Goal: Task Accomplishment & Management: Complete application form

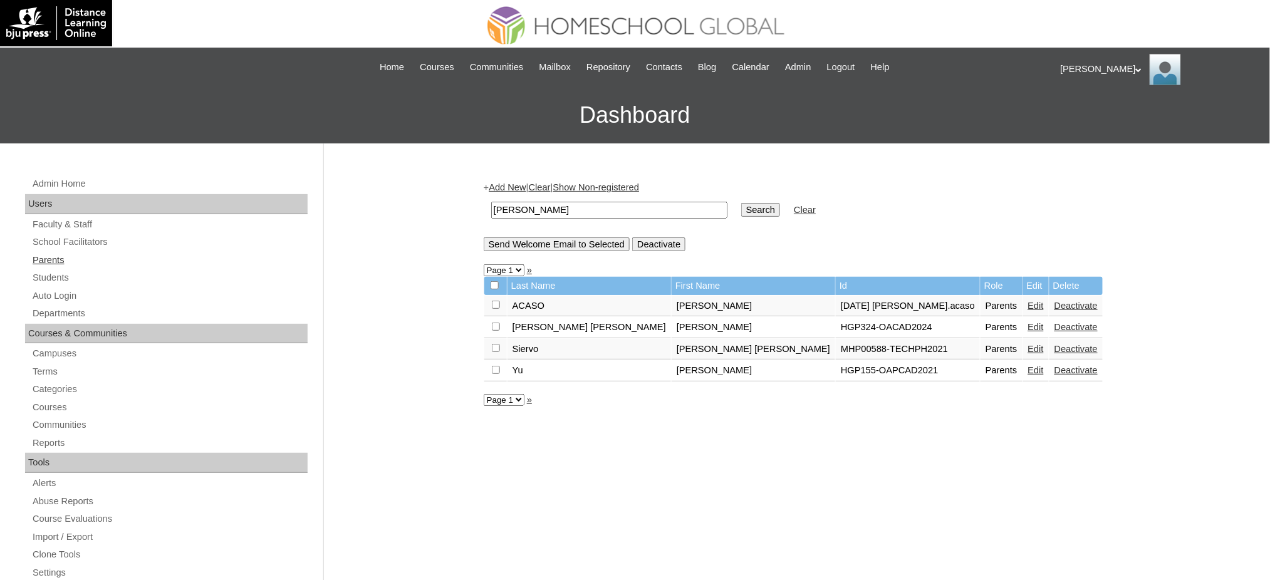
click at [53, 263] on link "Parents" at bounding box center [169, 261] width 276 height 16
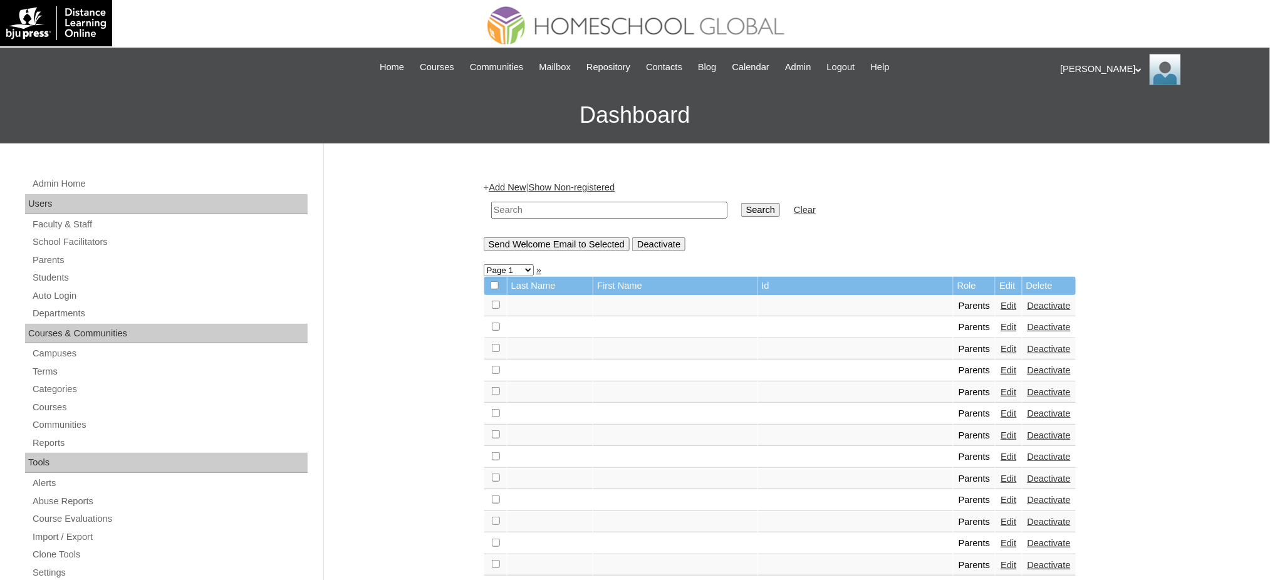
click at [511, 187] on link "Add New" at bounding box center [507, 187] width 37 height 10
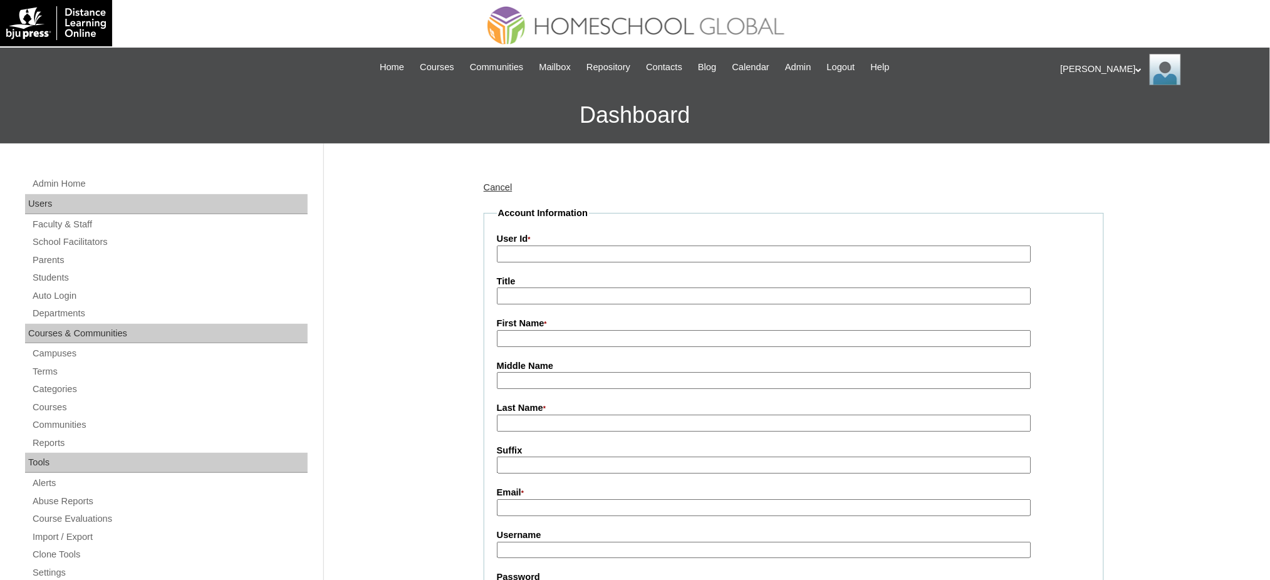
click at [565, 256] on input "User Id *" at bounding box center [764, 254] width 535 height 17
paste input "MHP0220-TECHPH2025"
type input "MHP0220-TECHPH2025"
click at [542, 296] on input "Title" at bounding box center [764, 296] width 535 height 17
type input "Ms."
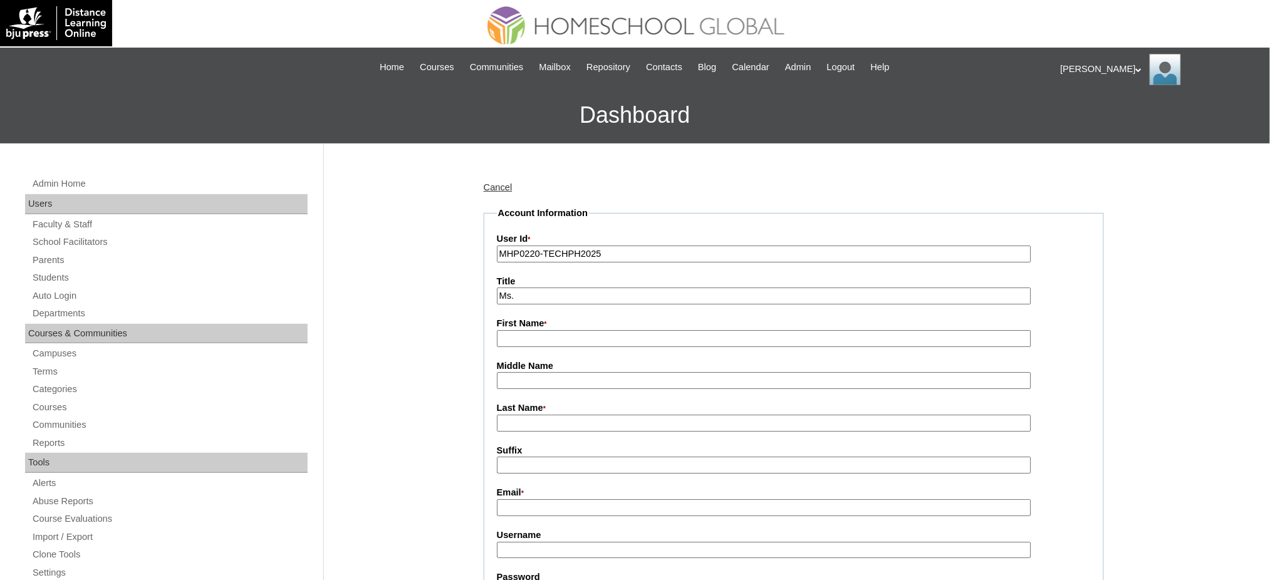
click at [560, 333] on input "First Name *" at bounding box center [764, 338] width 535 height 17
paste input "Genevieve"
type input "Genevieve"
click at [518, 419] on input "Last Name *" at bounding box center [764, 423] width 535 height 17
paste input "Ng"
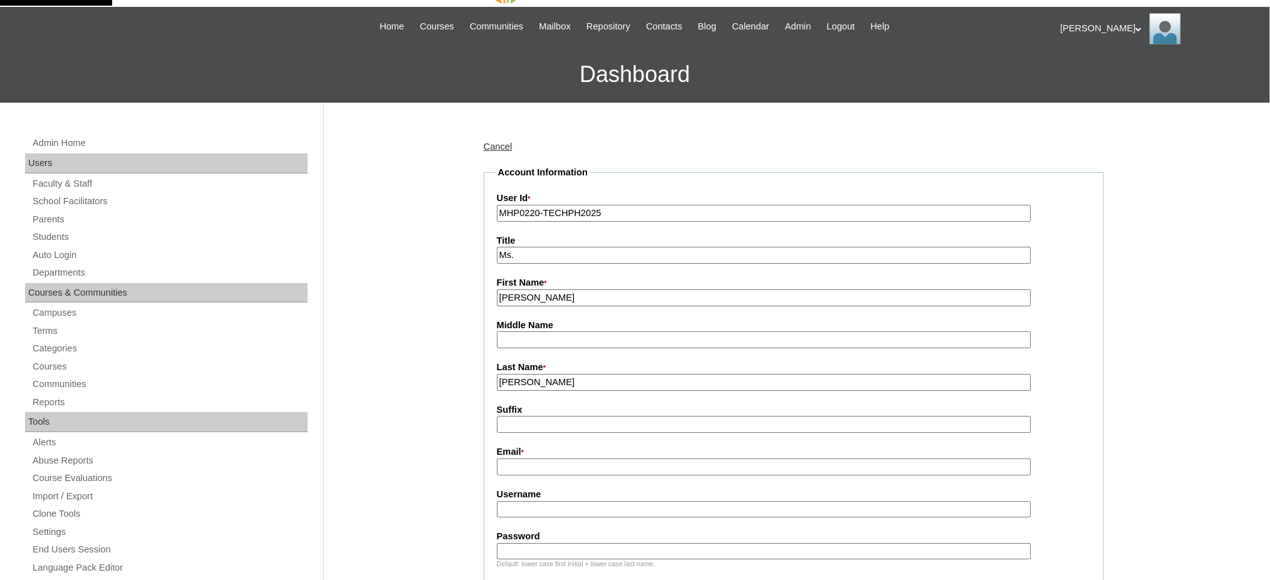
scroll to position [83, 0]
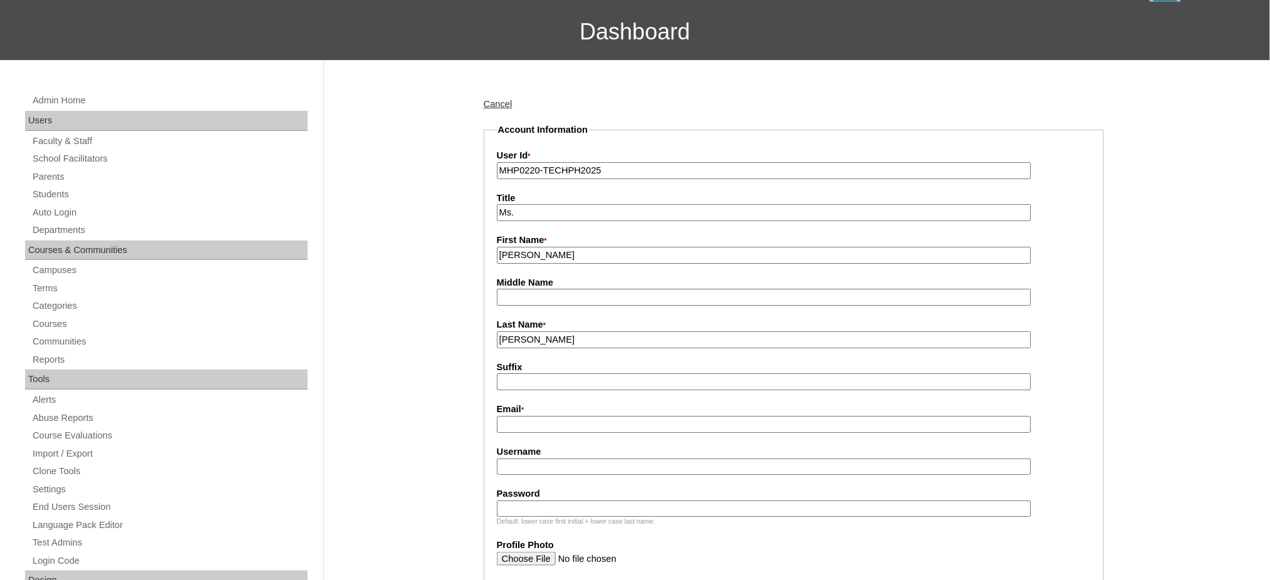
type input "Ng"
click at [519, 407] on label "Email *" at bounding box center [794, 410] width 594 height 14
click at [519, 416] on input "Email *" at bounding box center [764, 424] width 535 height 17
paste input "genebibng@gmail.com"
type input "genebibng@gmail.com"
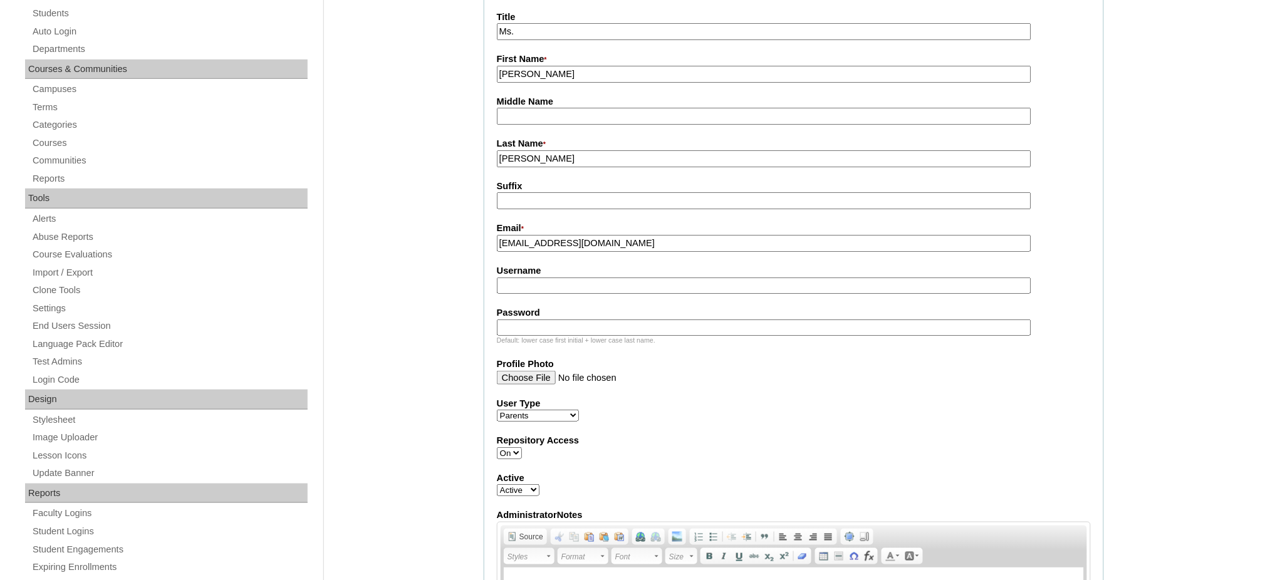
scroll to position [334, 0]
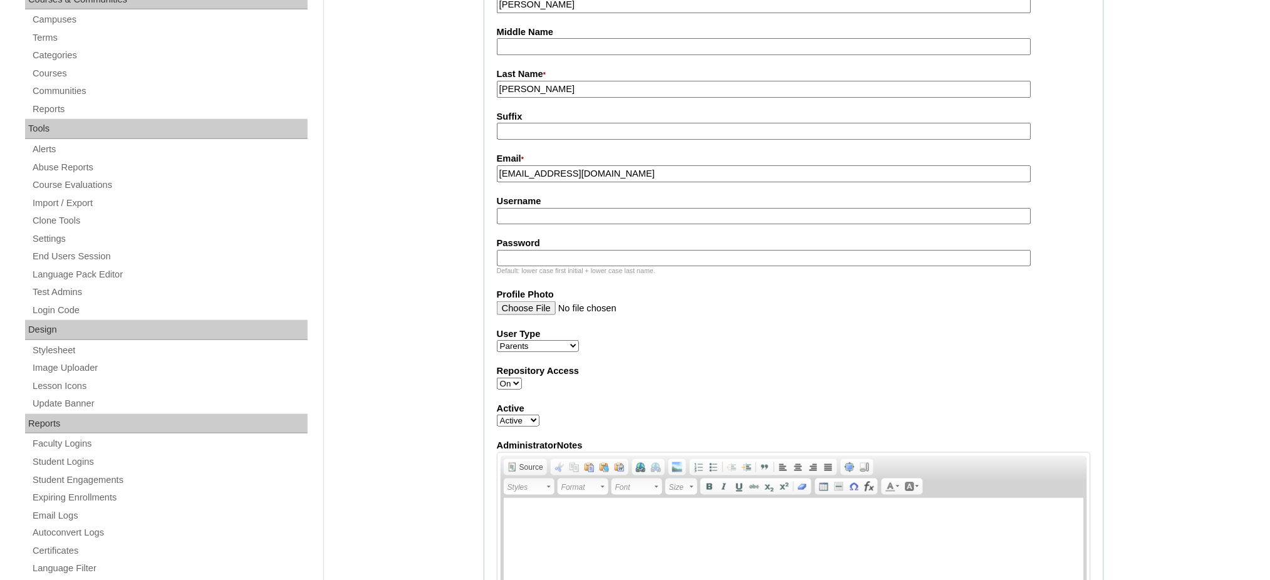
click at [542, 216] on input "Username" at bounding box center [764, 216] width 535 height 17
paste input "ngLardizibal2025"
type input "ngLardizibal2025"
click at [557, 253] on input "Password" at bounding box center [764, 258] width 535 height 17
paste input "techJAN786"
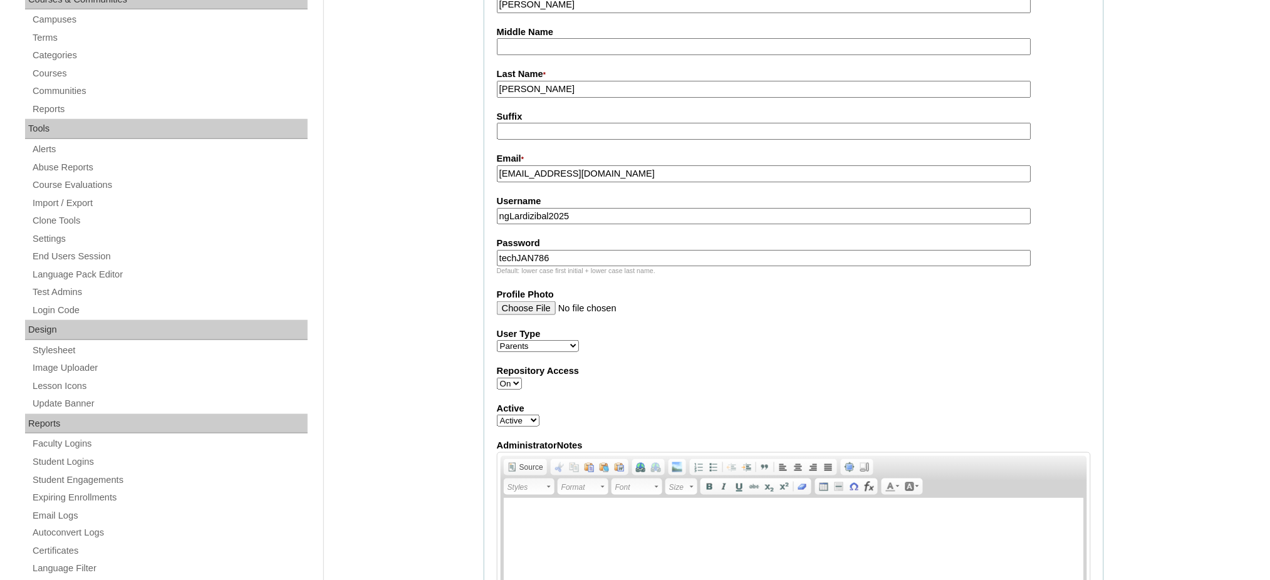
type input "techJAN786"
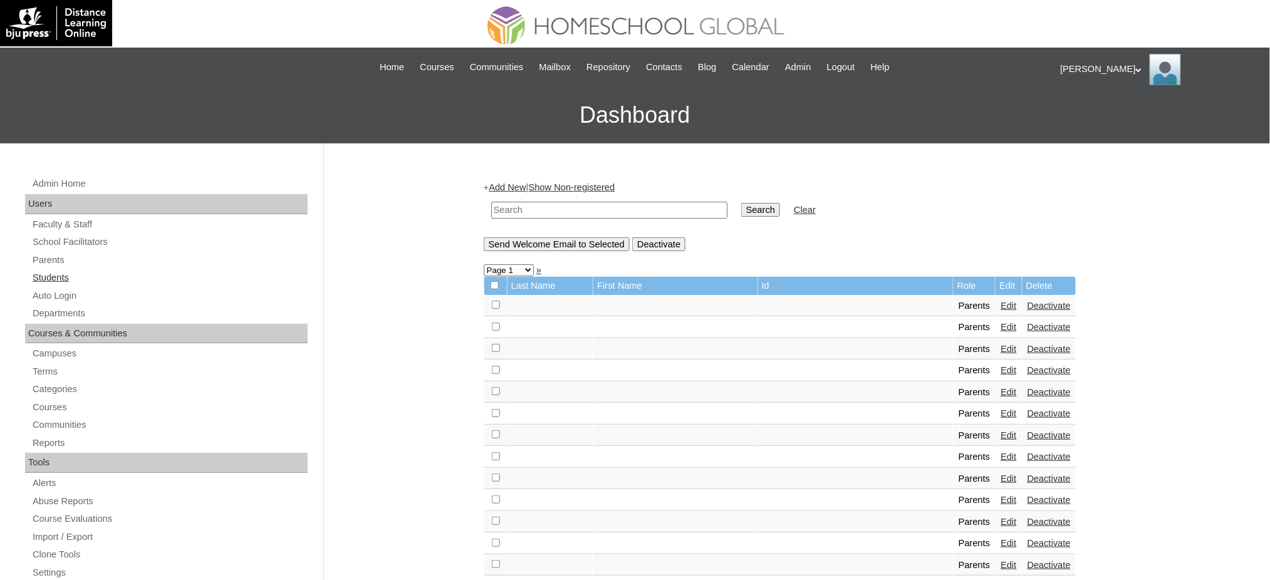
click at [34, 283] on link "Students" at bounding box center [169, 278] width 276 height 16
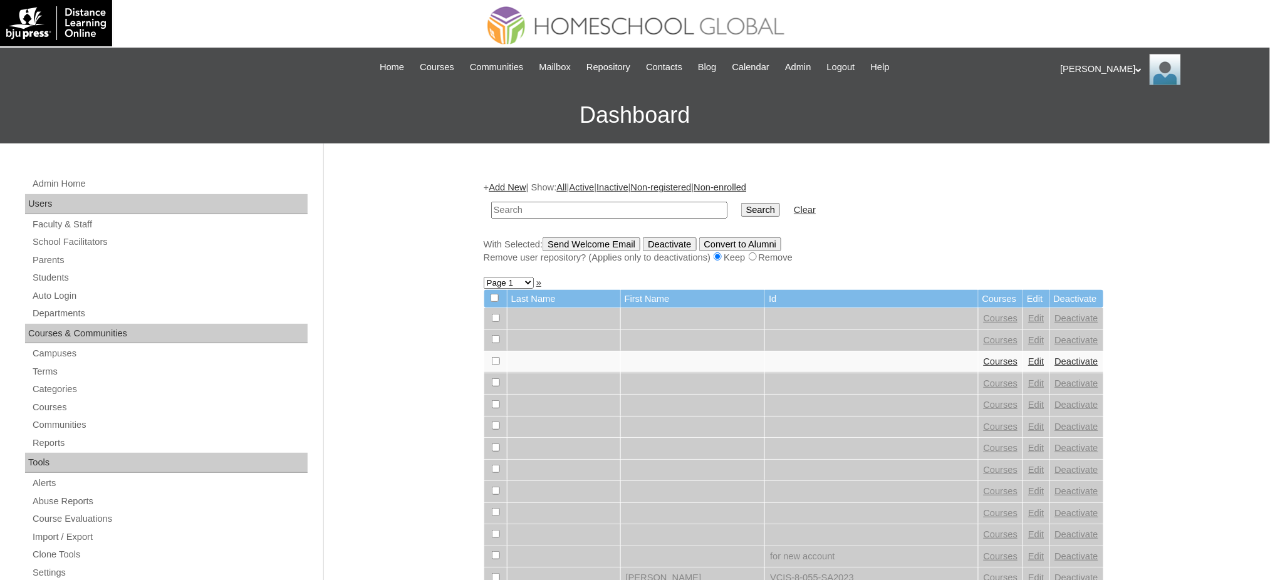
click at [518, 188] on link "Add New" at bounding box center [507, 187] width 37 height 10
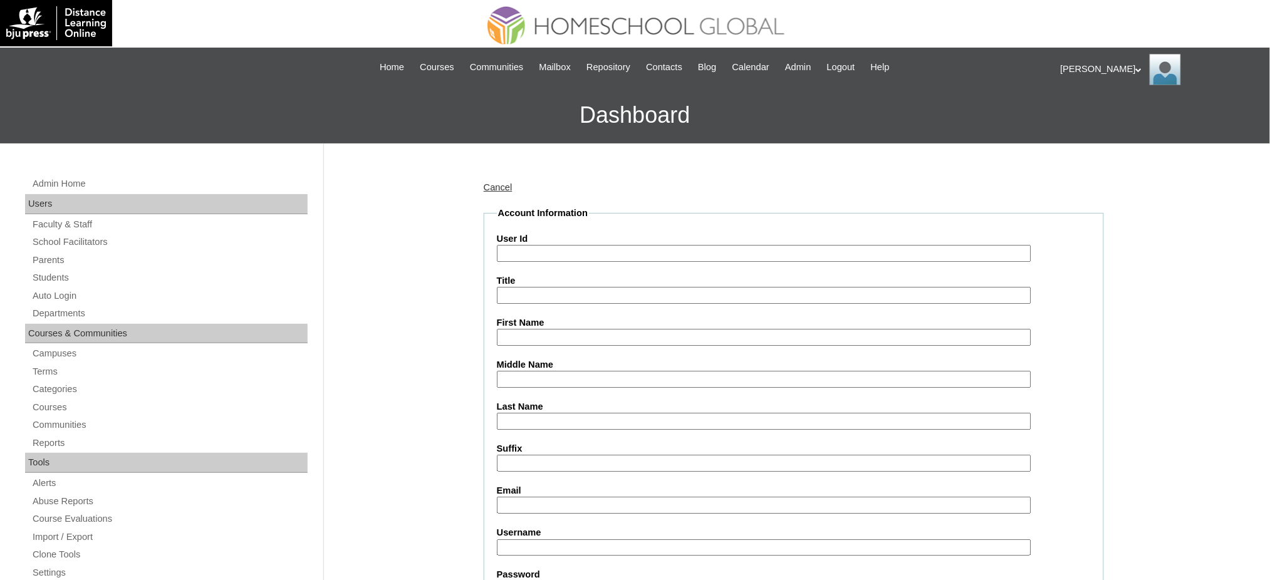
click at [539, 254] on input "User Id" at bounding box center [764, 253] width 535 height 17
paste input "MHS00322-TECHPH2025"
type input "MHS00322-TECHPH2025"
click at [530, 340] on input "First Name" at bounding box center [764, 337] width 535 height 17
paste input "Joaquin Angelo"
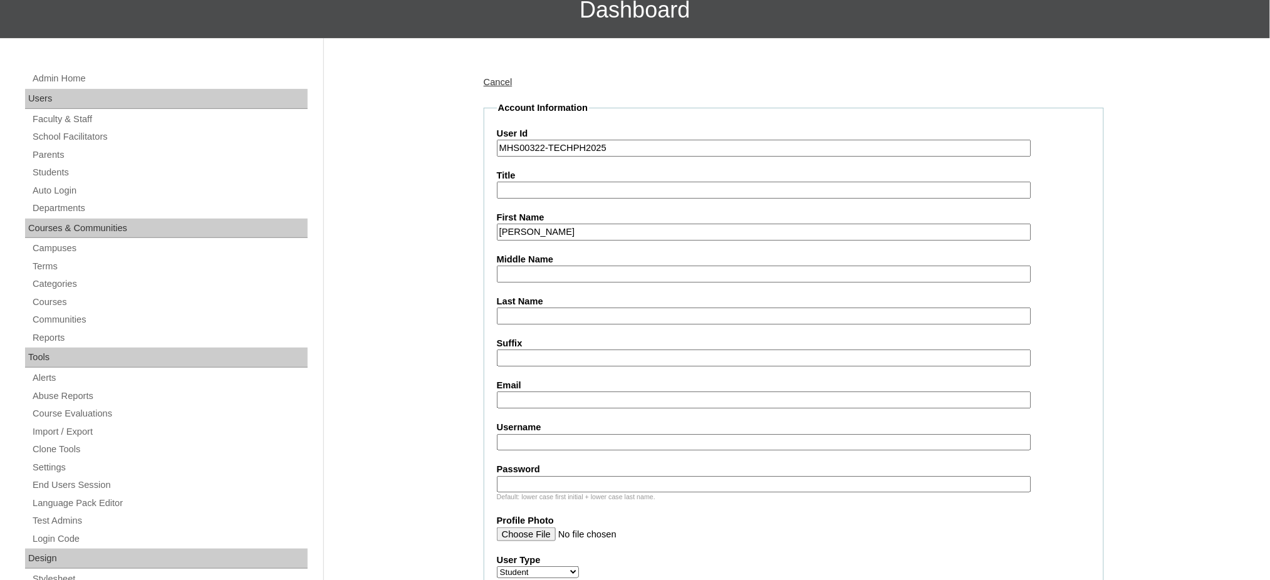
scroll to position [83, 0]
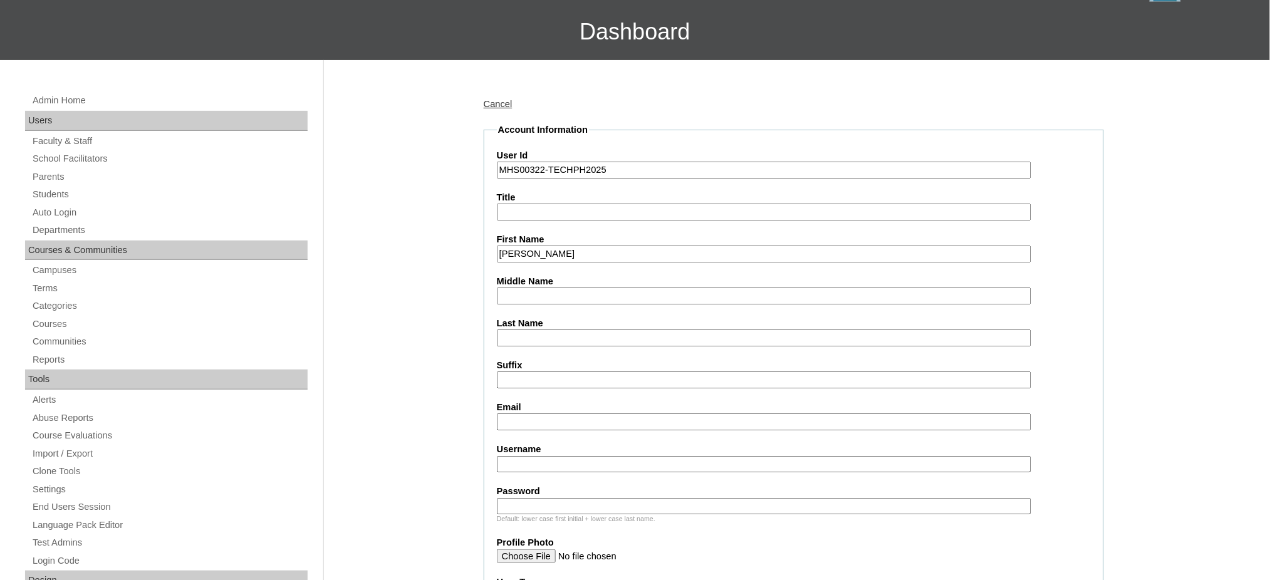
type input "Joaquin Angelo"
click at [518, 292] on input "Middle Name" at bounding box center [764, 296] width 535 height 17
paste input "Lardizabal"
type input "Lardizabal"
click at [518, 335] on input "Last Name" at bounding box center [764, 338] width 535 height 17
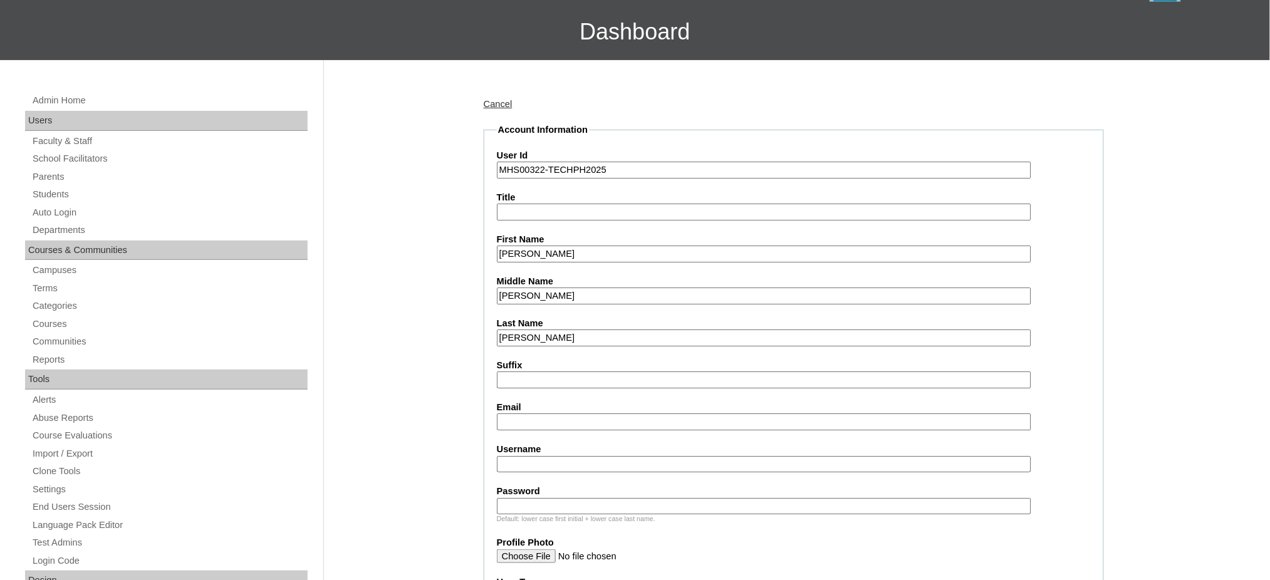
type input "Ng"
click at [566, 414] on input "Email" at bounding box center [764, 422] width 535 height 17
paste input "genebibng@gmail.com"
type input "genebibng@gmail.com"
click at [533, 459] on input "Username" at bounding box center [764, 464] width 535 height 17
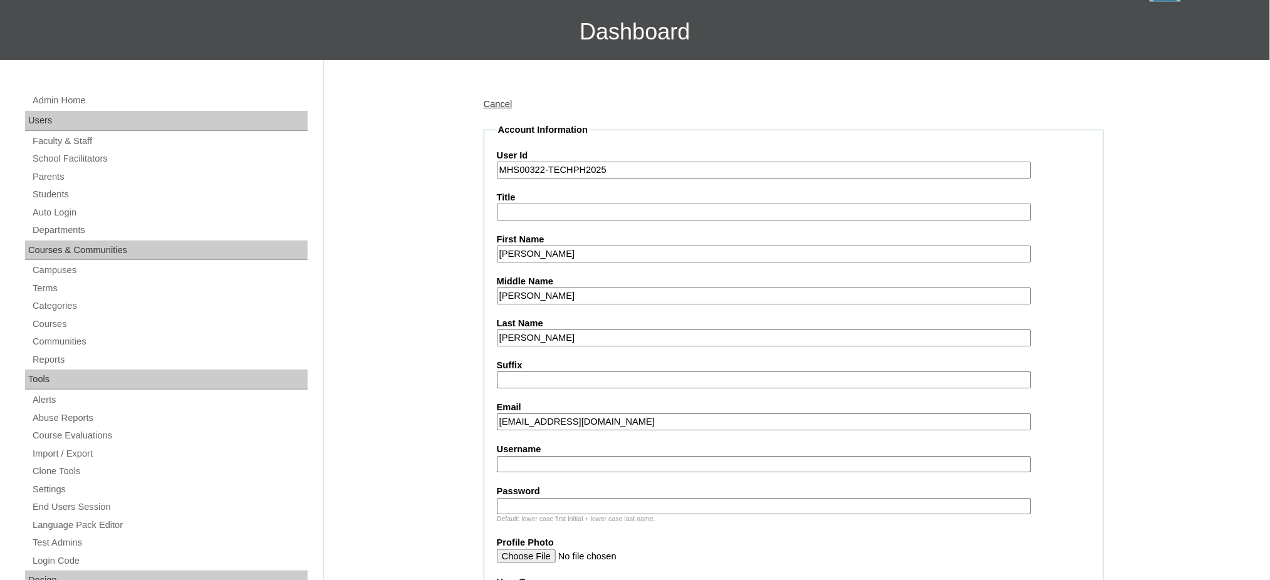
paste input "joaquinng"
type input "joaquinng"
click at [583, 498] on input "Password" at bounding box center [764, 506] width 535 height 17
paste input "250006797"
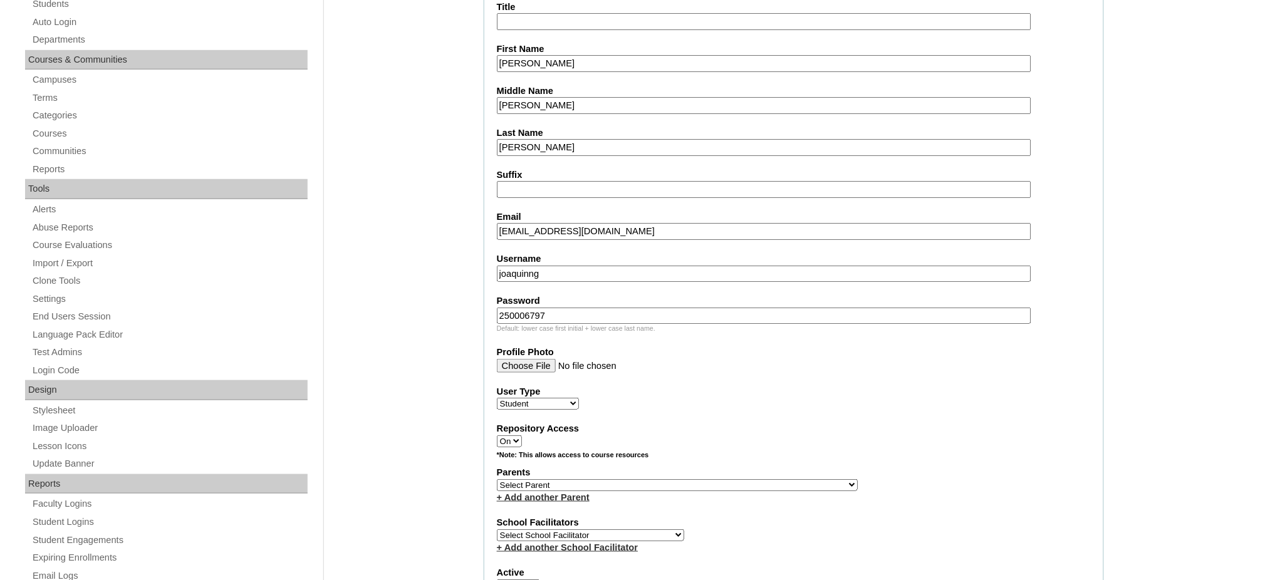
scroll to position [334, 0]
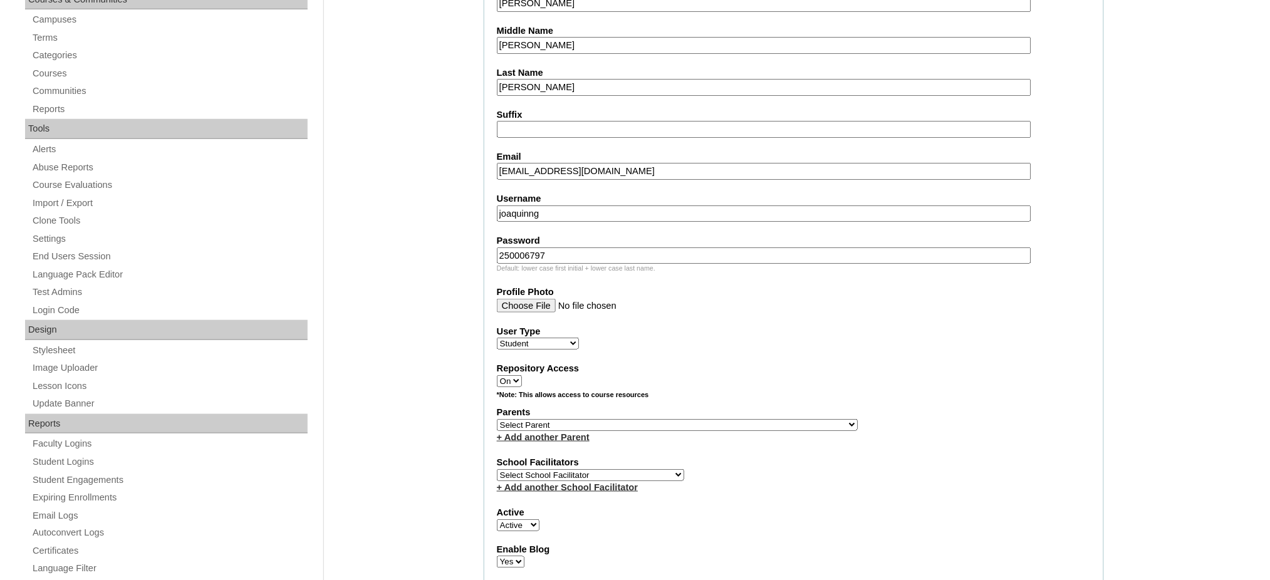
type input "250006797"
click at [716, 419] on select "Select Parent , , , , , , , , , , , , , , , , , , , , , , , , , , , , , , , , ,…" at bounding box center [677, 425] width 361 height 12
select select "44071"
click at [497, 419] on select "Select Parent , , , , , , , , , , , , , , , , , , , , , , , , , , , , , , , , ,…" at bounding box center [677, 425] width 361 height 12
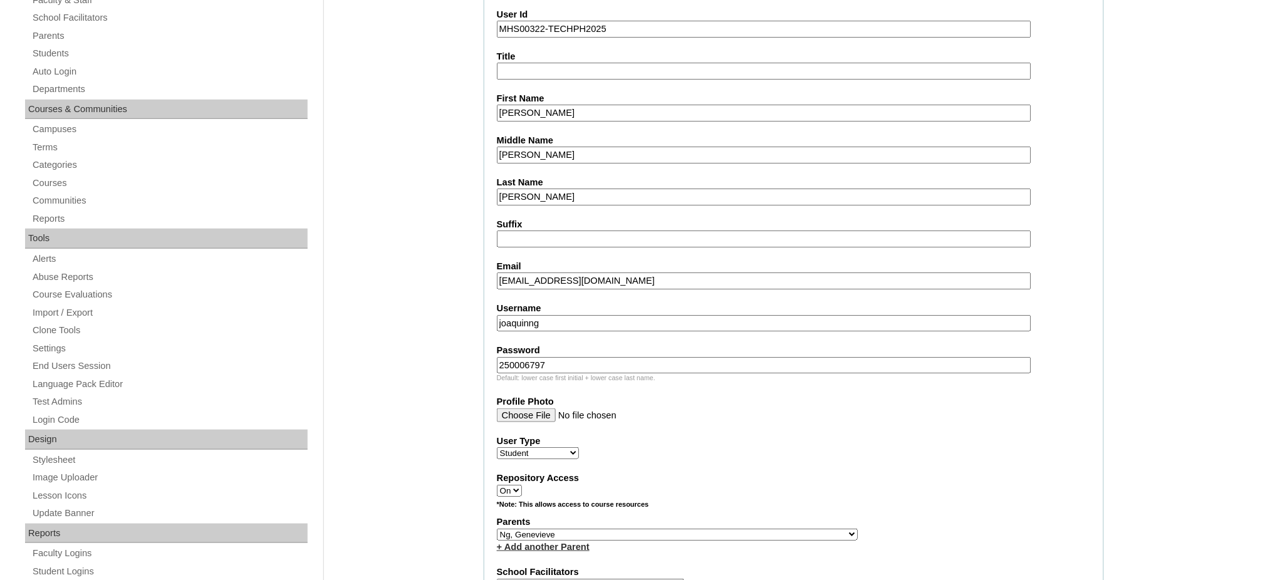
scroll to position [83, 0]
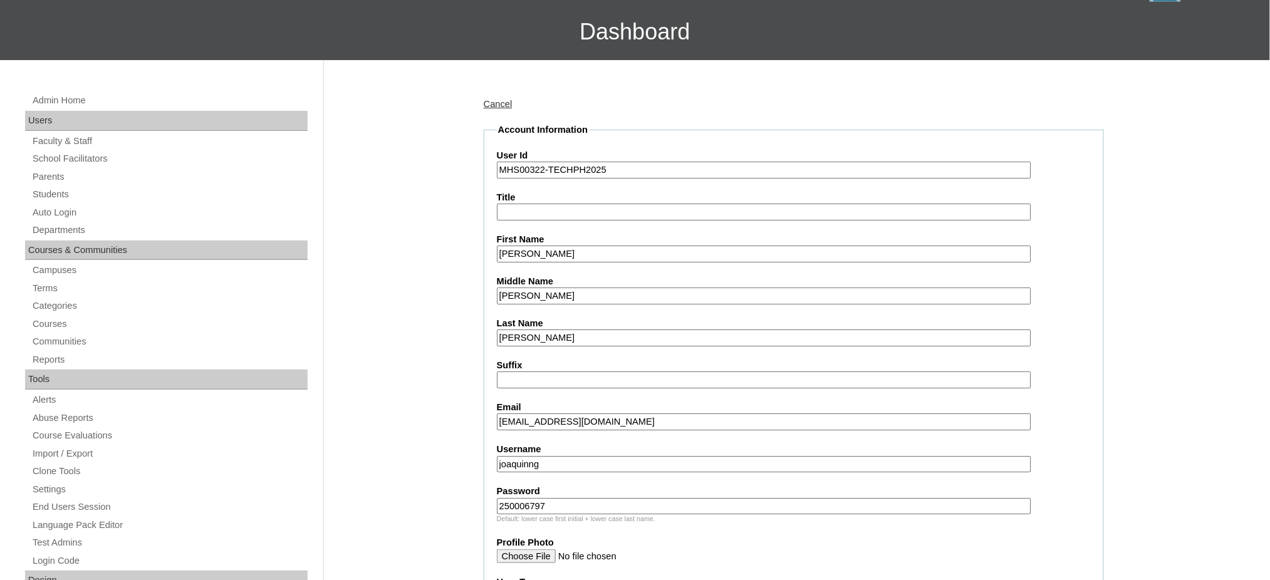
click at [553, 246] on input "Joaquin Angelo" at bounding box center [764, 254] width 535 height 17
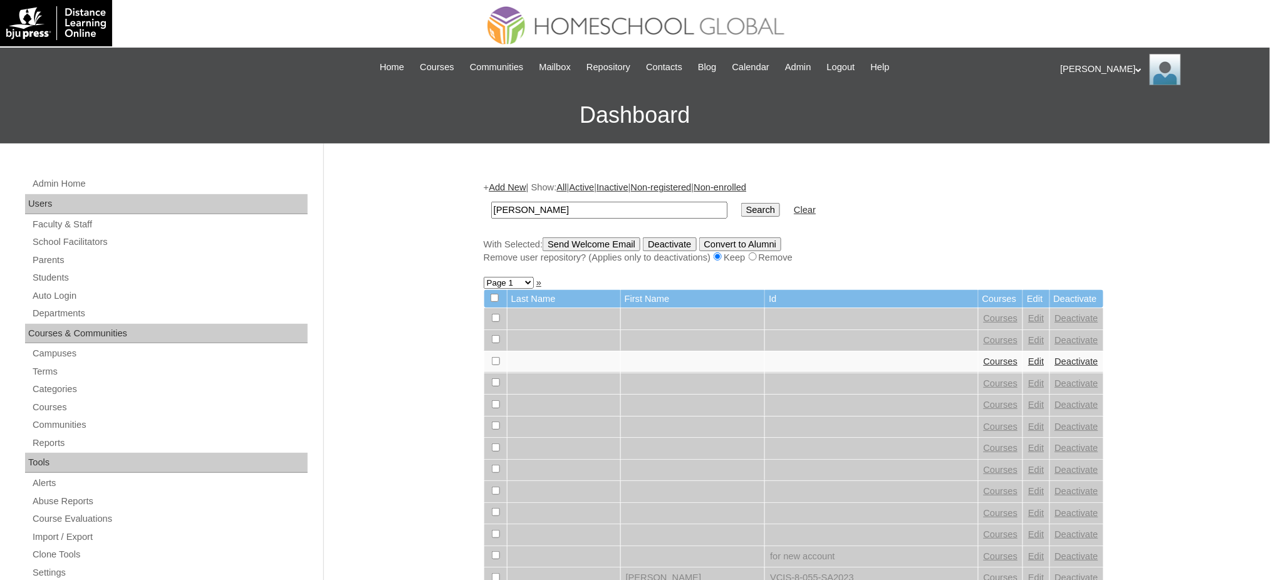
type input "[PERSON_NAME]"
drag, startPoint x: 713, startPoint y: 205, endPoint x: 628, endPoint y: 180, distance: 88.7
click at [741, 206] on input "Search" at bounding box center [760, 210] width 39 height 14
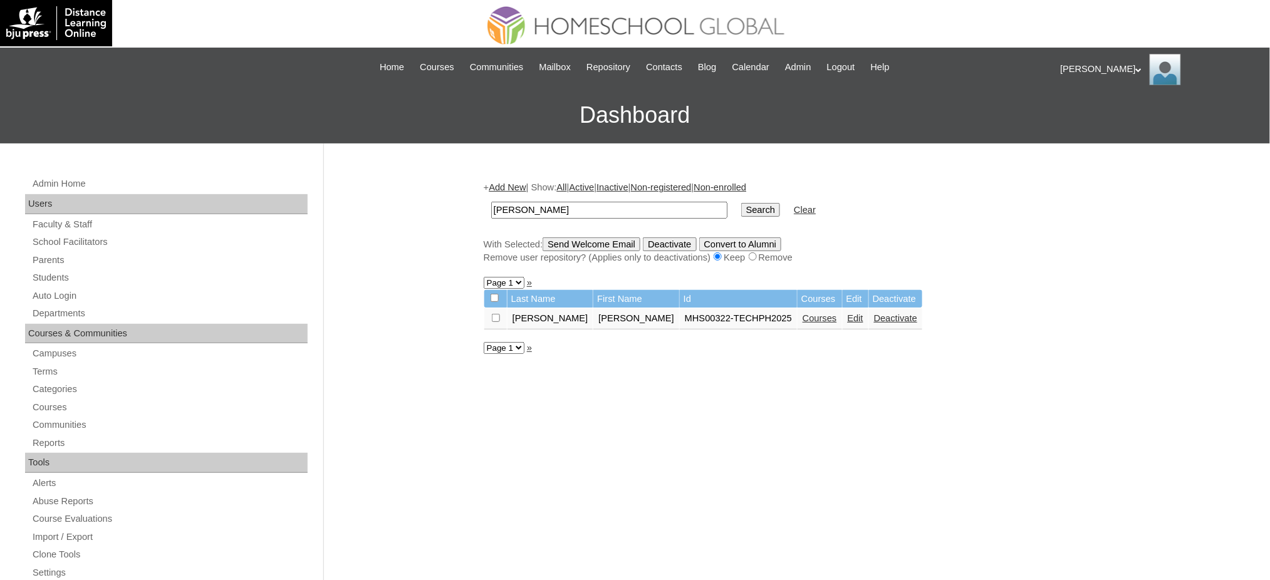
click at [803, 313] on link "Courses" at bounding box center [820, 318] width 34 height 10
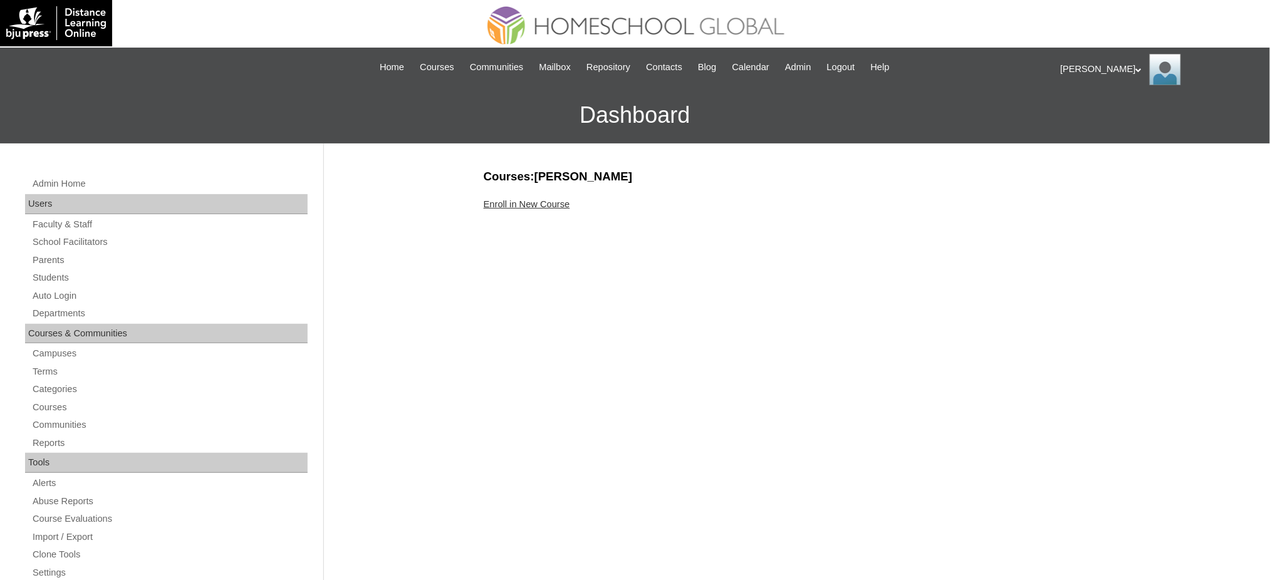
click at [526, 206] on link "Enroll in New Course" at bounding box center [527, 204] width 86 height 10
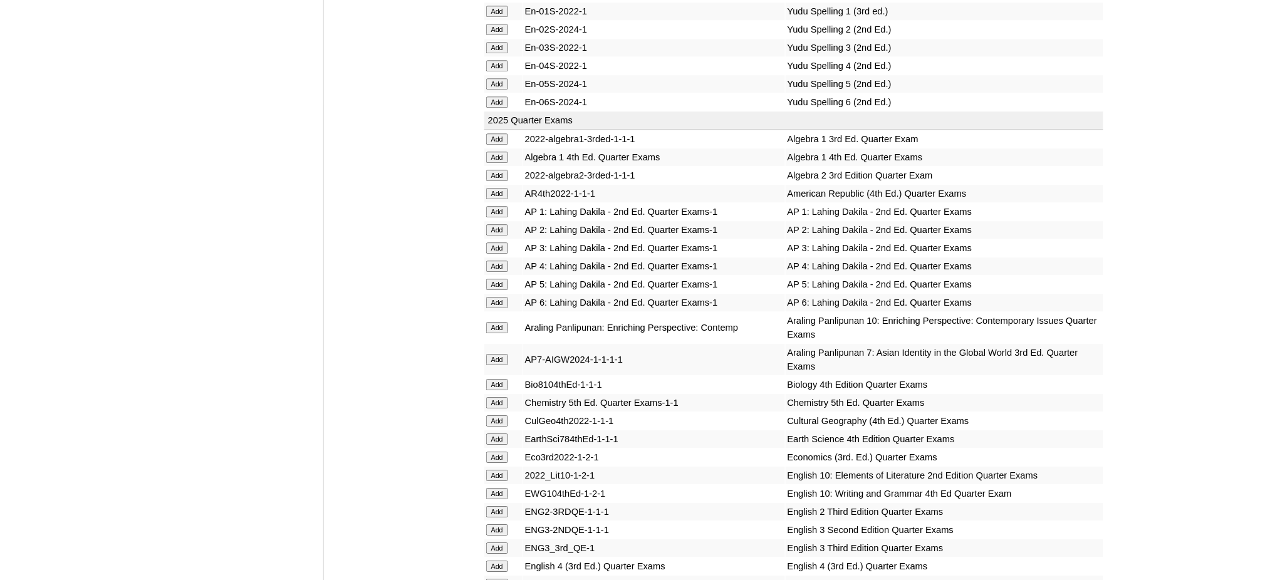
scroll to position [1253, 0]
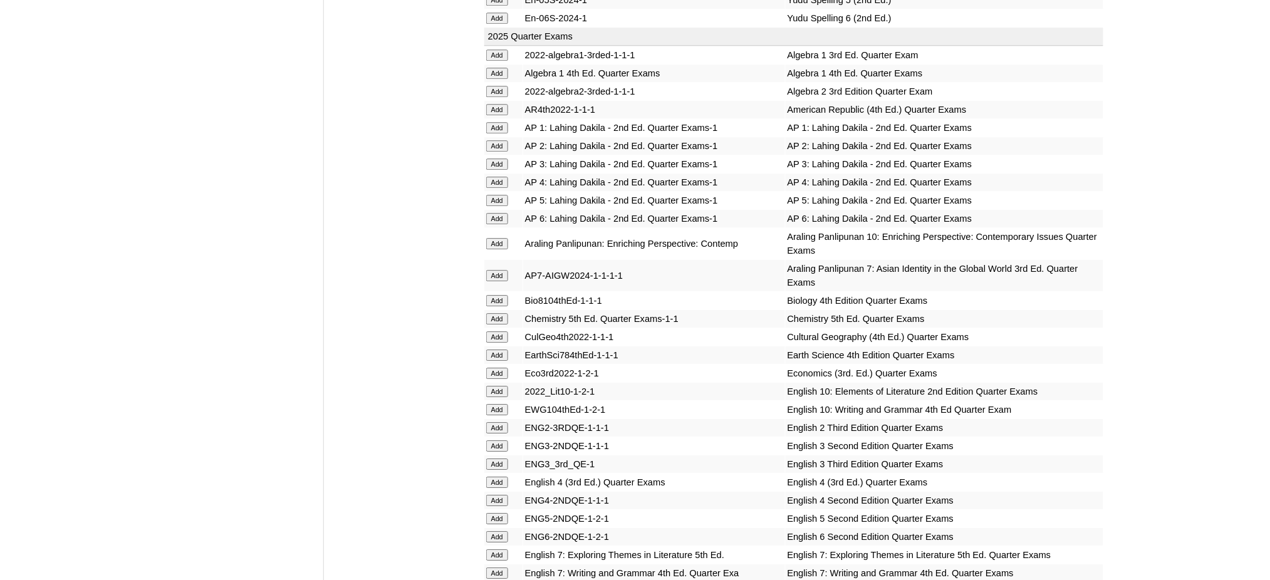
click at [498, 86] on input "Add" at bounding box center [497, 91] width 22 height 11
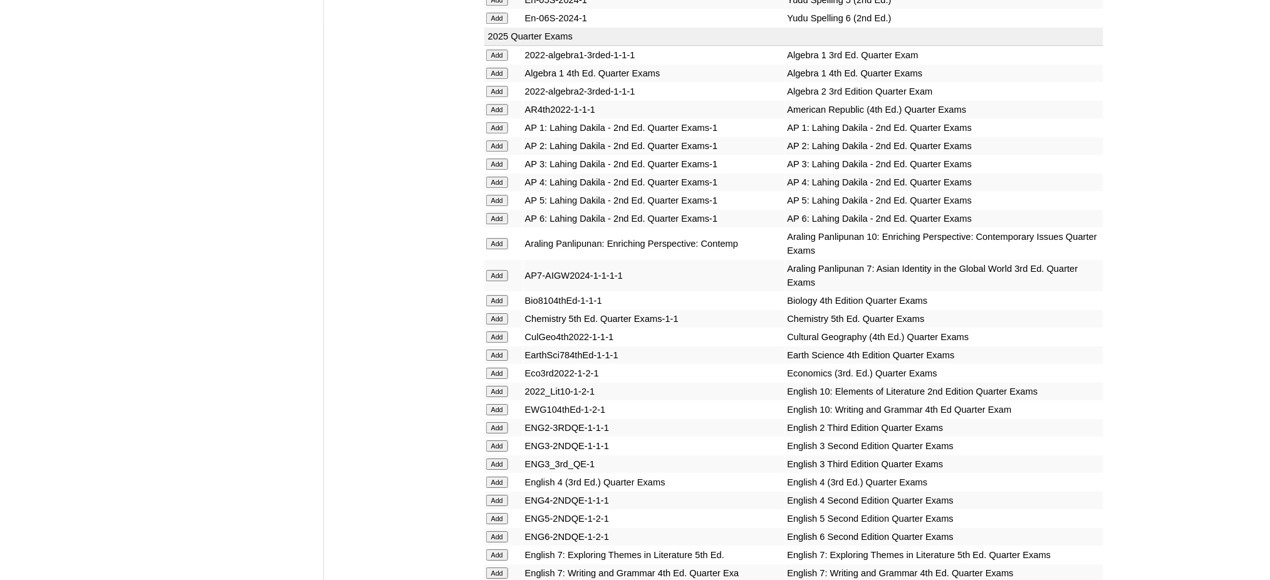
click at [498, 86] on input "Add" at bounding box center [497, 91] width 22 height 11
click at [499, 313] on input "Add" at bounding box center [497, 318] width 22 height 11
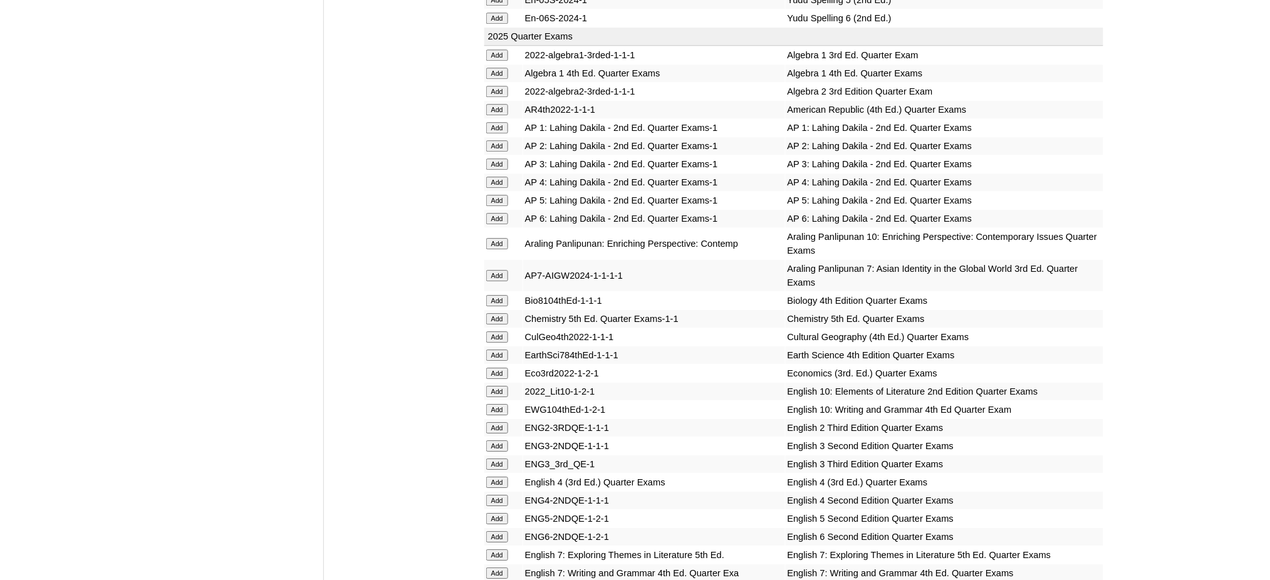
click at [499, 313] on input "Add" at bounding box center [497, 318] width 22 height 11
click at [490, 368] on input "Add" at bounding box center [497, 373] width 22 height 11
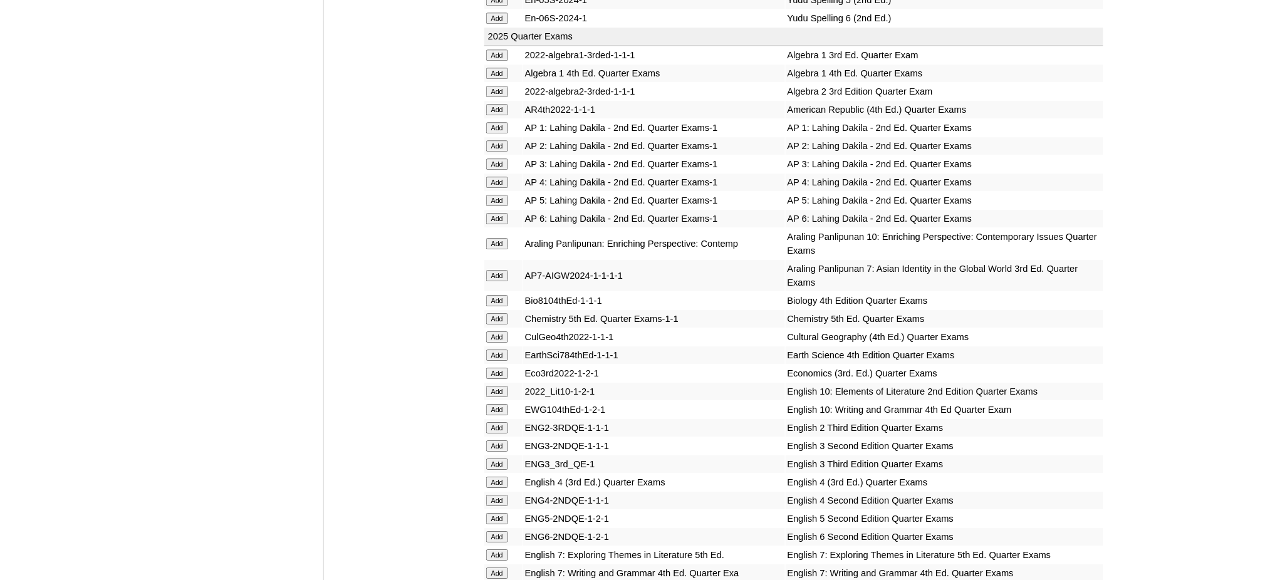
click at [490, 368] on input "Add" at bounding box center [497, 373] width 22 height 11
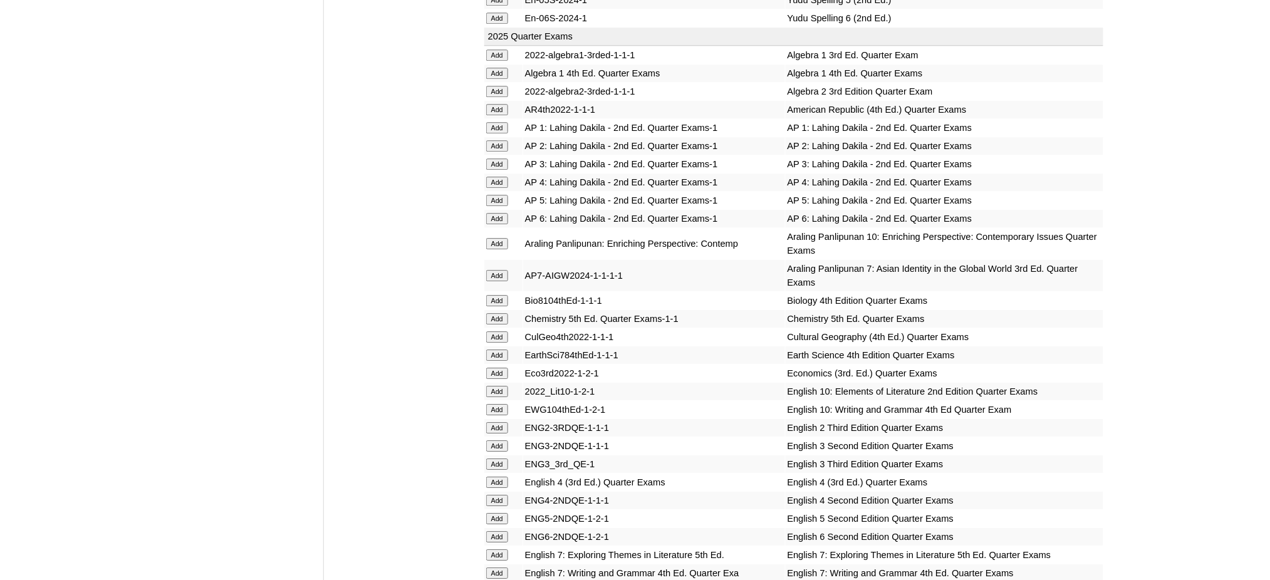
click at [490, 368] on input "Add" at bounding box center [497, 373] width 22 height 11
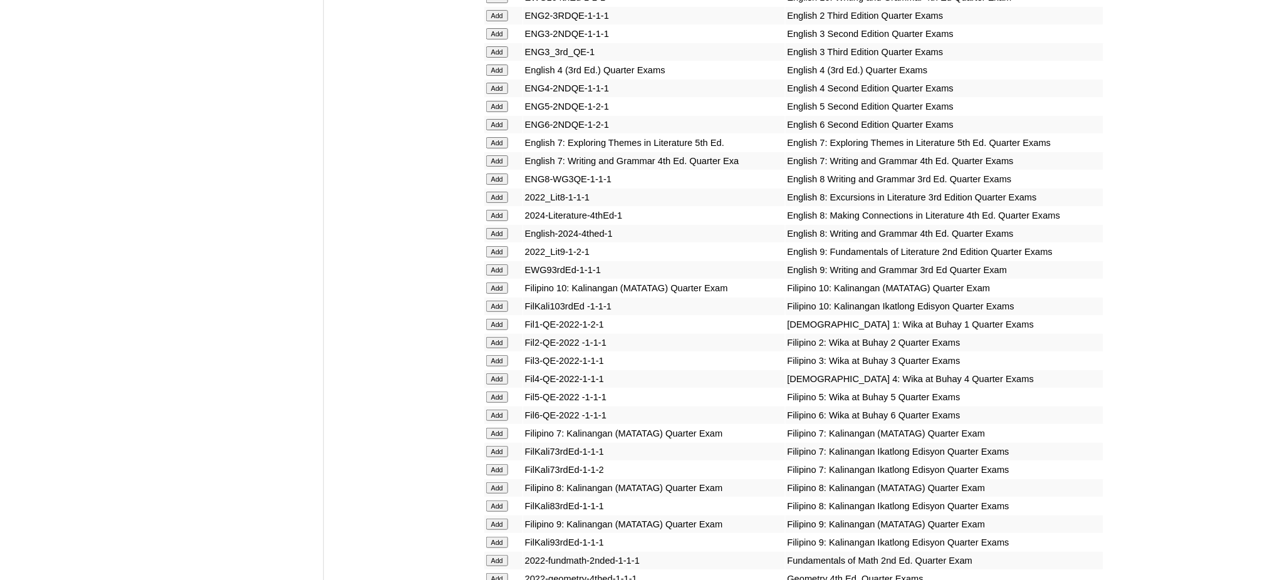
scroll to position [1671, 0]
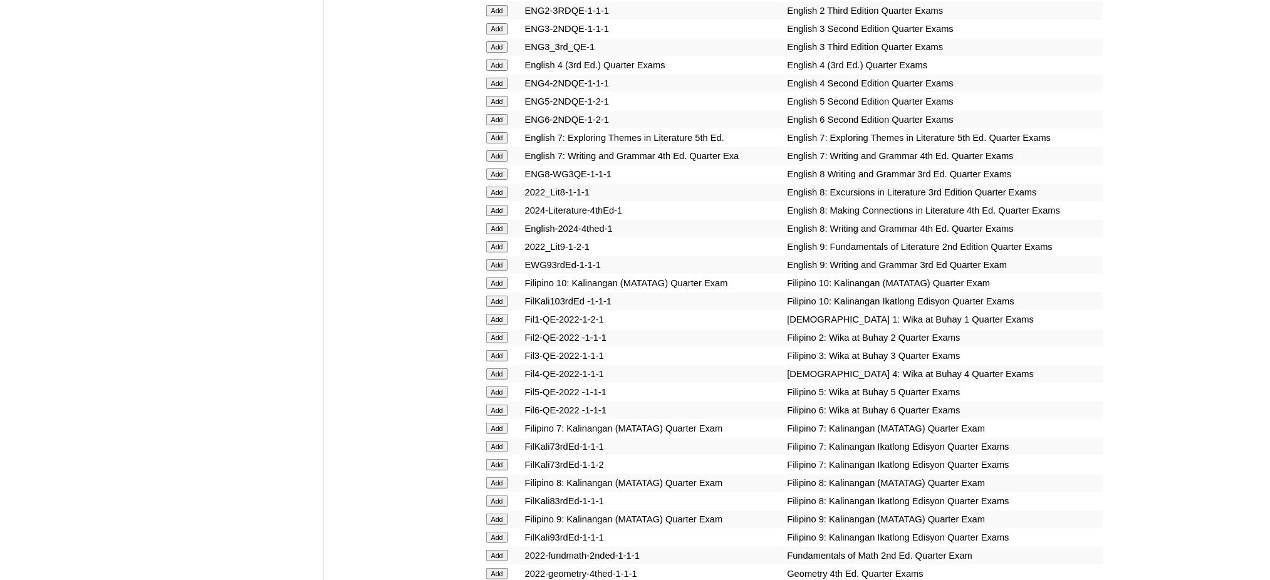
click at [500, 241] on input "Add" at bounding box center [497, 246] width 22 height 11
click at [495, 259] on input "Add" at bounding box center [497, 264] width 22 height 11
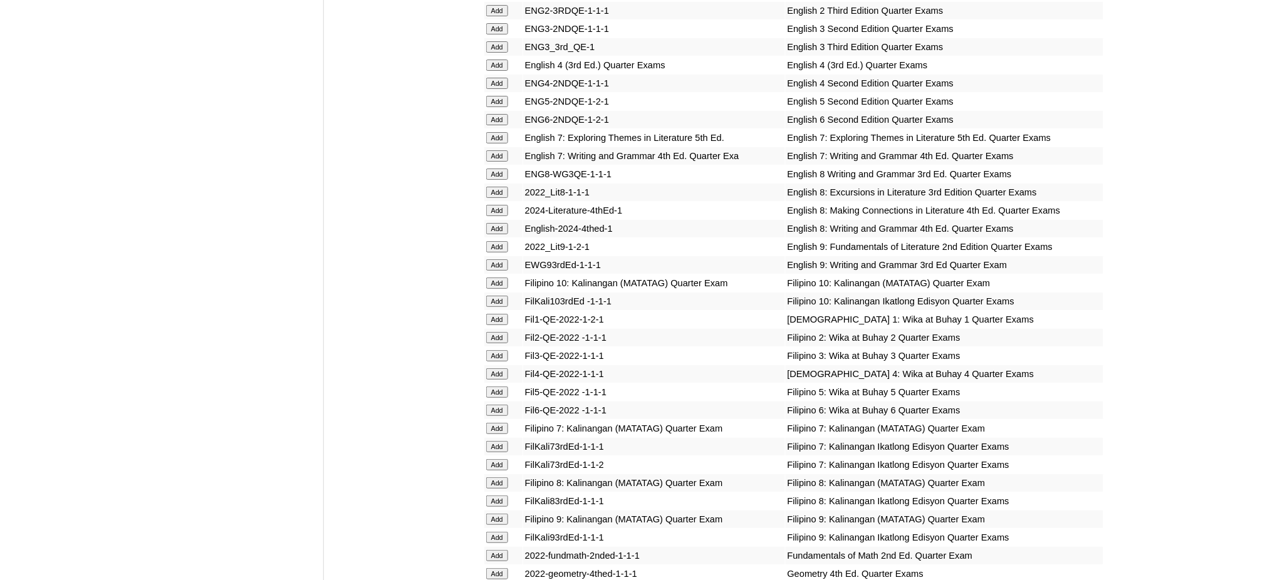
click at [495, 259] on input "Add" at bounding box center [497, 264] width 22 height 11
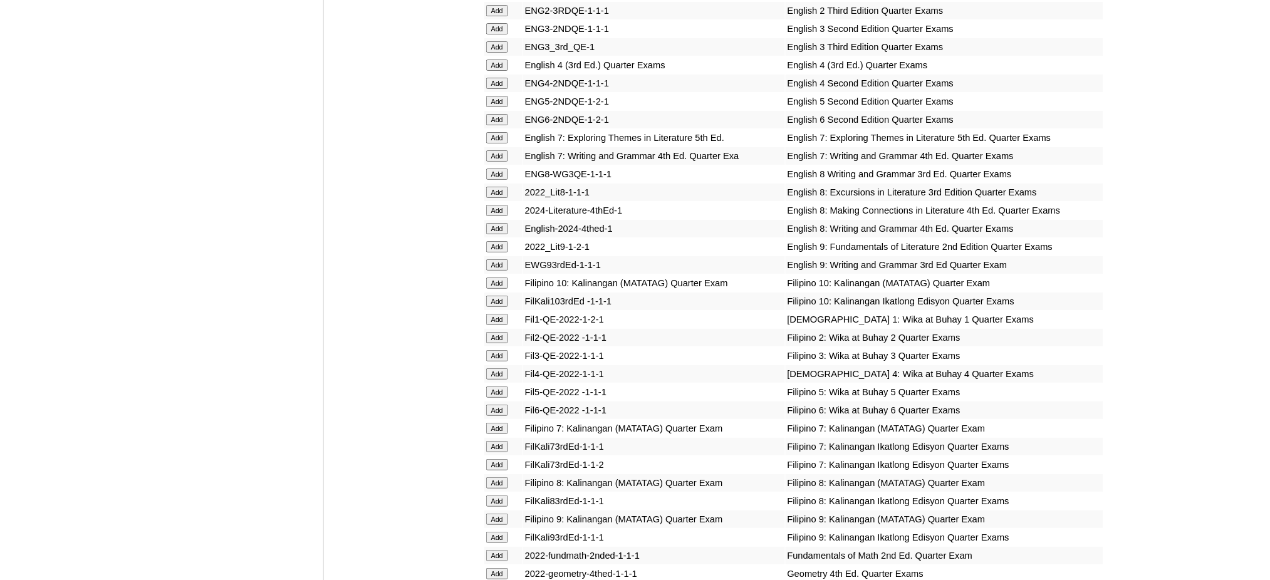
click at [495, 259] on input "Add" at bounding box center [497, 264] width 22 height 11
click at [496, 514] on input "Add" at bounding box center [497, 519] width 22 height 11
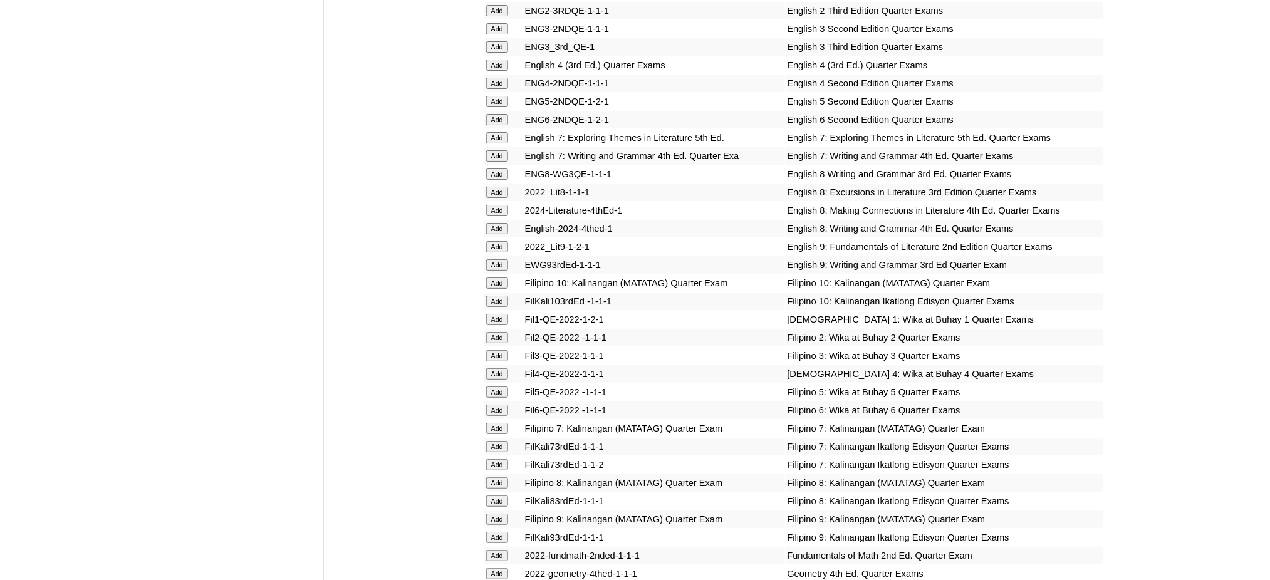
click at [496, 514] on input "Add" at bounding box center [497, 519] width 22 height 11
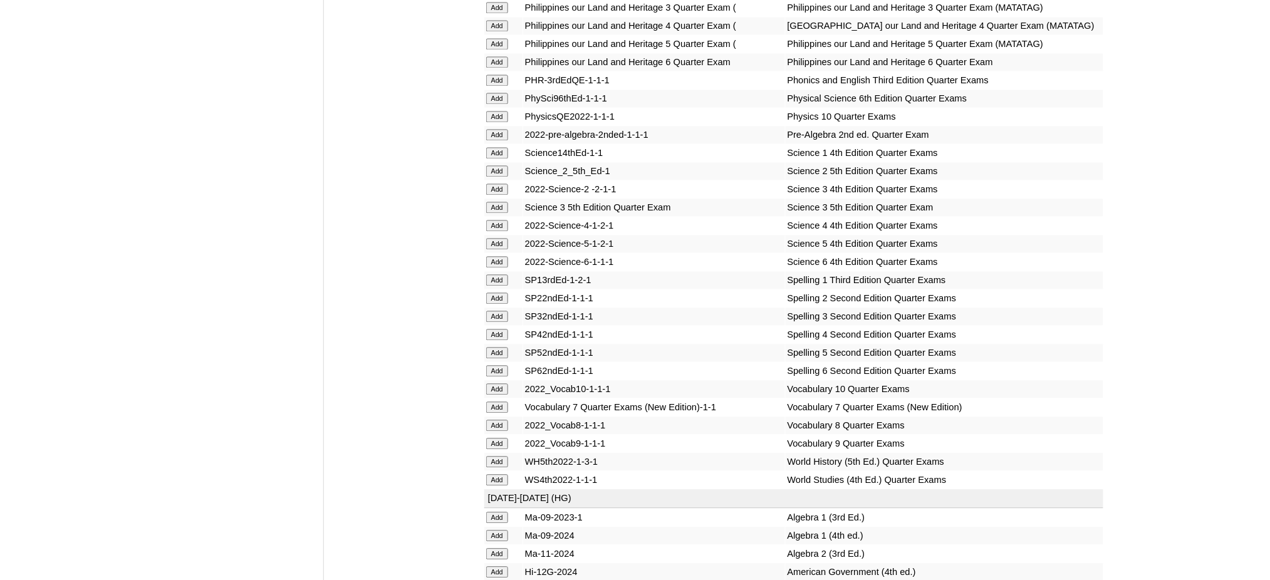
scroll to position [2673, 0]
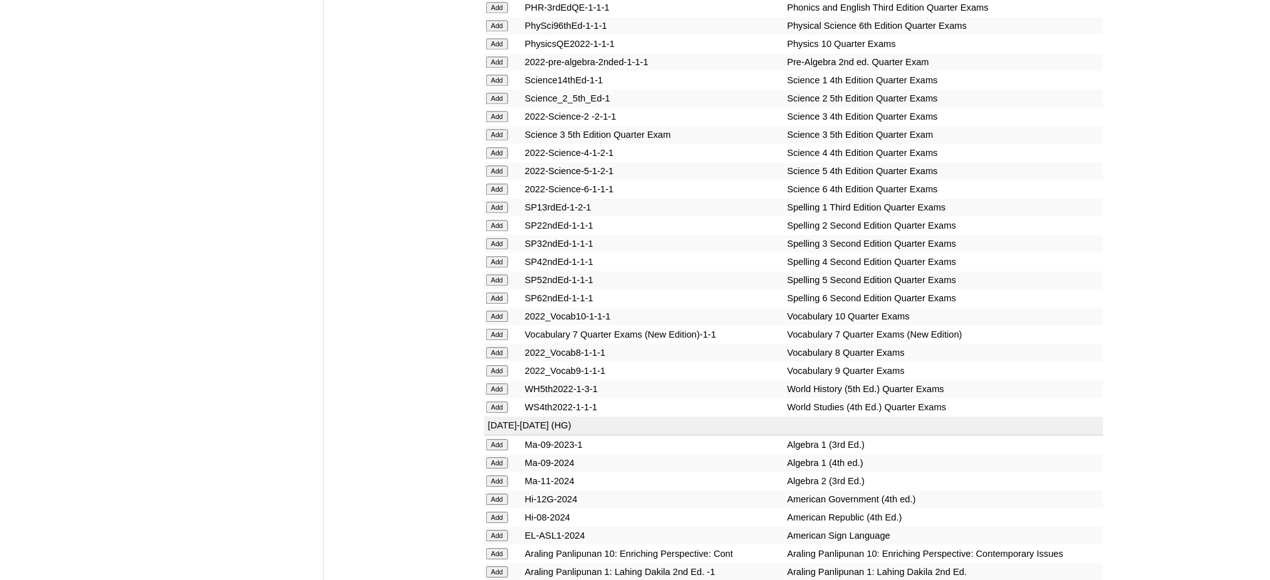
click at [494, 365] on input "Add" at bounding box center [497, 370] width 22 height 11
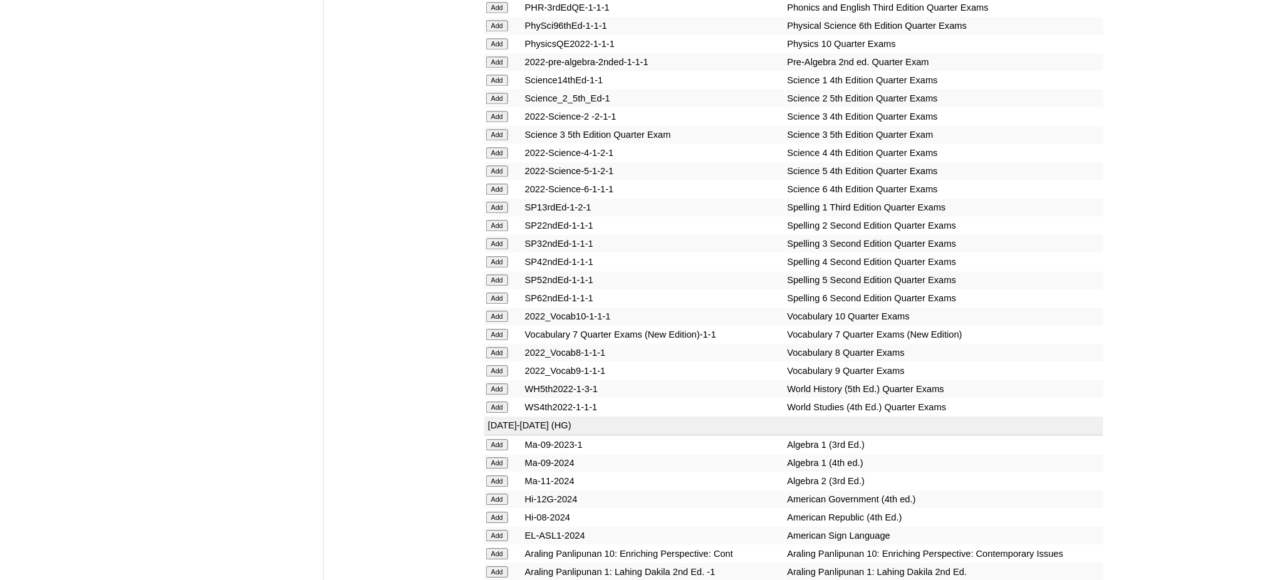
click at [494, 365] on input "Add" at bounding box center [497, 370] width 22 height 11
click at [499, 476] on input "Add" at bounding box center [497, 481] width 22 height 11
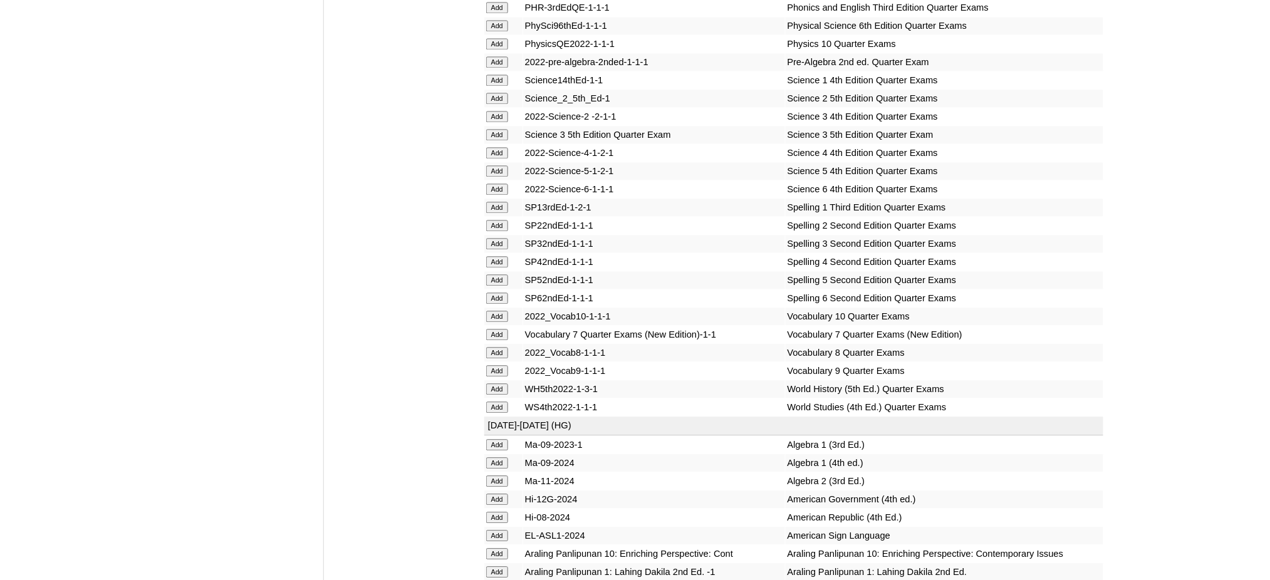
click at [499, 476] on input "Add" at bounding box center [497, 481] width 22 height 11
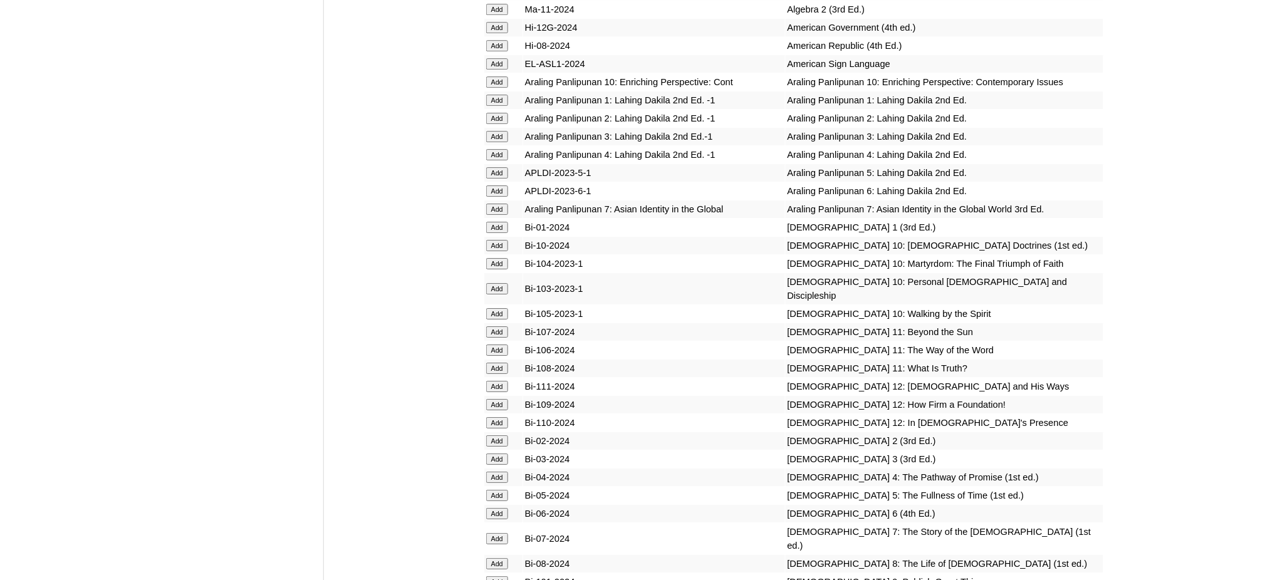
scroll to position [3259, 0]
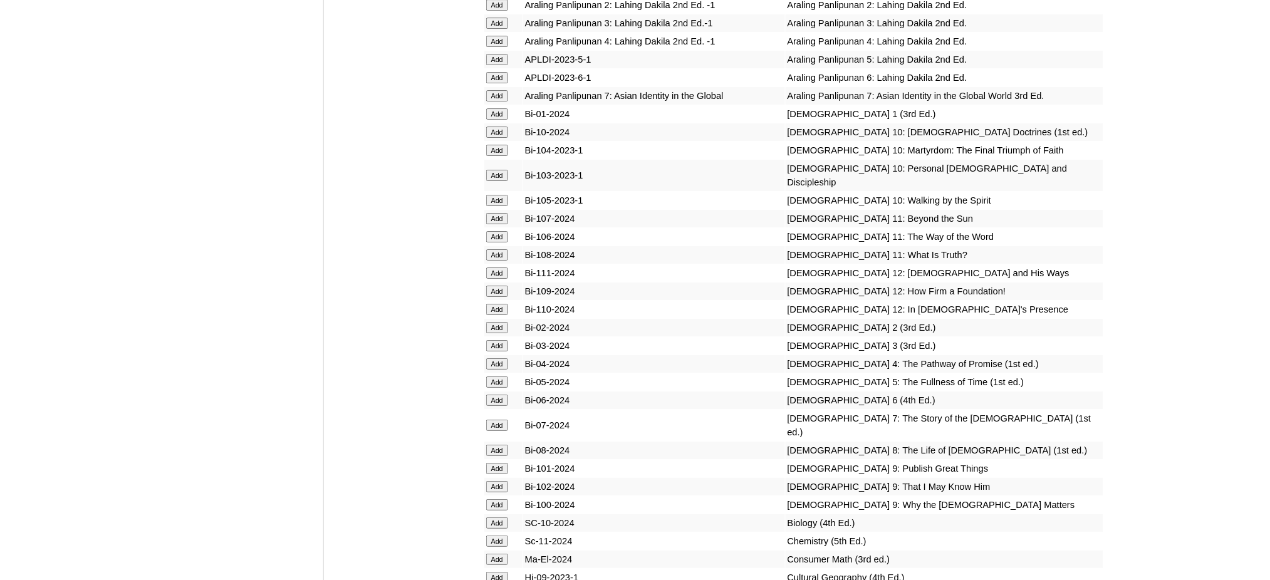
click at [496, 463] on input "Add" at bounding box center [497, 468] width 22 height 11
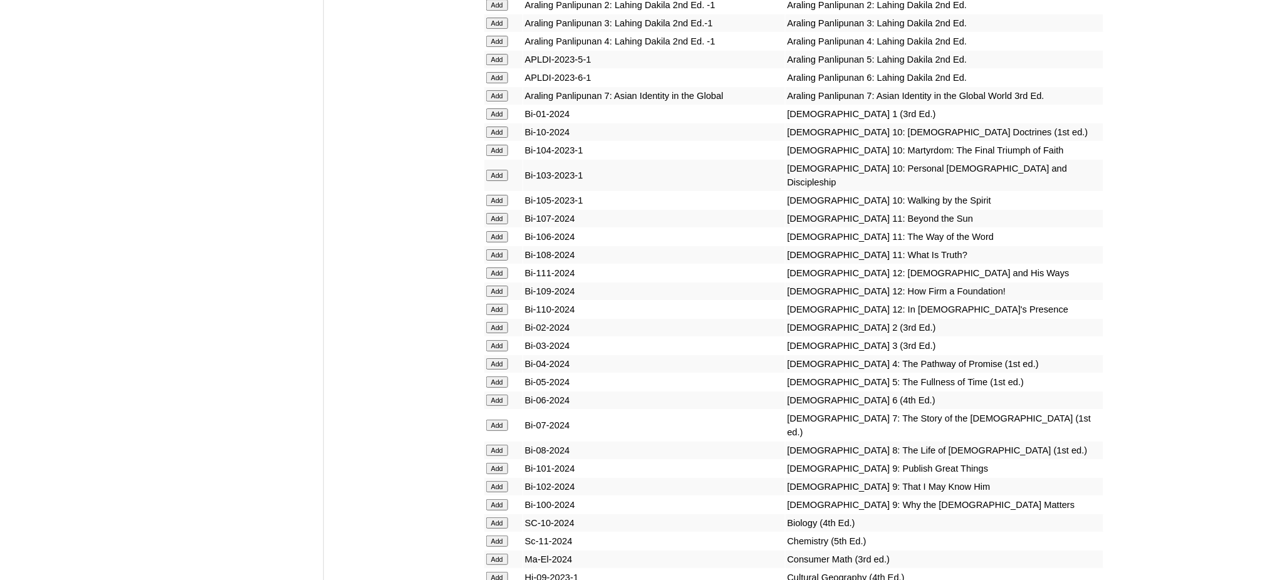
click at [496, 463] on input "Add" at bounding box center [497, 468] width 22 height 11
click at [495, 481] on input "Add" at bounding box center [497, 486] width 22 height 11
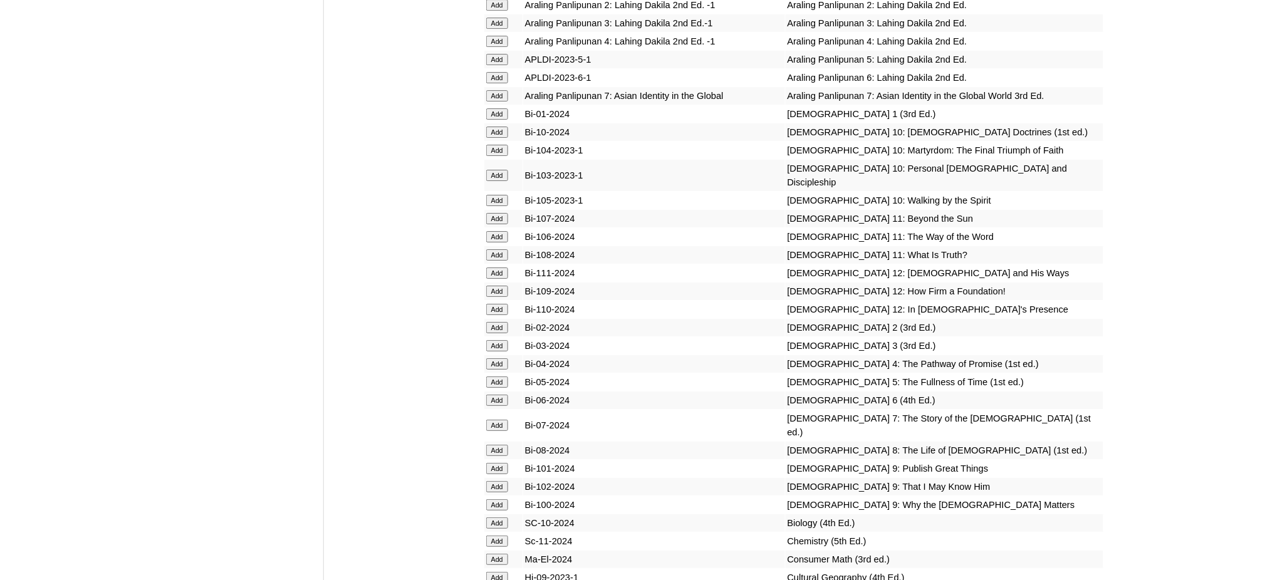
click at [495, 481] on input "Add" at bounding box center [497, 486] width 22 height 11
click at [495, 499] on input "Add" at bounding box center [497, 504] width 22 height 11
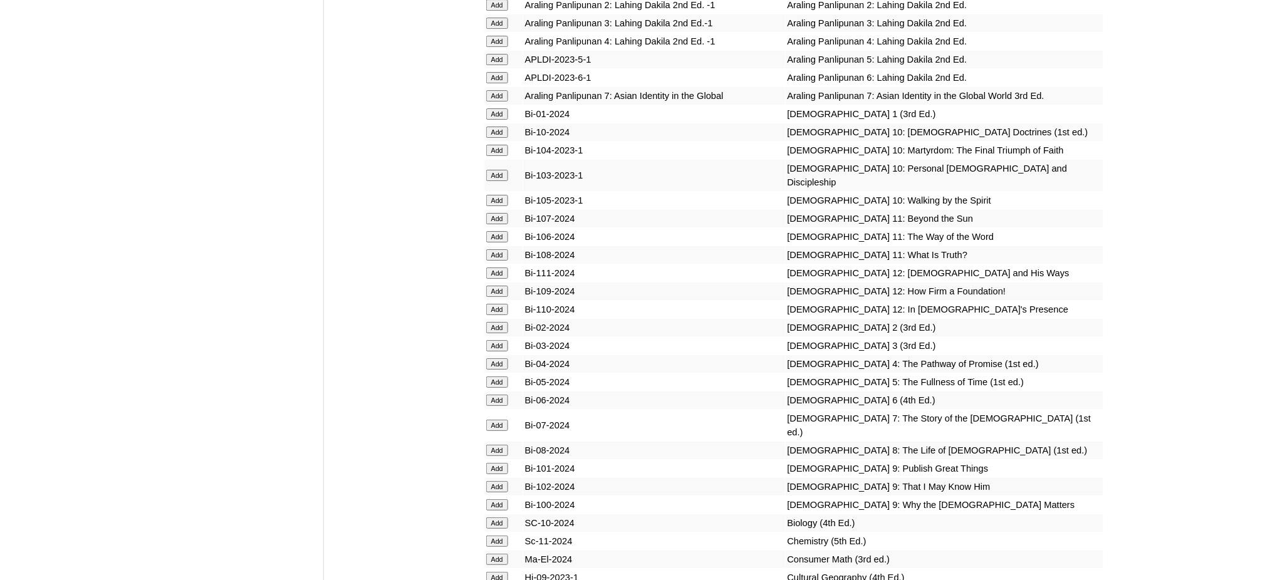
click at [495, 499] on input "Add" at bounding box center [497, 504] width 22 height 11
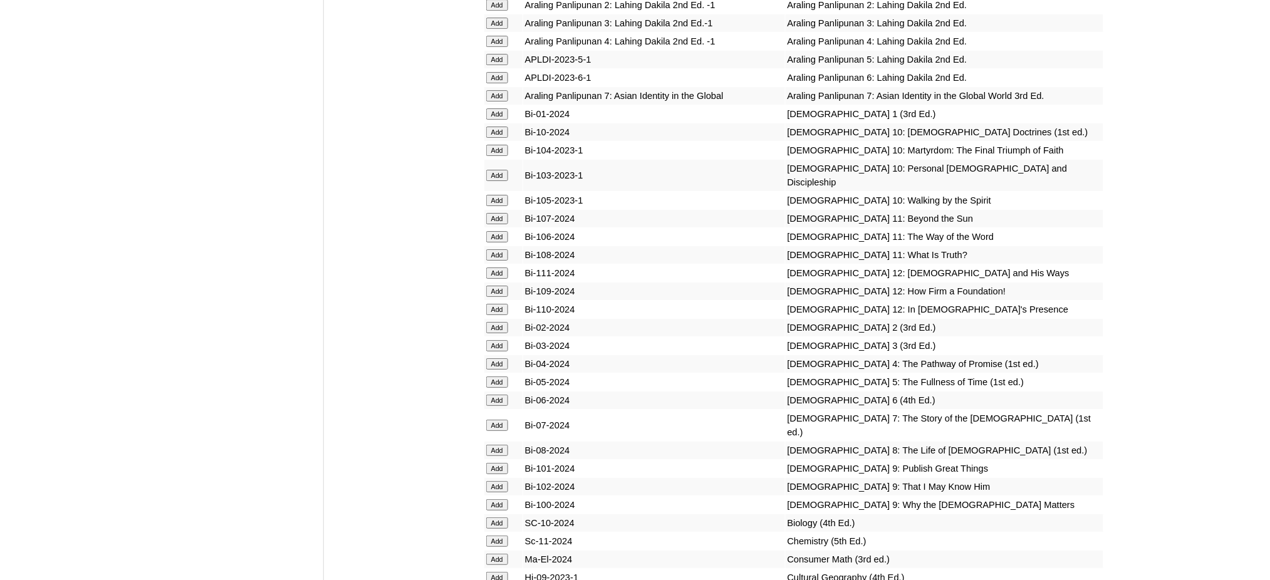
click at [495, 499] on input "Add" at bounding box center [497, 504] width 22 height 11
click at [506, 536] on input "Add" at bounding box center [497, 541] width 22 height 11
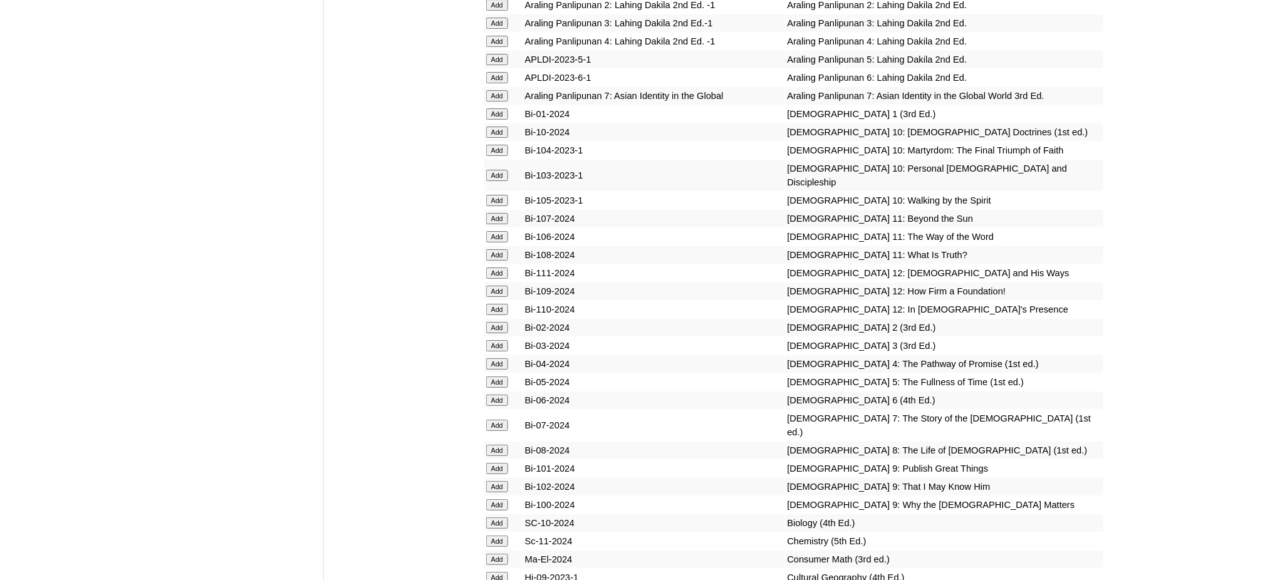
click at [506, 536] on input "Add" at bounding box center [497, 541] width 22 height 11
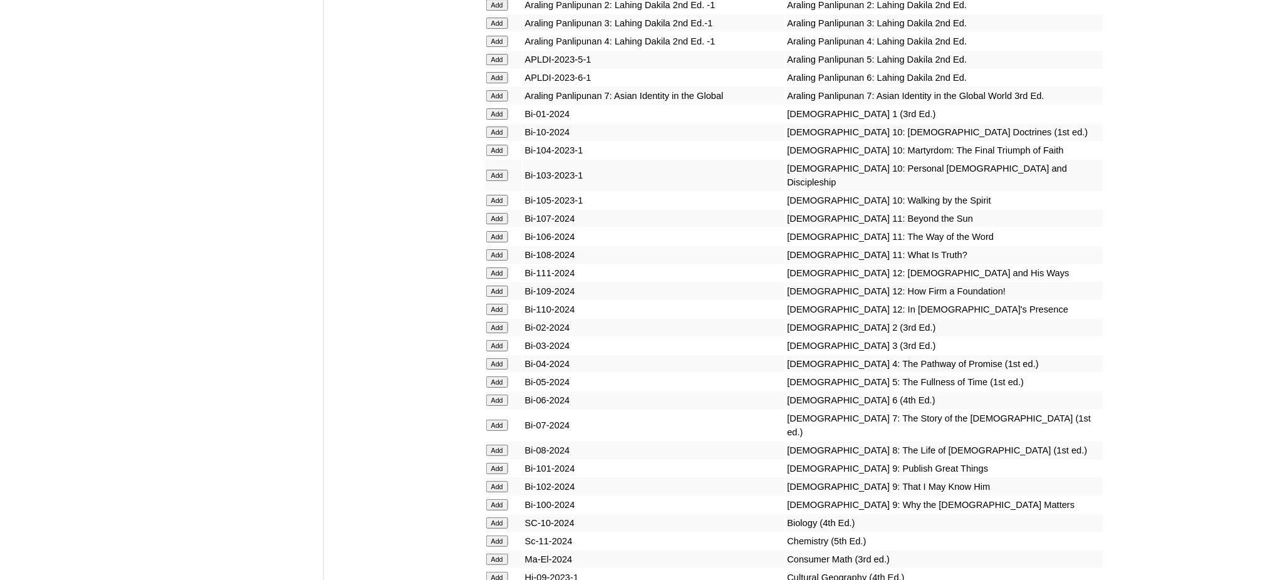
click at [506, 536] on input "Add" at bounding box center [497, 541] width 22 height 11
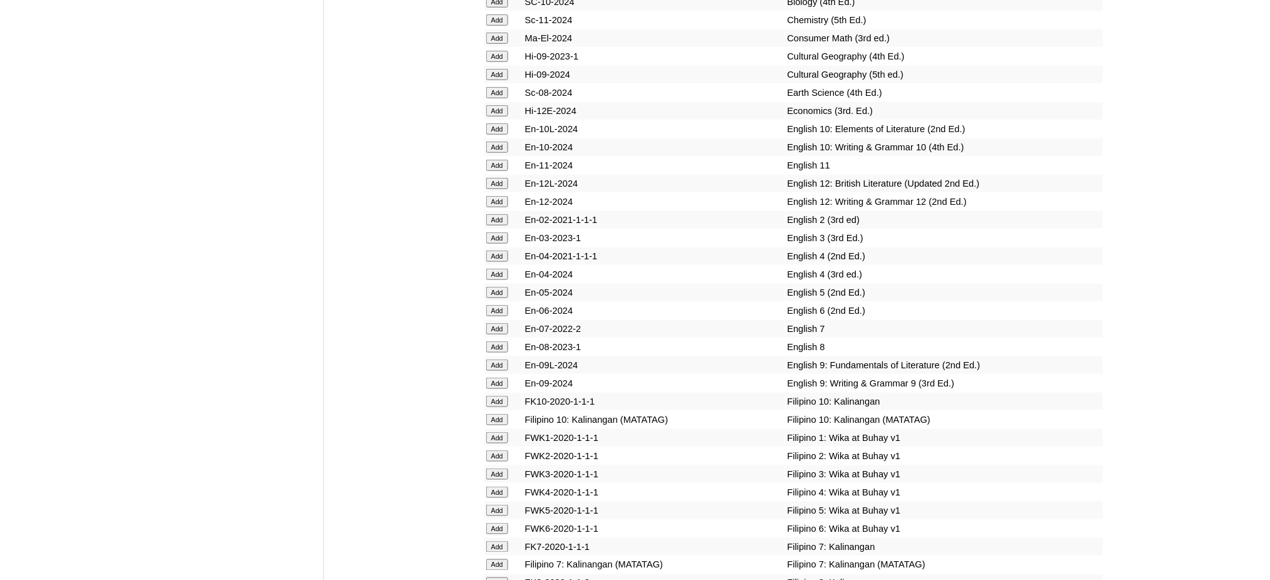
scroll to position [3843, 0]
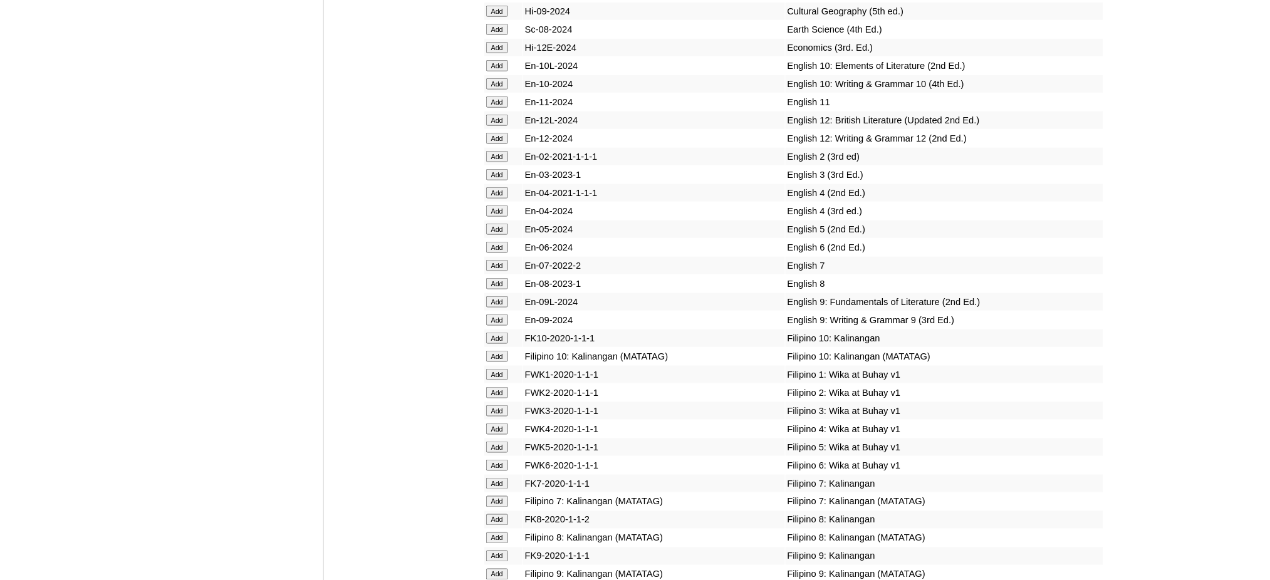
click at [494, 296] on input "Add" at bounding box center [497, 301] width 22 height 11
click at [498, 315] on input "Add" at bounding box center [497, 320] width 22 height 11
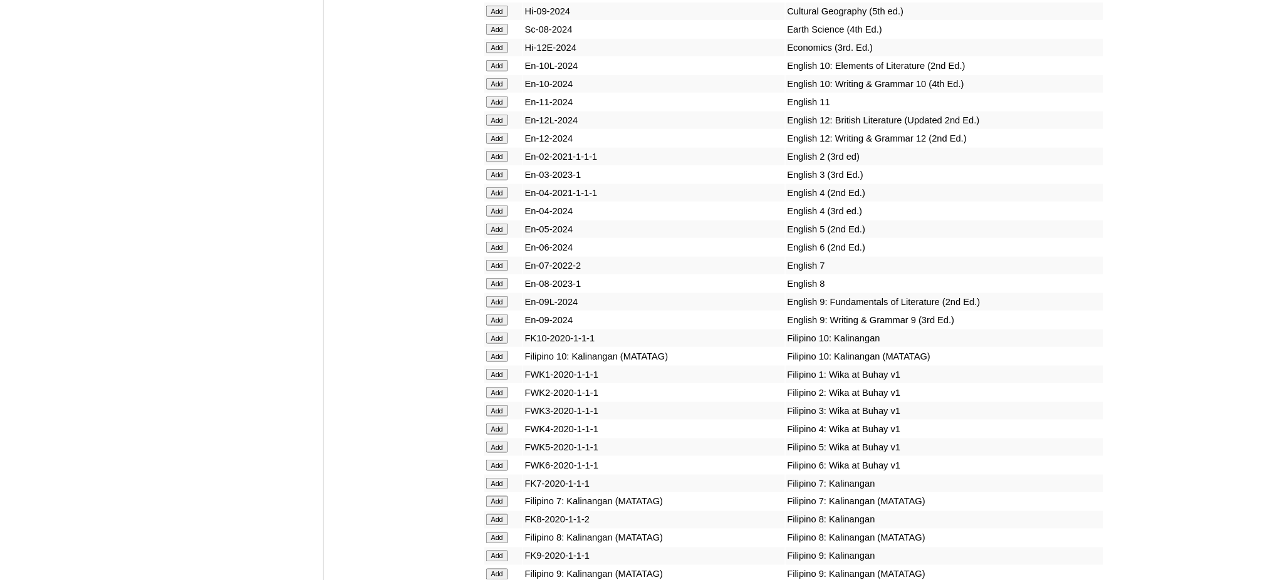
click at [498, 315] on input "Add" at bounding box center [497, 320] width 22 height 11
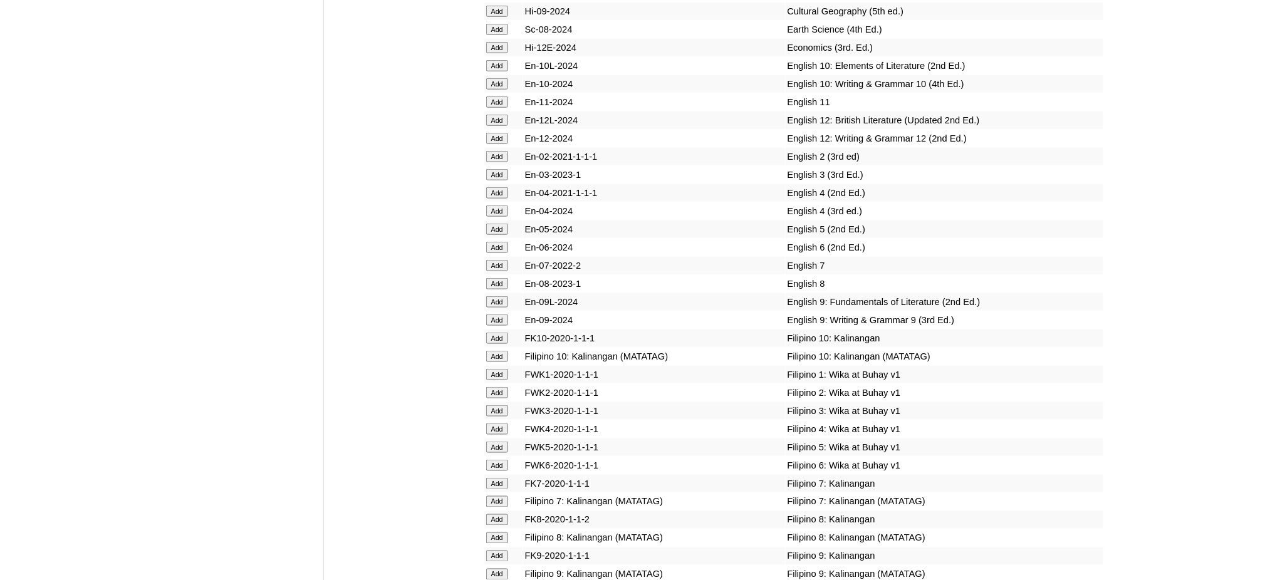
click at [503, 569] on input "Add" at bounding box center [497, 574] width 22 height 11
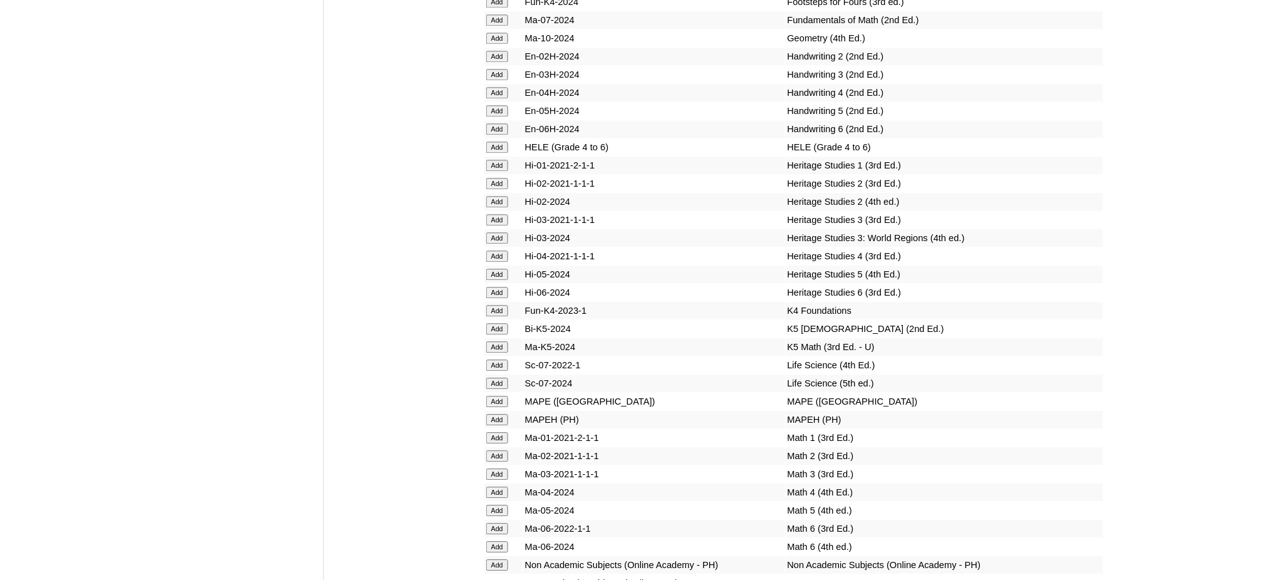
scroll to position [4512, 0]
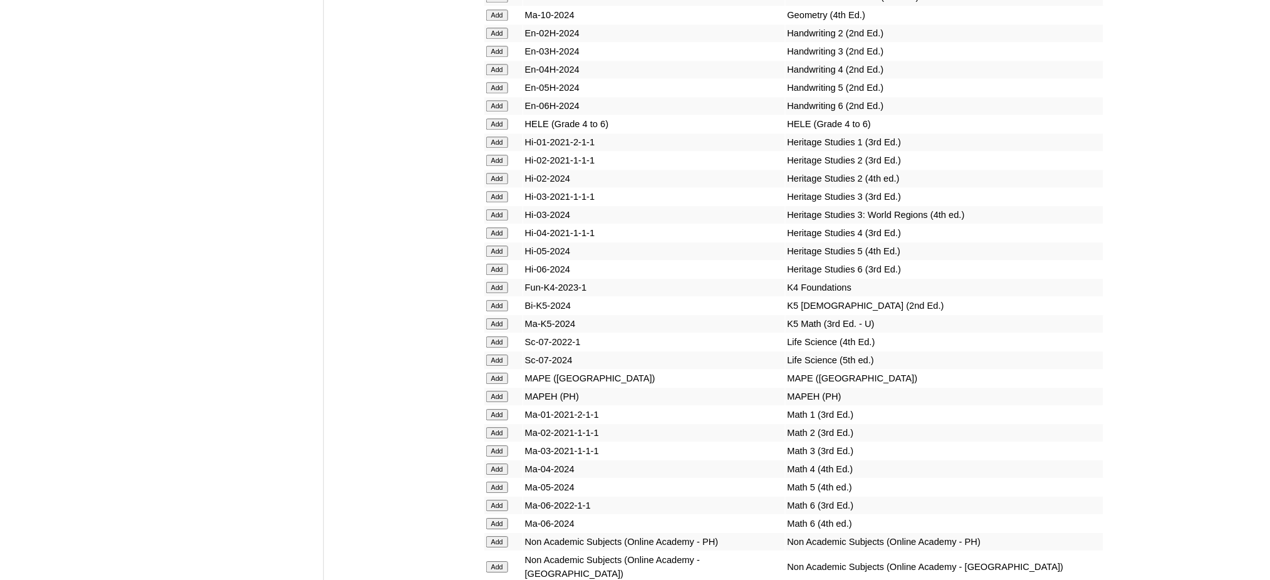
click at [497, 391] on input "Add" at bounding box center [497, 396] width 22 height 11
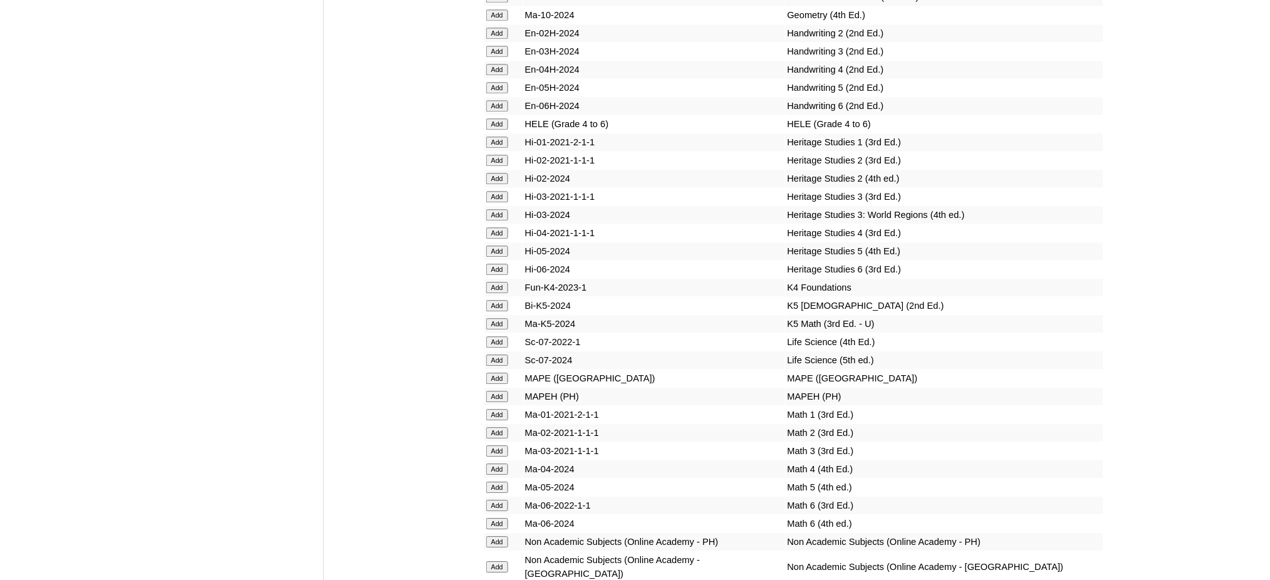
click at [497, 391] on input "Add" at bounding box center [497, 396] width 22 height 11
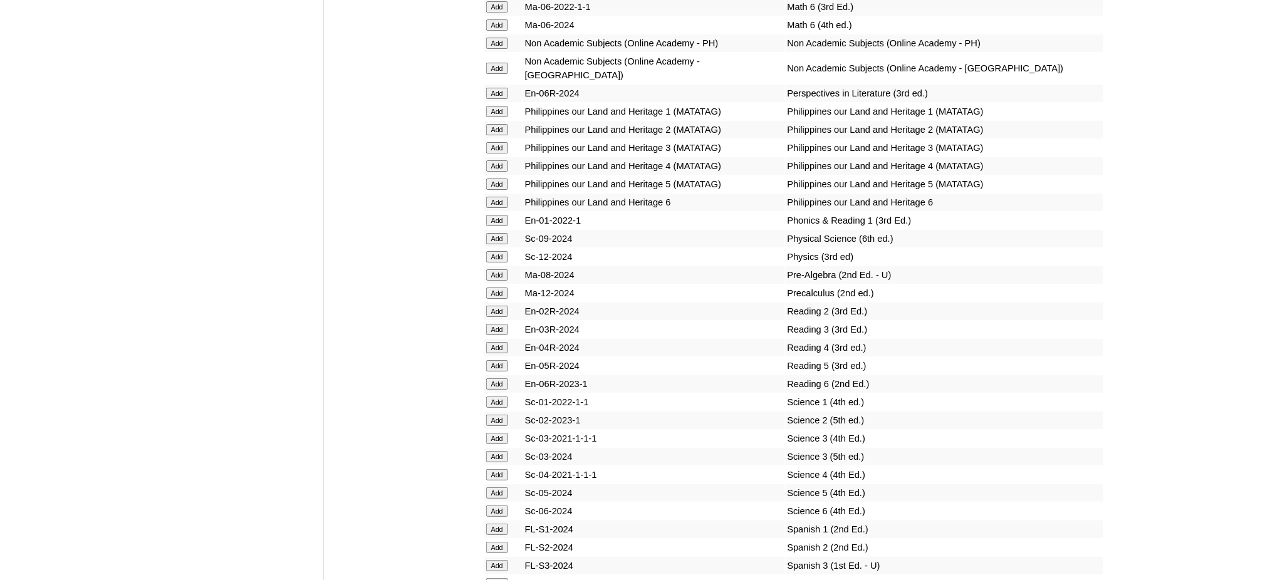
scroll to position [5013, 0]
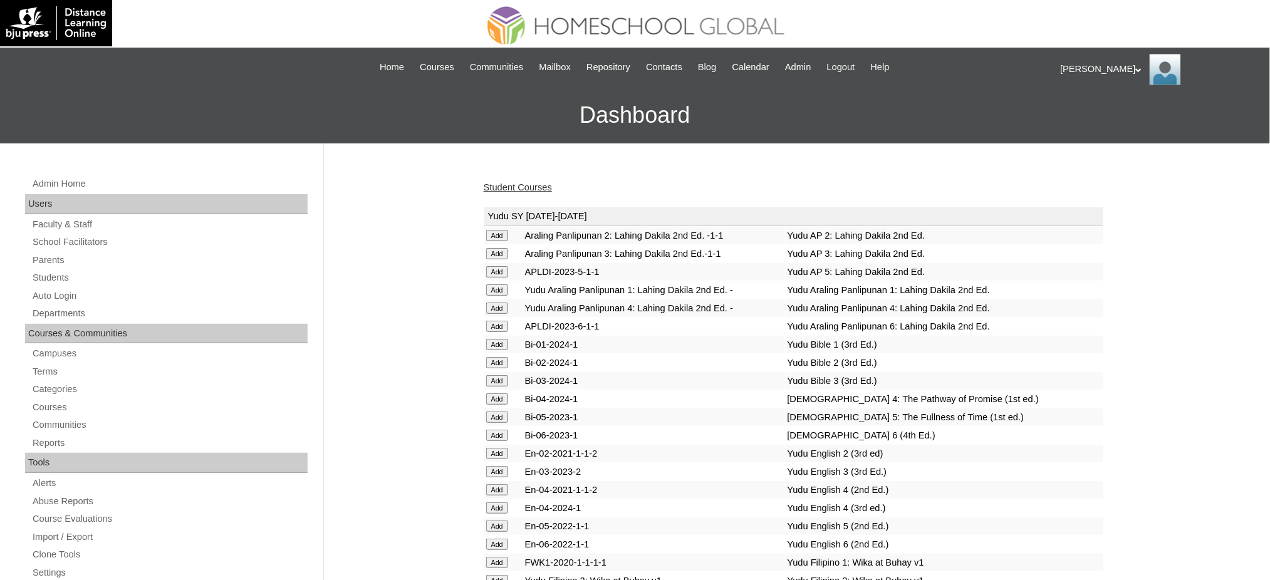
click at [534, 184] on link "Student Courses" at bounding box center [518, 187] width 68 height 10
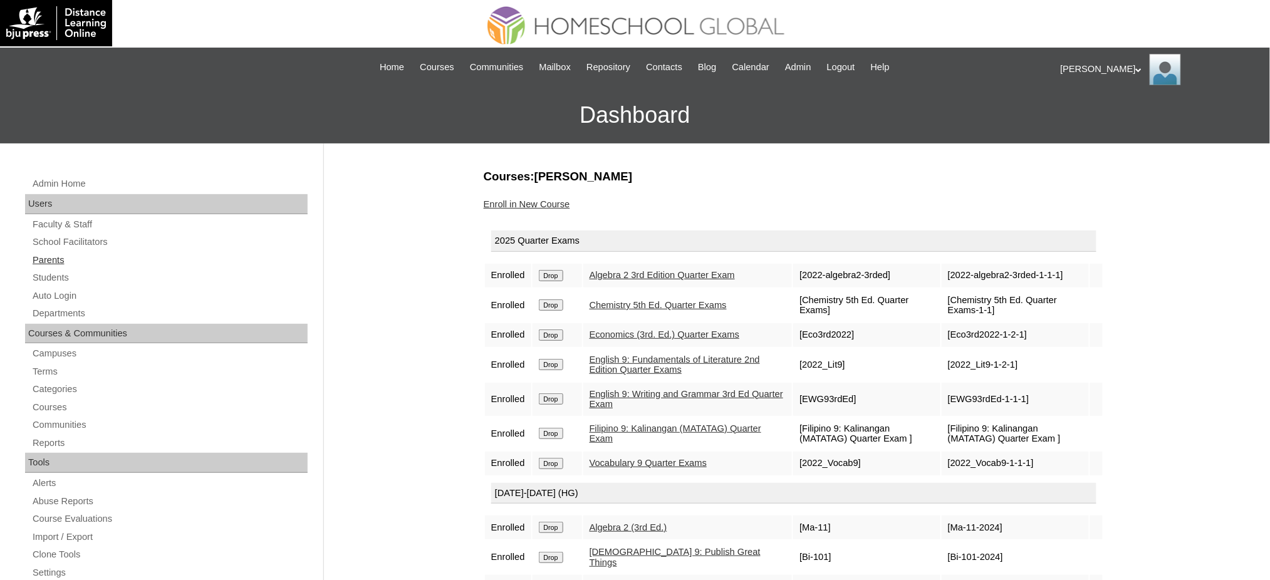
click at [44, 257] on link "Parents" at bounding box center [169, 261] width 276 height 16
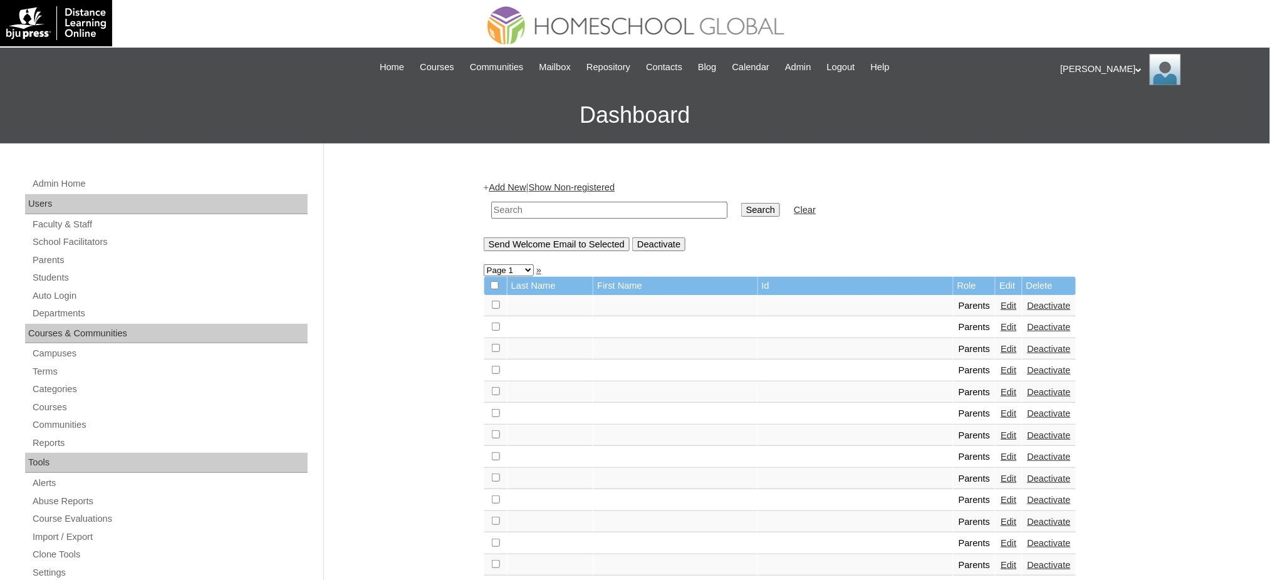
click at [544, 213] on input "text" at bounding box center [609, 210] width 236 height 17
paste input "MHP00292-TECHPH2022"
type input "MHP00292-TECHPH2022"
click at [741, 210] on input "Search" at bounding box center [760, 210] width 39 height 14
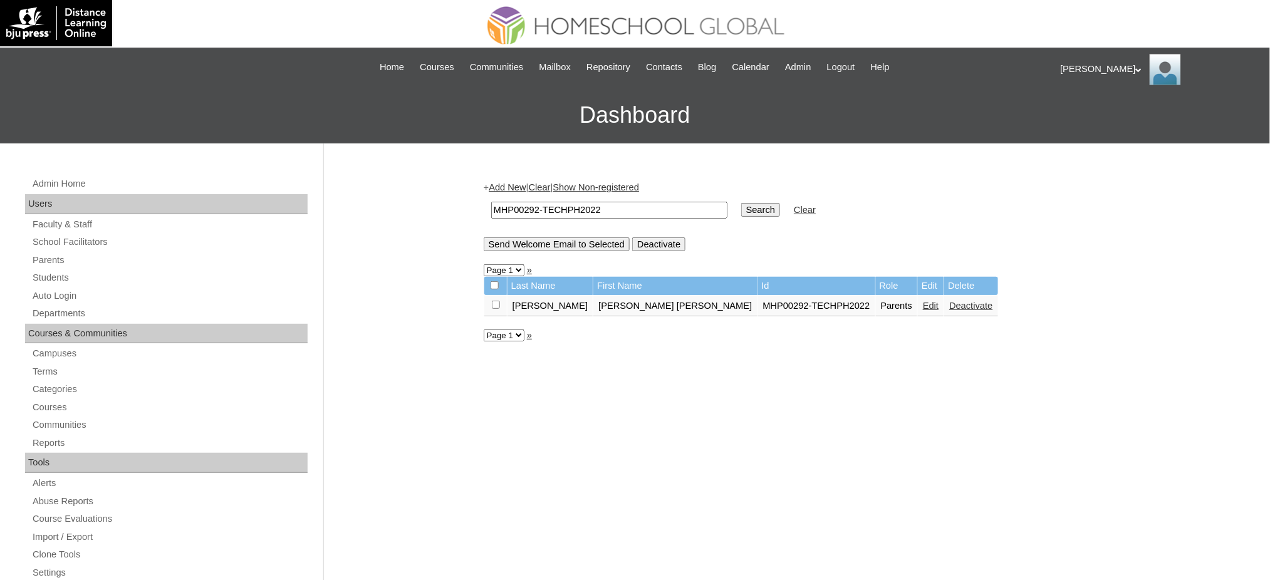
click at [918, 306] on td "Edit" at bounding box center [931, 306] width 26 height 21
click at [923, 301] on link "Edit" at bounding box center [931, 306] width 16 height 10
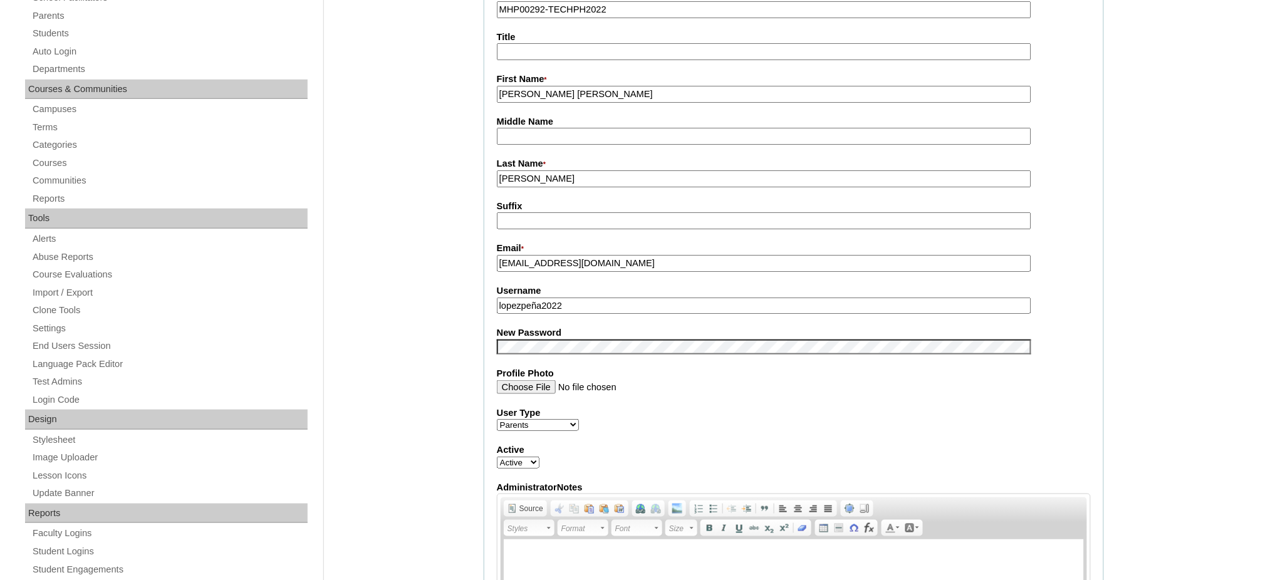
scroll to position [251, 0]
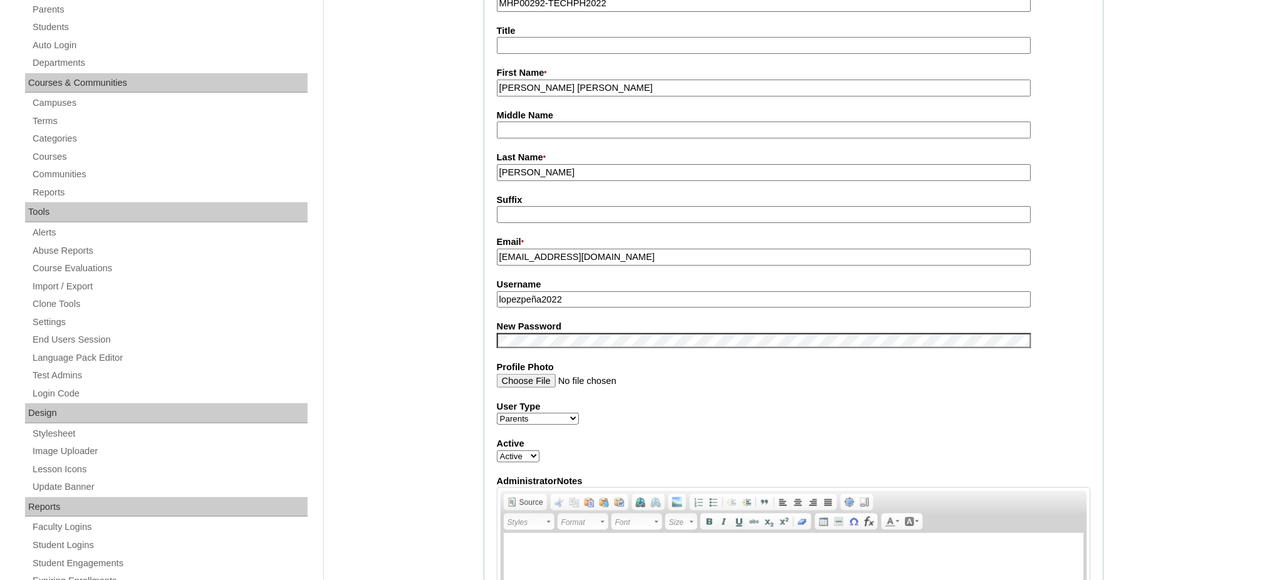
click at [602, 298] on input "lopezpeña2022" at bounding box center [764, 299] width 535 height 17
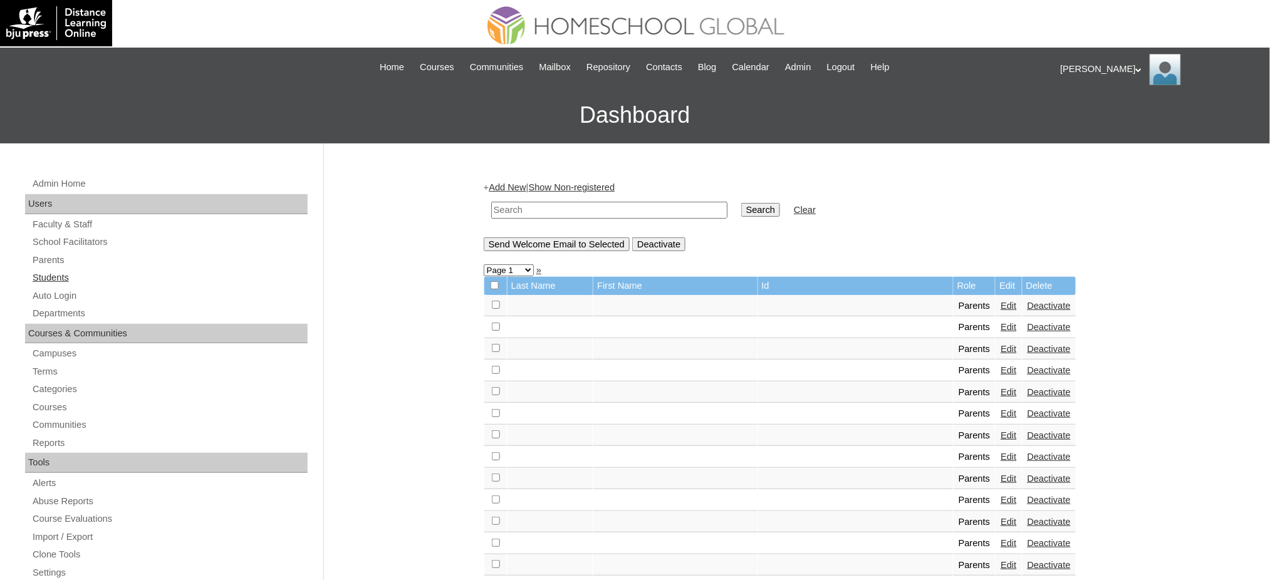
click at [43, 282] on link "Students" at bounding box center [169, 278] width 276 height 16
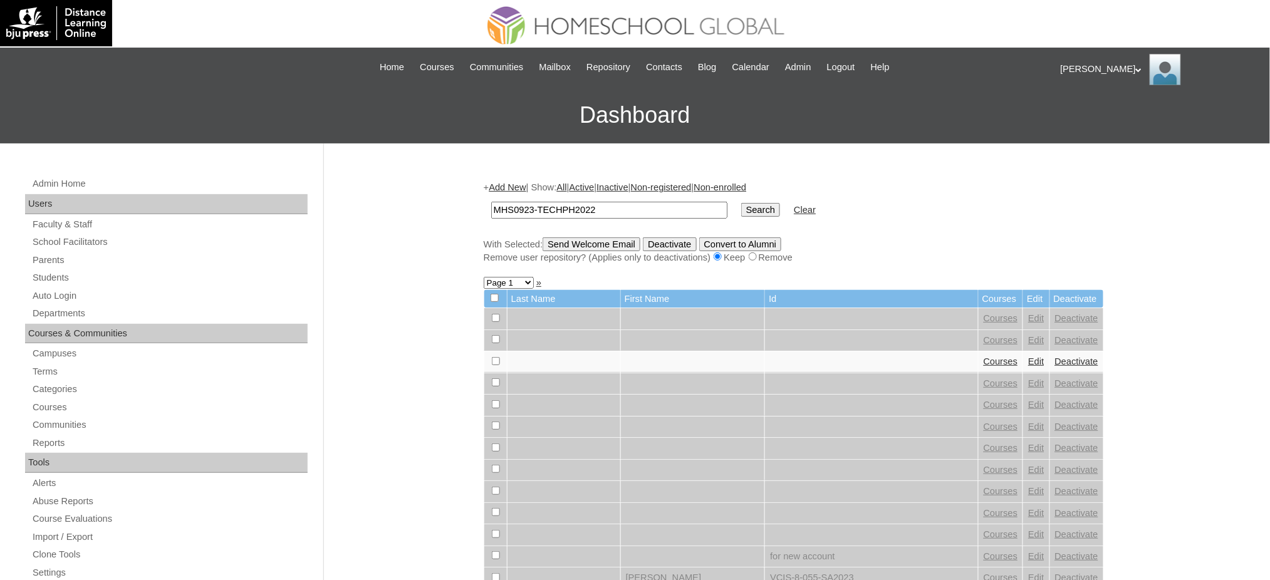
type input "MHS0923-TECHPH2022"
click at [741, 211] on input "Search" at bounding box center [760, 210] width 39 height 14
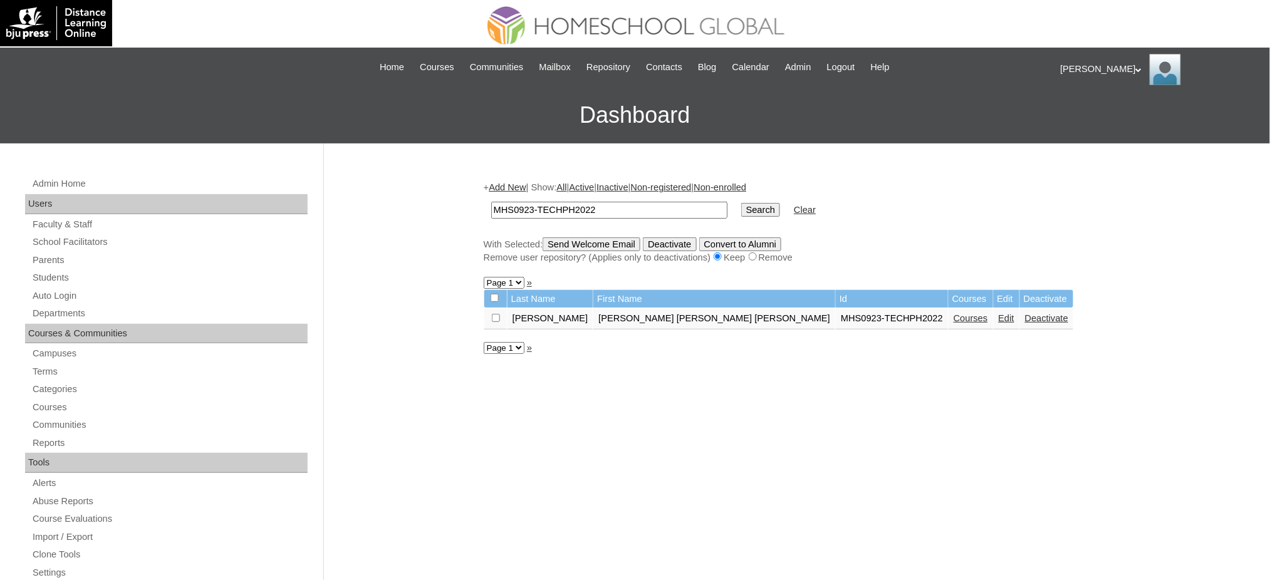
click at [999, 316] on link "Edit" at bounding box center [1007, 318] width 16 height 10
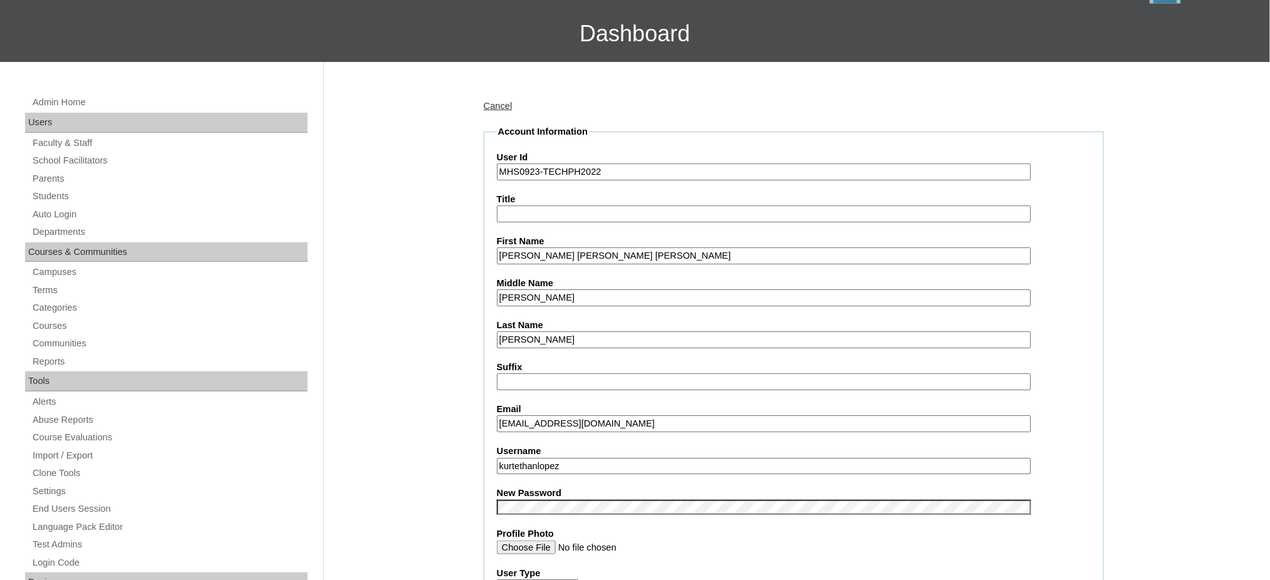
scroll to position [167, 0]
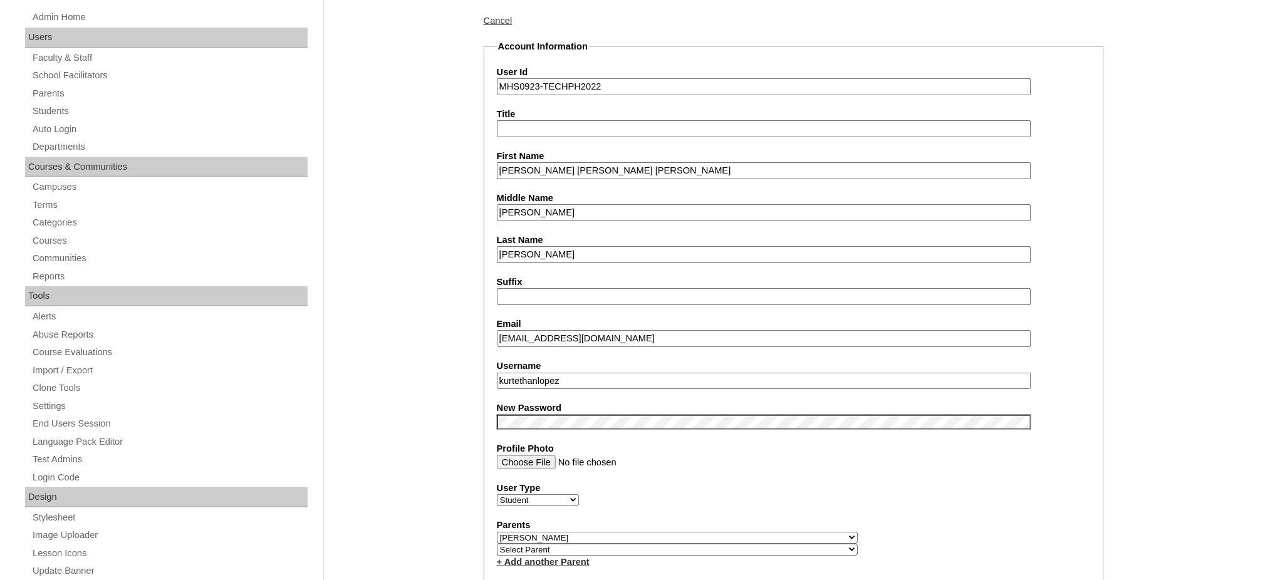
click at [569, 373] on input "kurtethanlopez" at bounding box center [764, 381] width 535 height 17
click at [520, 173] on input "Kurt Ethan Astrid" at bounding box center [764, 170] width 535 height 17
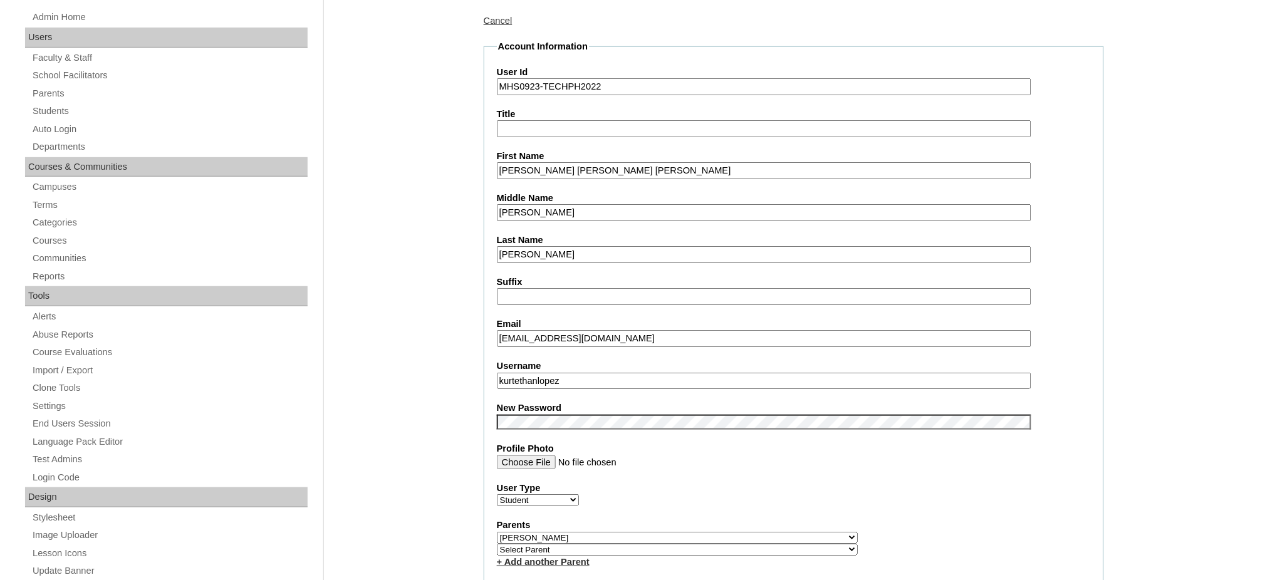
click at [520, 173] on input "Kurt Ethan Astrid" at bounding box center [764, 170] width 535 height 17
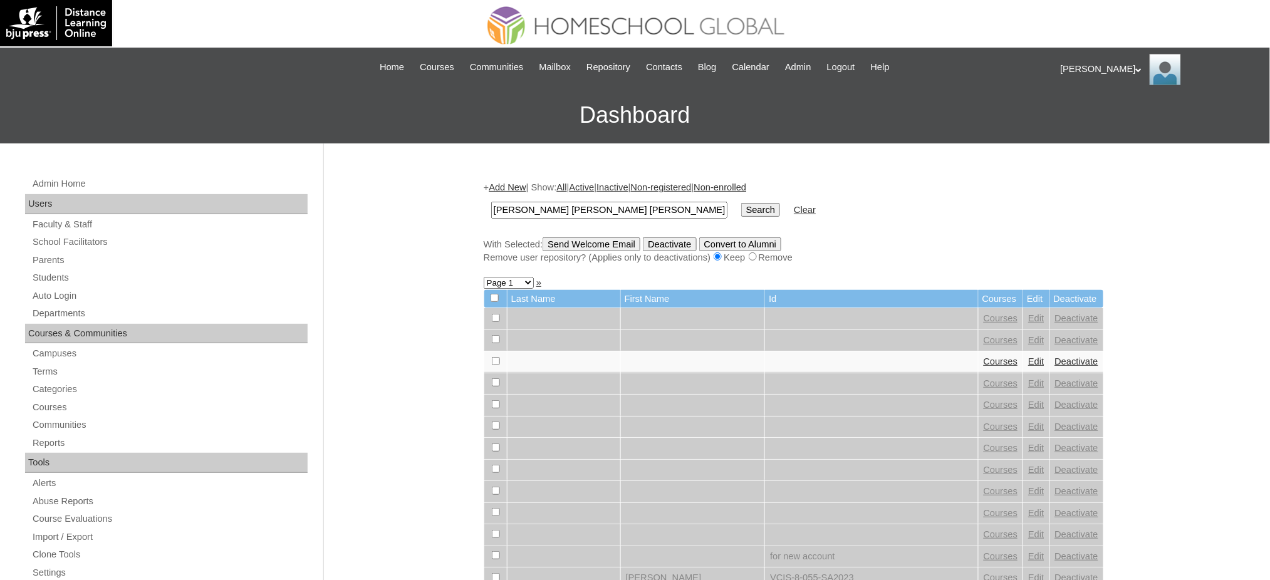
type input "[PERSON_NAME] [PERSON_NAME] [PERSON_NAME]"
click at [741, 206] on input "Search" at bounding box center [760, 210] width 39 height 14
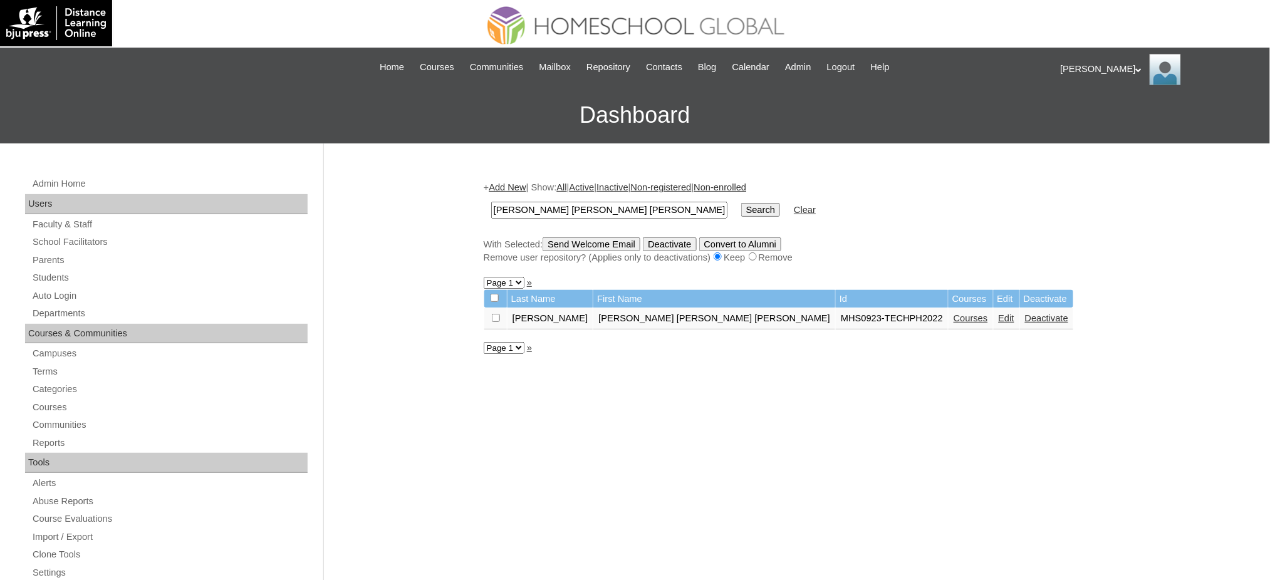
click at [949, 319] on td "Courses" at bounding box center [971, 318] width 44 height 21
click at [954, 315] on link "Courses" at bounding box center [971, 318] width 34 height 10
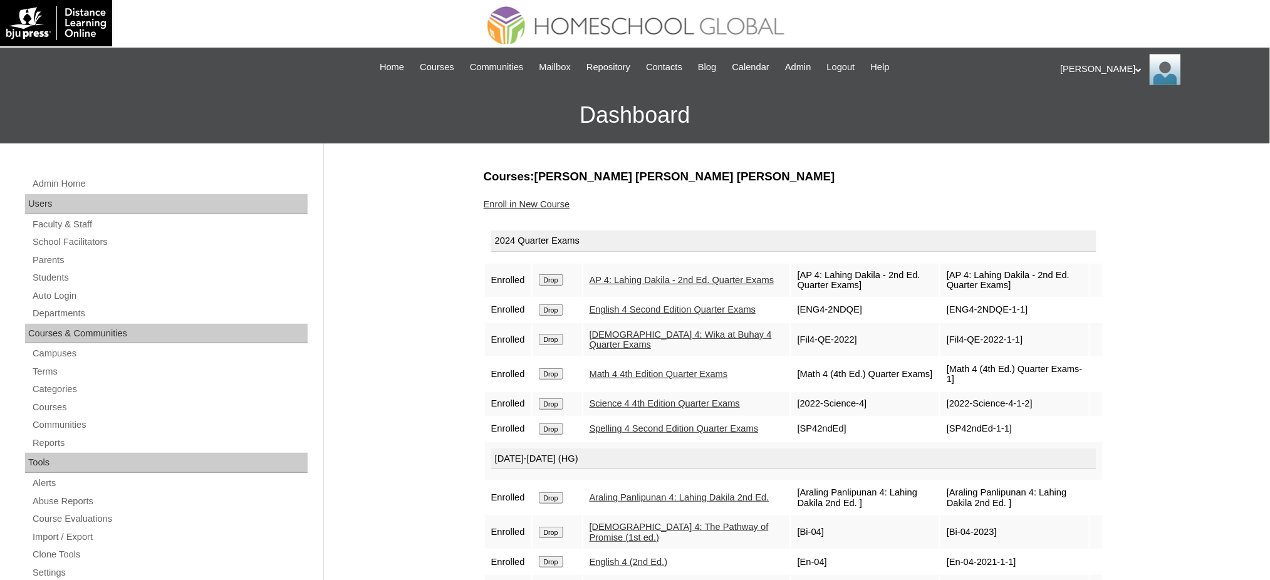
click at [548, 275] on input "Drop" at bounding box center [551, 279] width 24 height 11
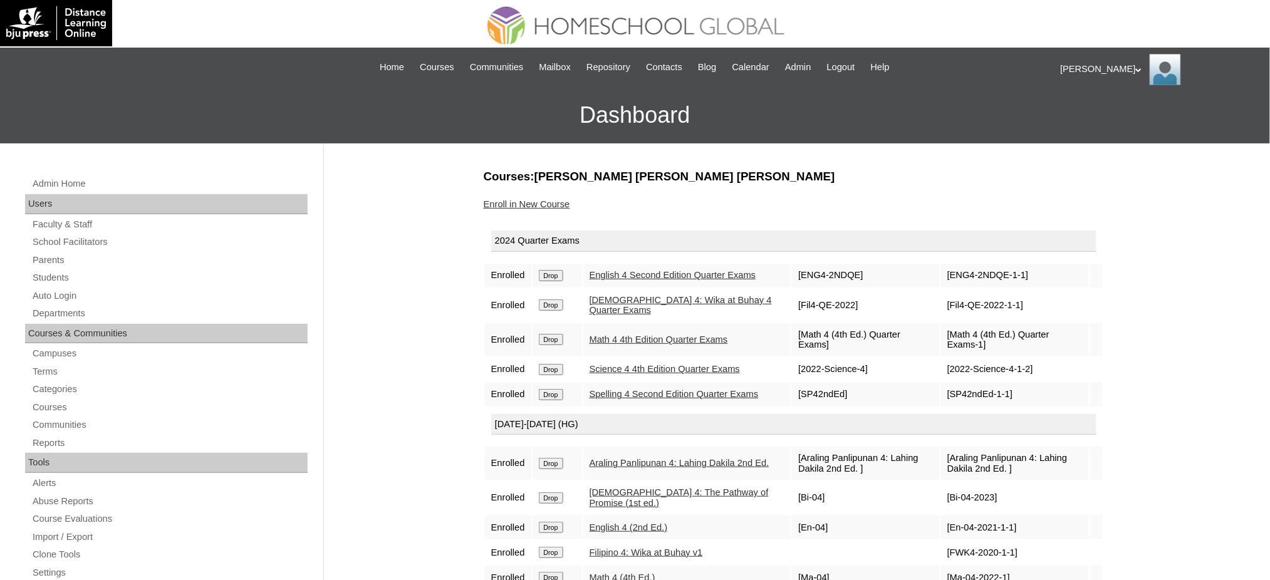
click at [560, 273] on input "Drop" at bounding box center [551, 275] width 24 height 11
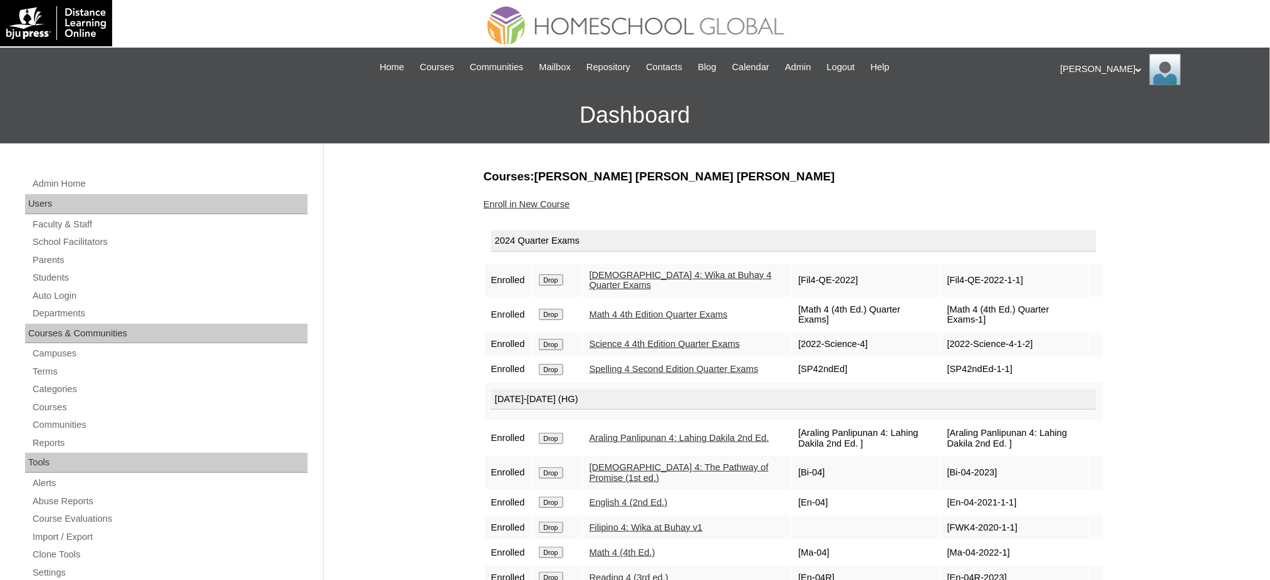
click at [548, 278] on input "Drop" at bounding box center [551, 279] width 24 height 11
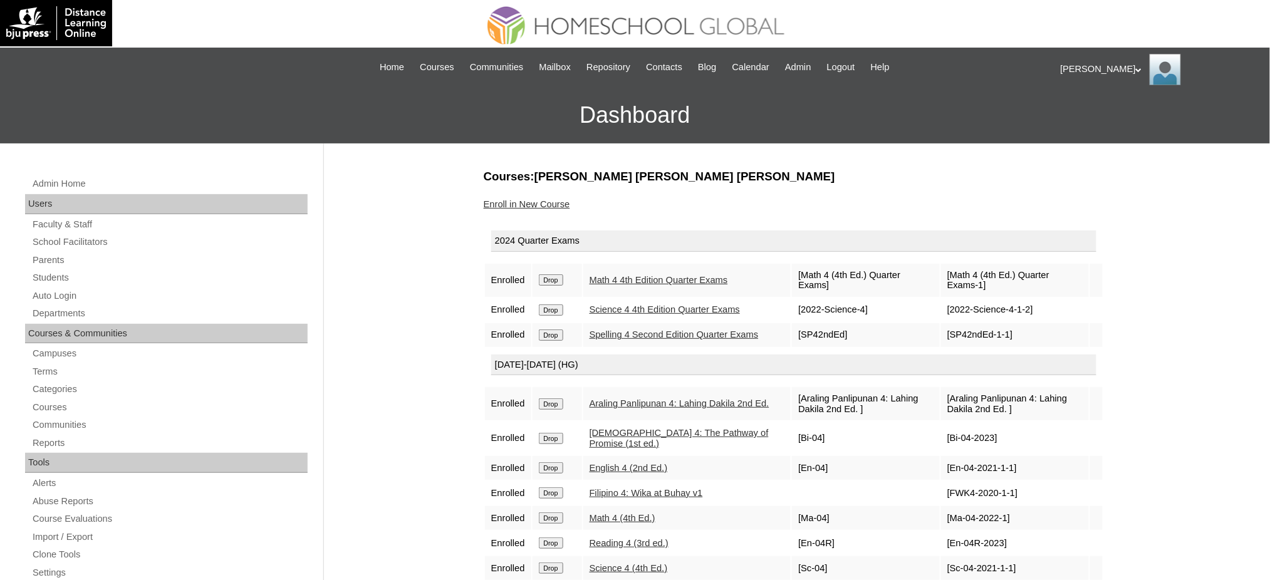
click at [550, 275] on input "Drop" at bounding box center [551, 279] width 24 height 11
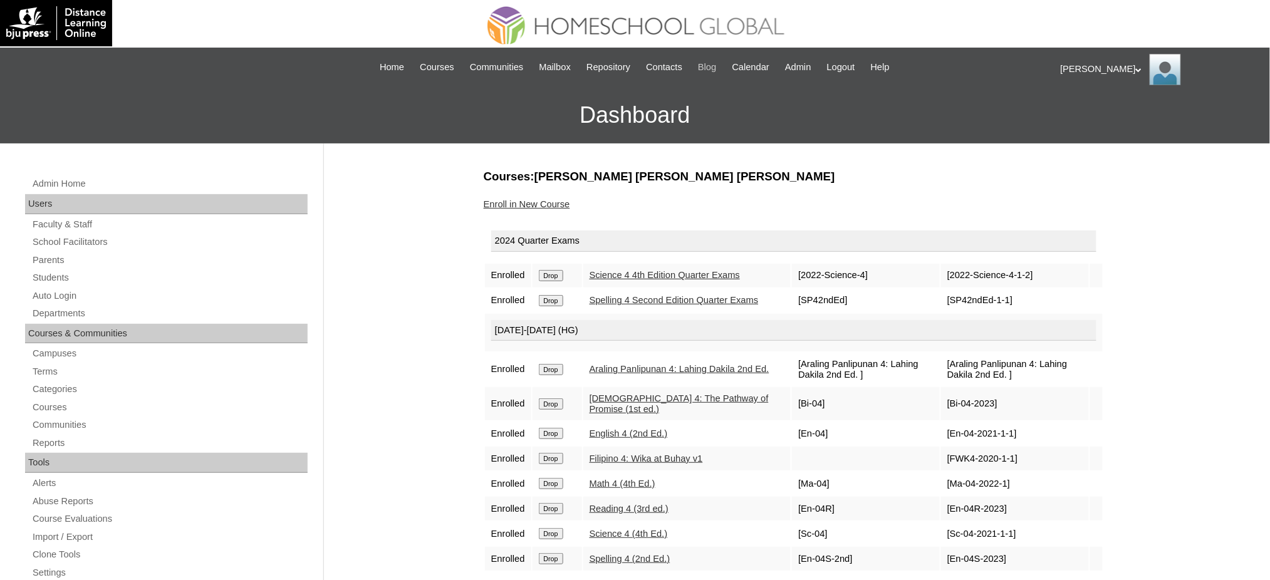
click at [551, 279] on input "Drop" at bounding box center [551, 275] width 24 height 11
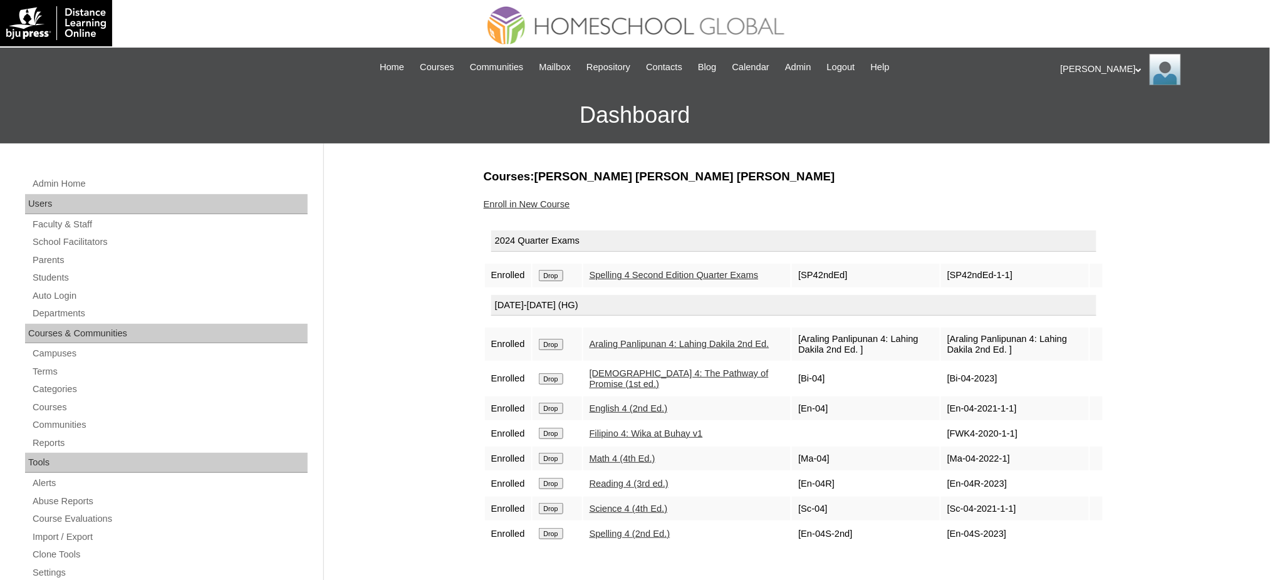
click at [554, 278] on input "Drop" at bounding box center [551, 275] width 24 height 11
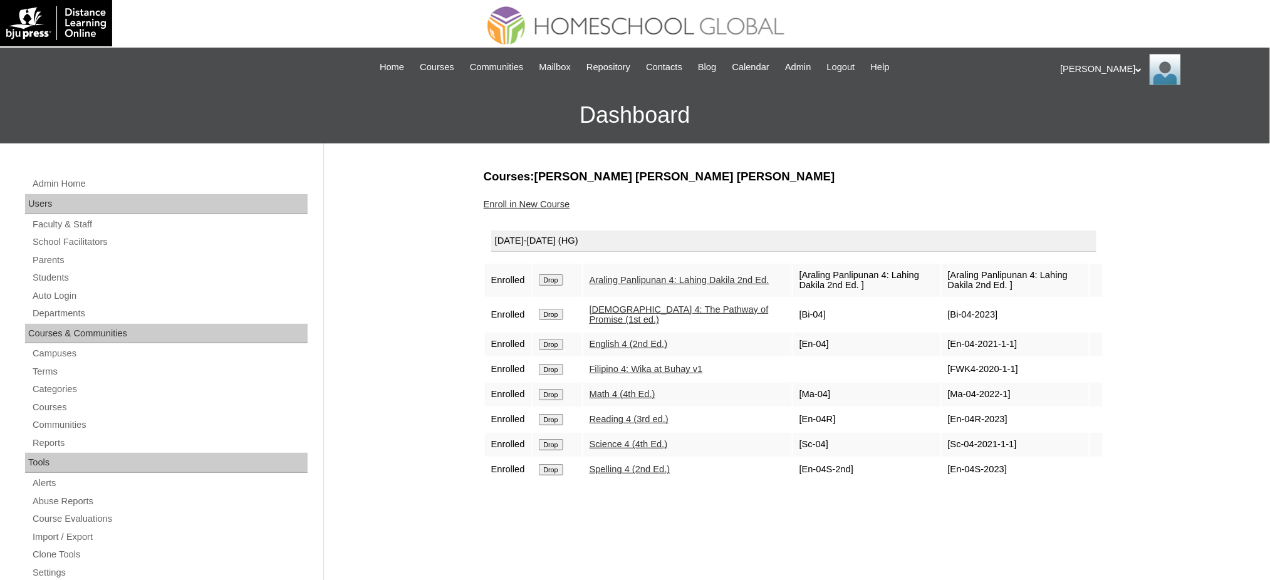
click at [563, 276] on input "Drop" at bounding box center [551, 279] width 24 height 11
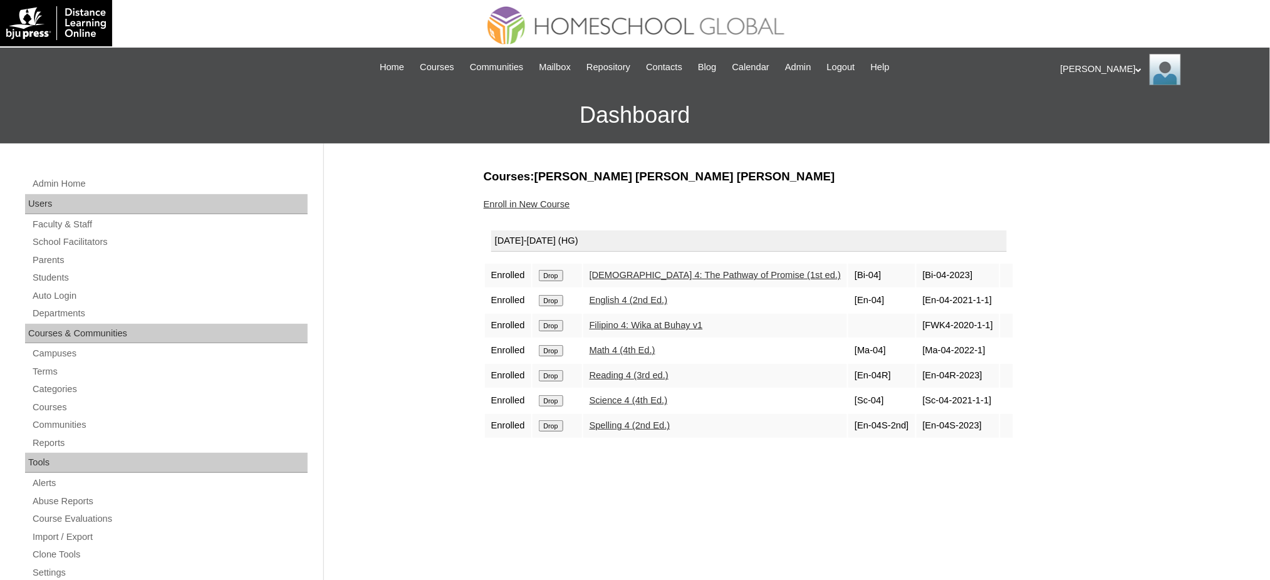
click at [548, 275] on input "Drop" at bounding box center [551, 275] width 24 height 11
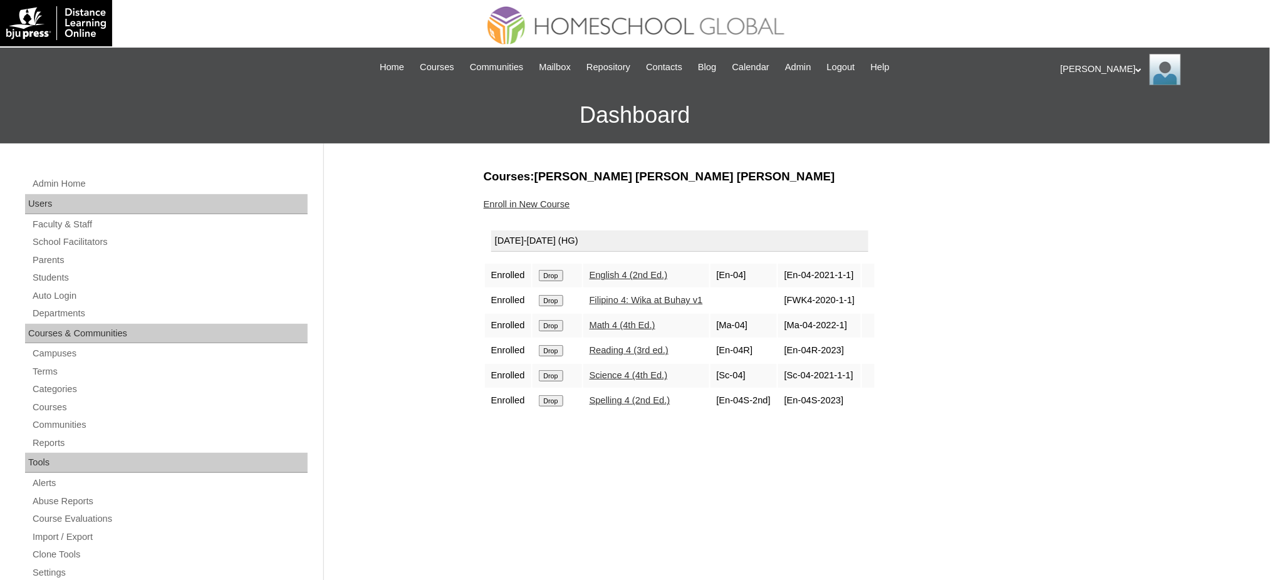
click at [558, 271] on input "Drop" at bounding box center [551, 275] width 24 height 11
click at [541, 270] on input "Drop" at bounding box center [551, 275] width 24 height 11
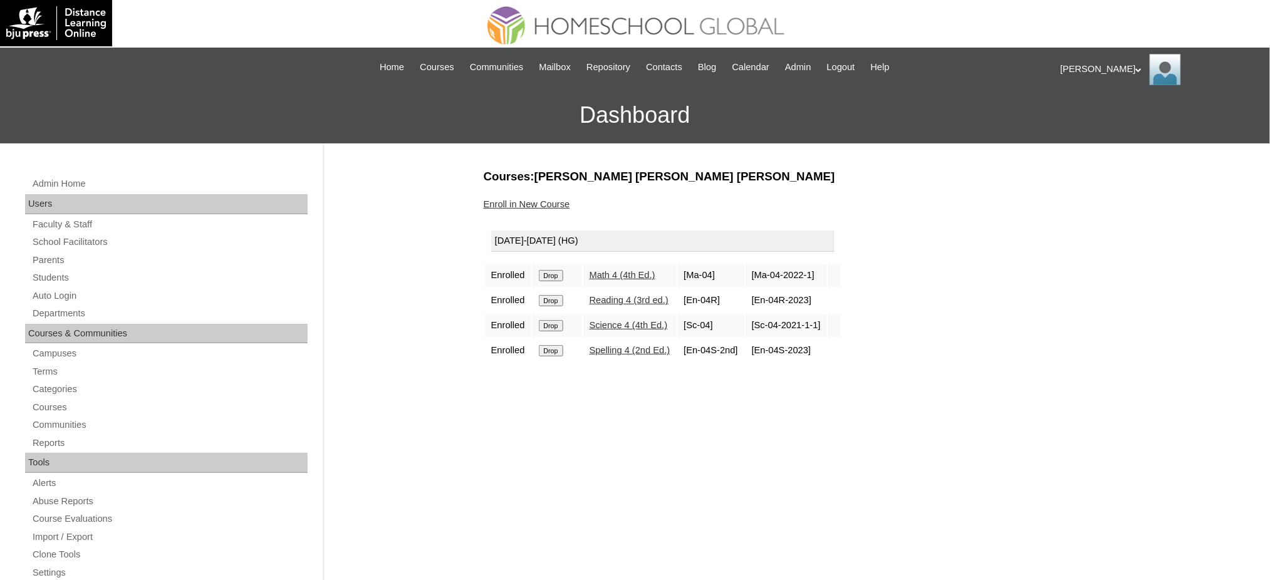
click at [556, 272] on input "Drop" at bounding box center [551, 275] width 24 height 11
click at [555, 275] on input "Drop" at bounding box center [551, 275] width 24 height 11
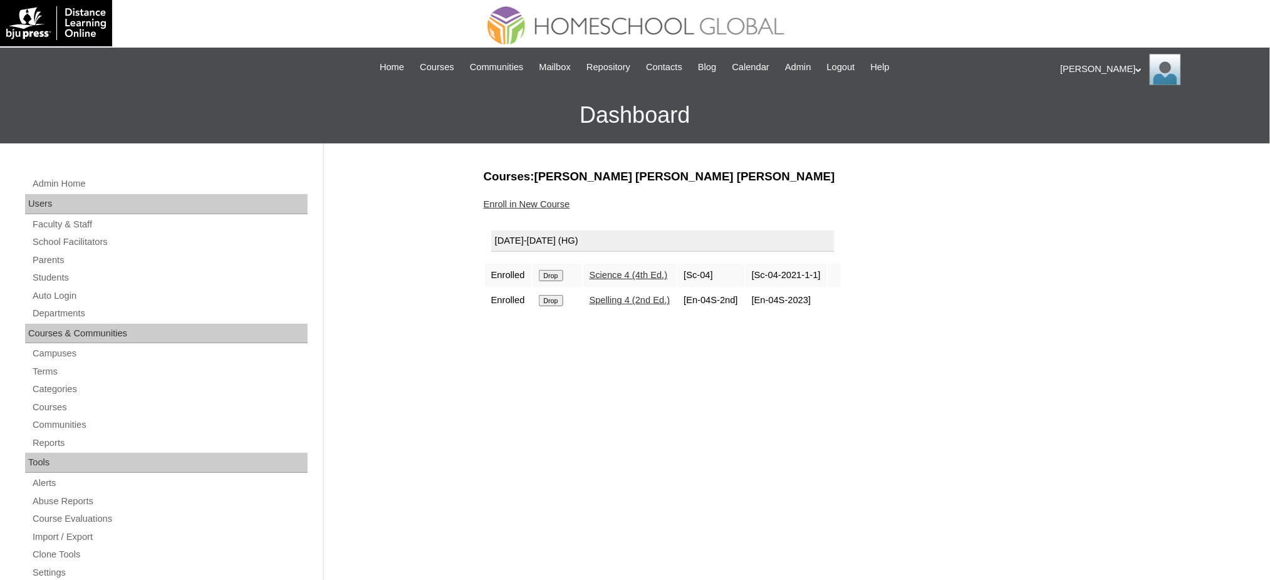
click at [560, 278] on input "Drop" at bounding box center [551, 275] width 24 height 11
click at [568, 270] on form "Drop" at bounding box center [557, 275] width 37 height 10
click at [562, 271] on input "Drop" at bounding box center [551, 275] width 24 height 11
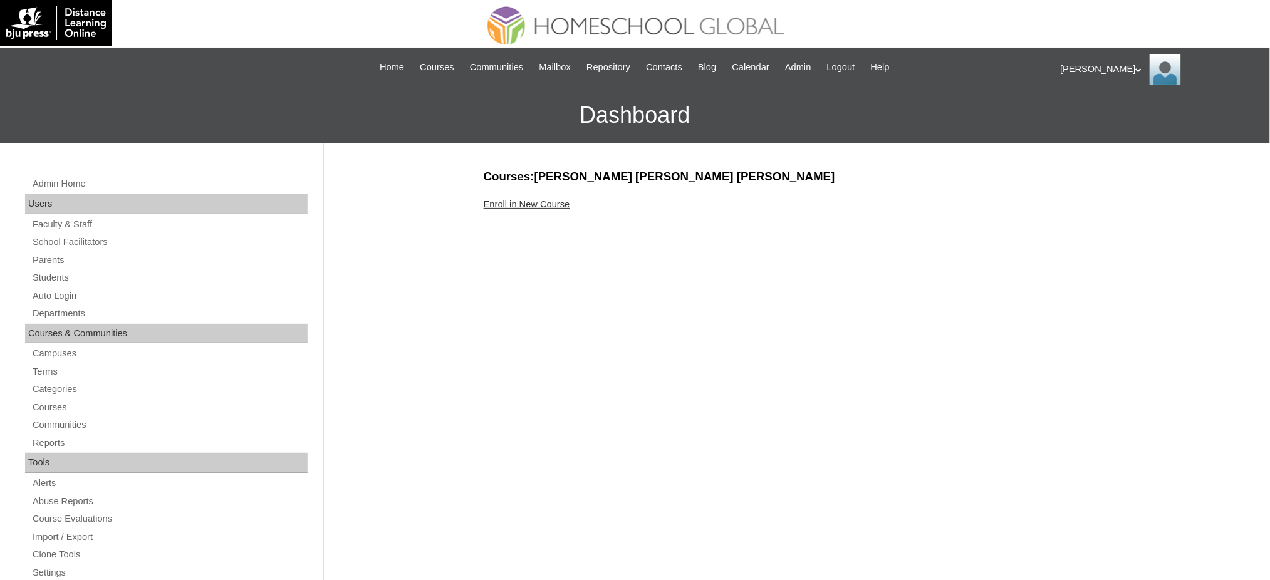
click at [551, 205] on link "Enroll in New Course" at bounding box center [527, 204] width 86 height 10
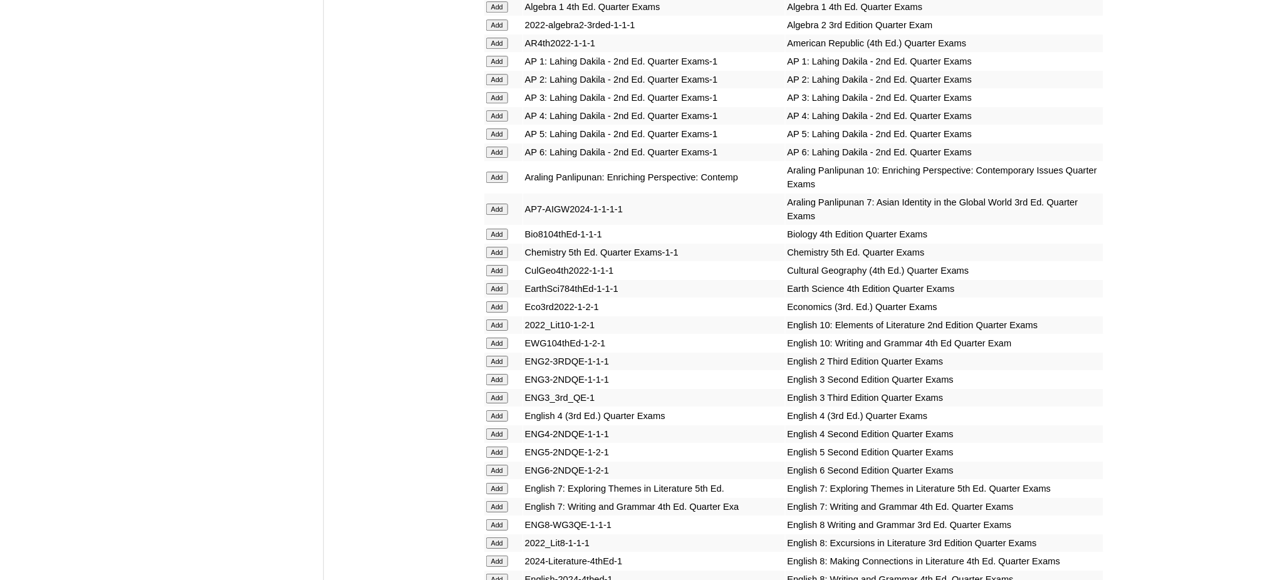
scroll to position [1337, 0]
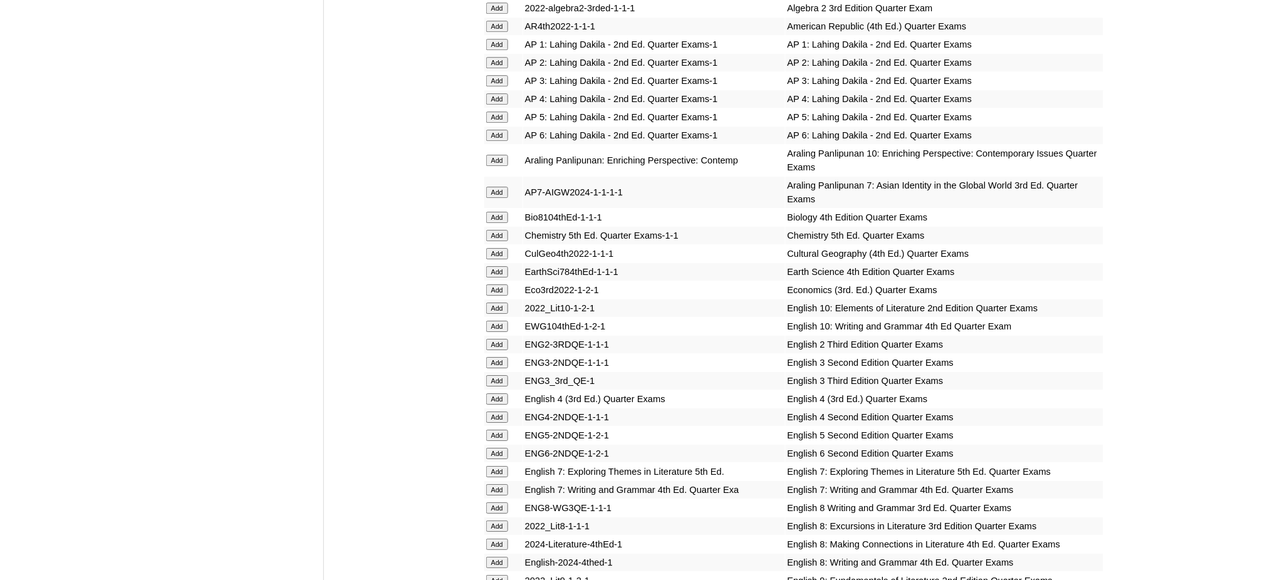
click at [503, 112] on input "Add" at bounding box center [497, 117] width 22 height 11
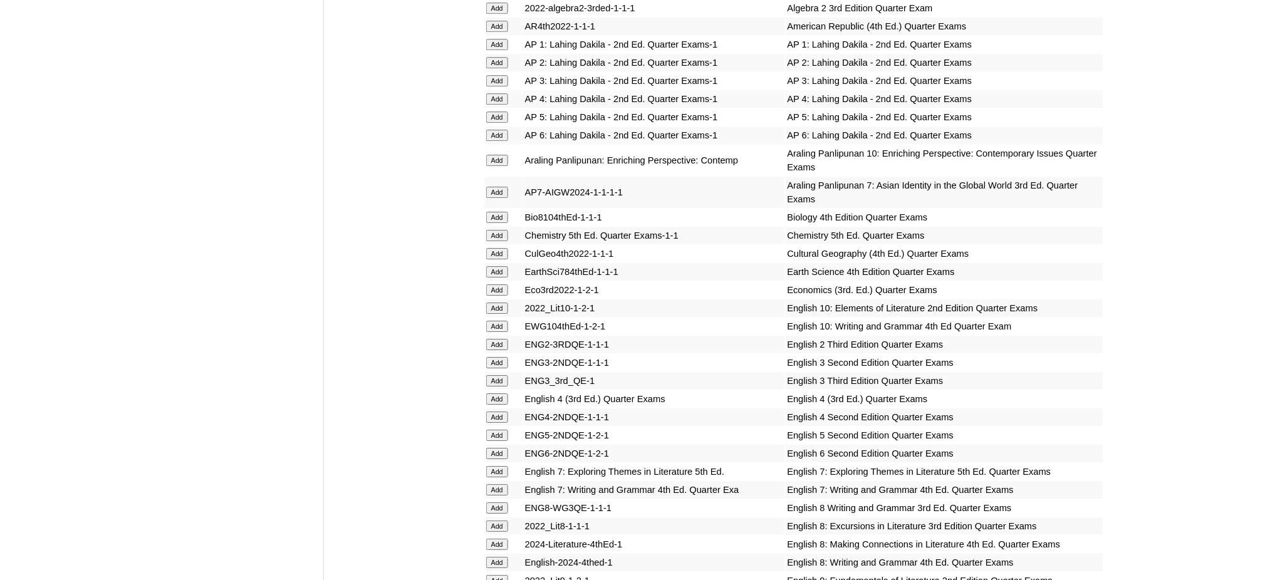
click at [503, 112] on input "Add" at bounding box center [497, 117] width 22 height 11
click at [499, 430] on input "Add" at bounding box center [497, 435] width 22 height 11
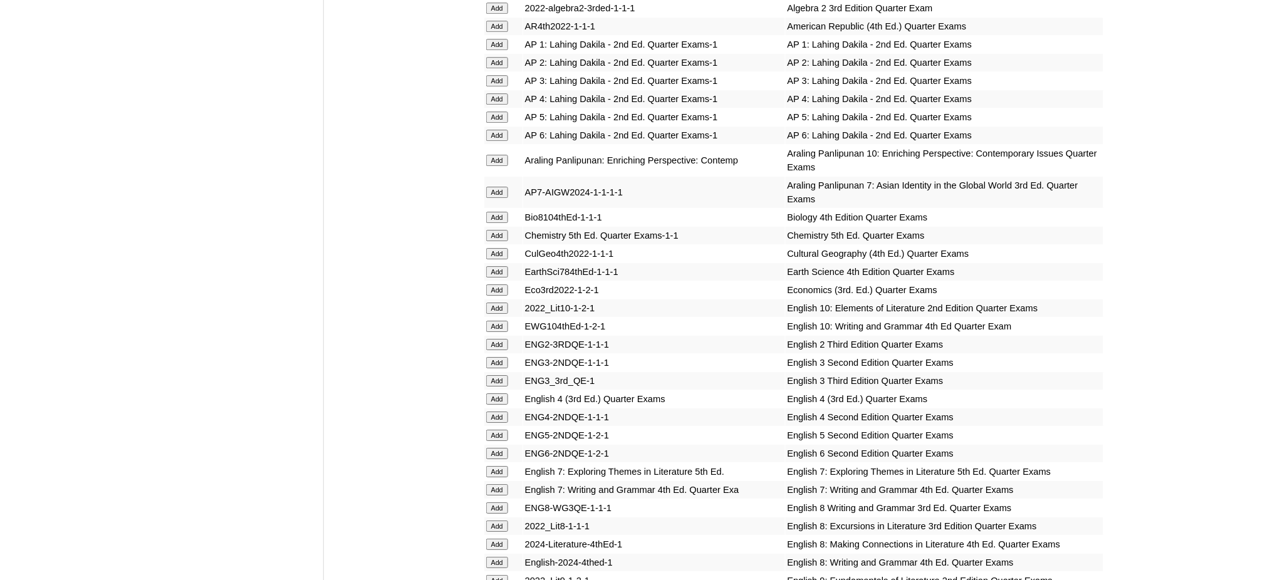
click at [499, 430] on input "Add" at bounding box center [497, 435] width 22 height 11
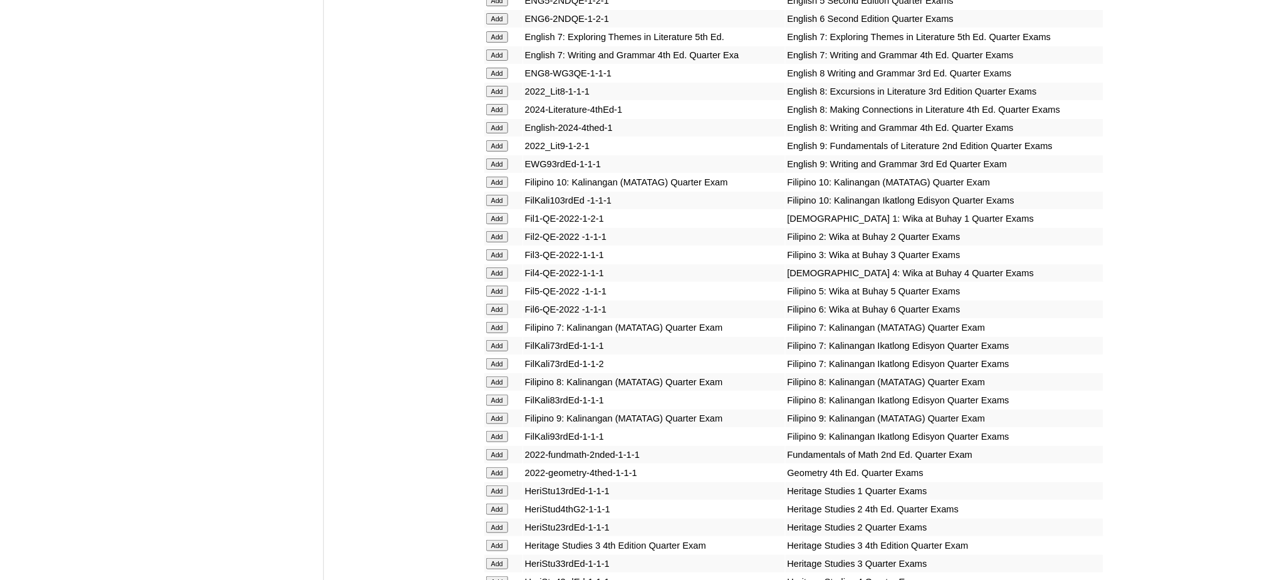
scroll to position [1838, 0]
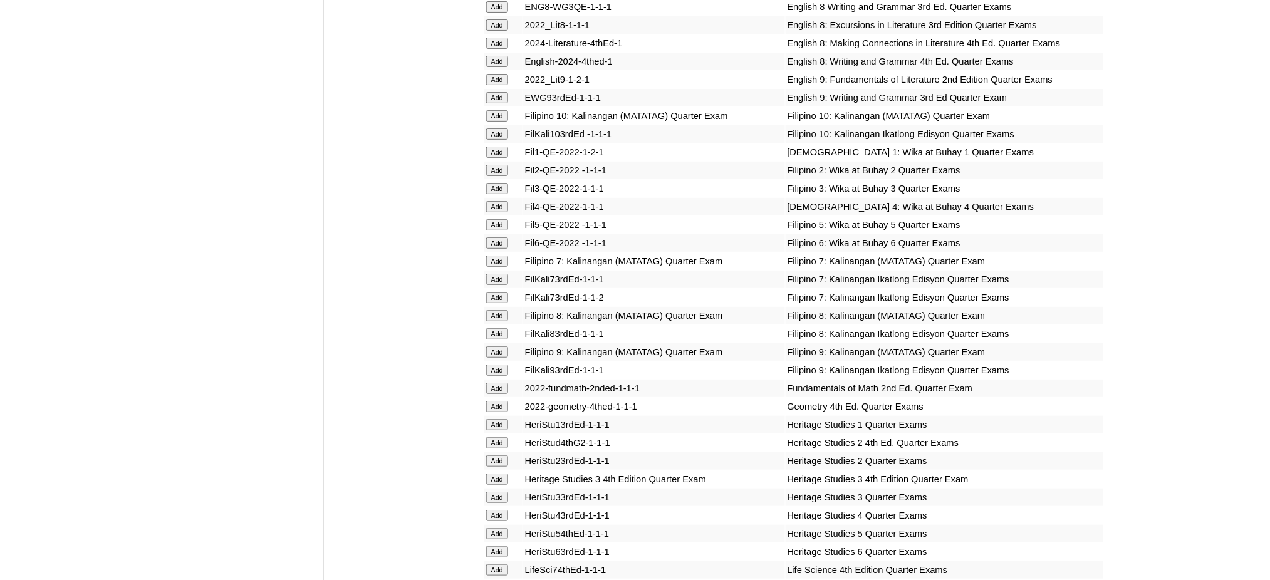
click at [494, 219] on input "Add" at bounding box center [497, 224] width 22 height 11
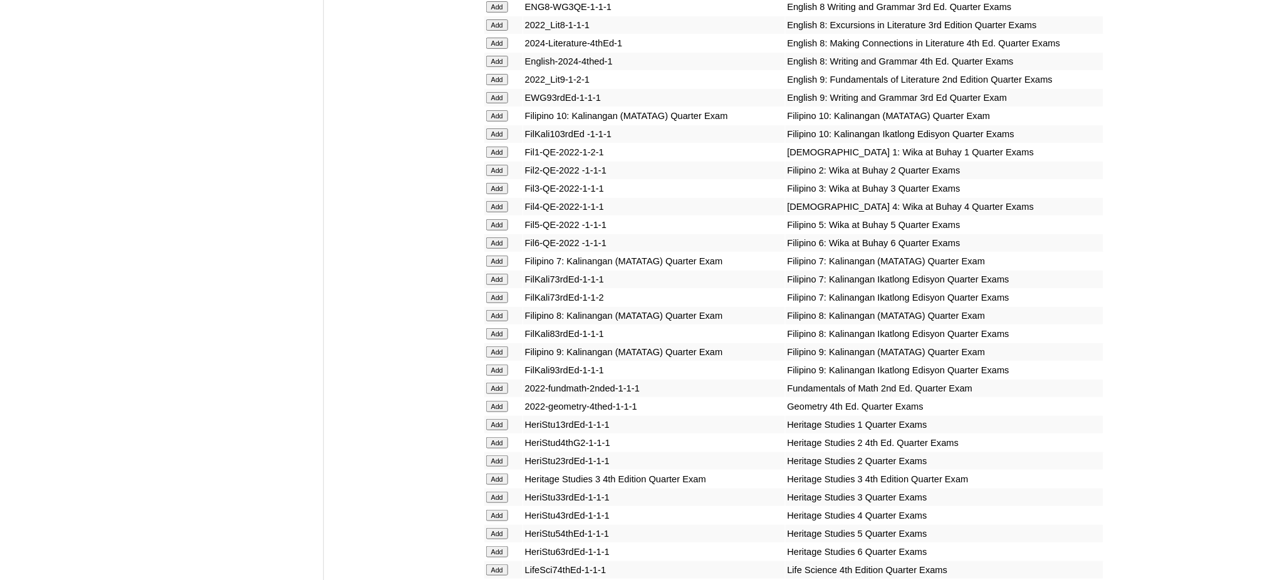
click at [494, 219] on input "Add" at bounding box center [497, 224] width 22 height 11
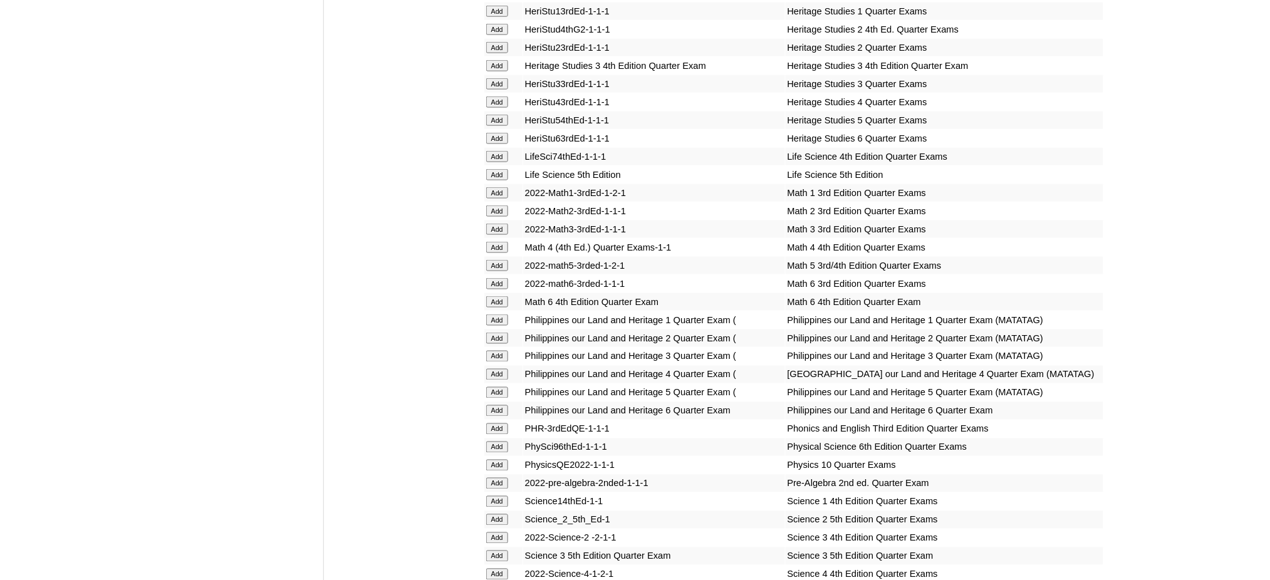
scroll to position [2256, 0]
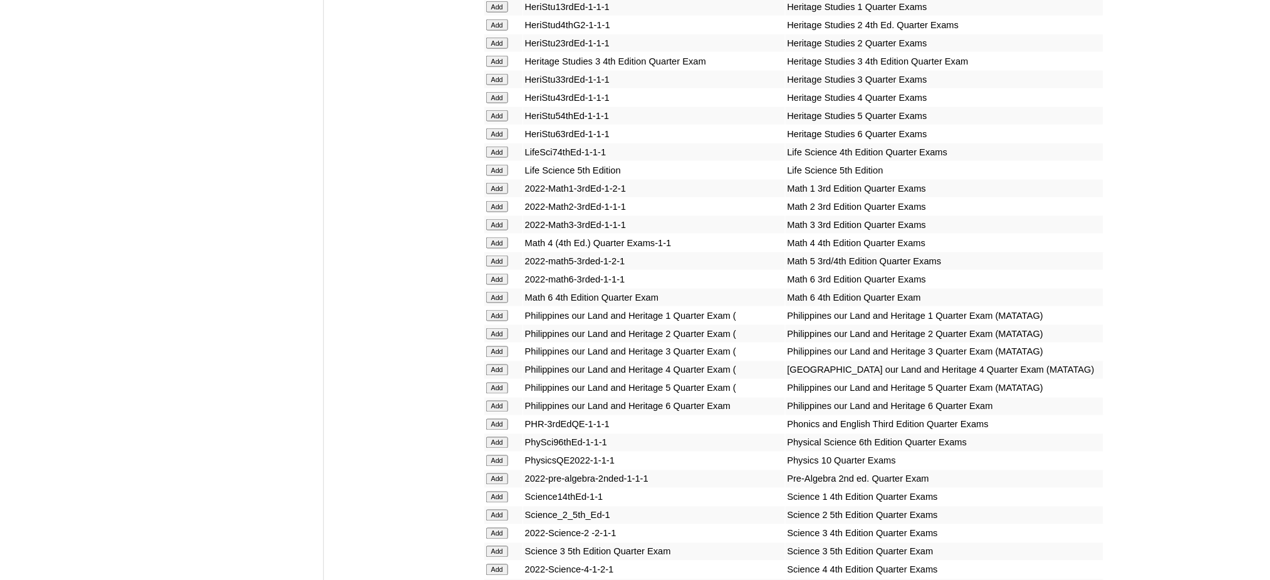
click at [489, 256] on input "Add" at bounding box center [497, 261] width 22 height 11
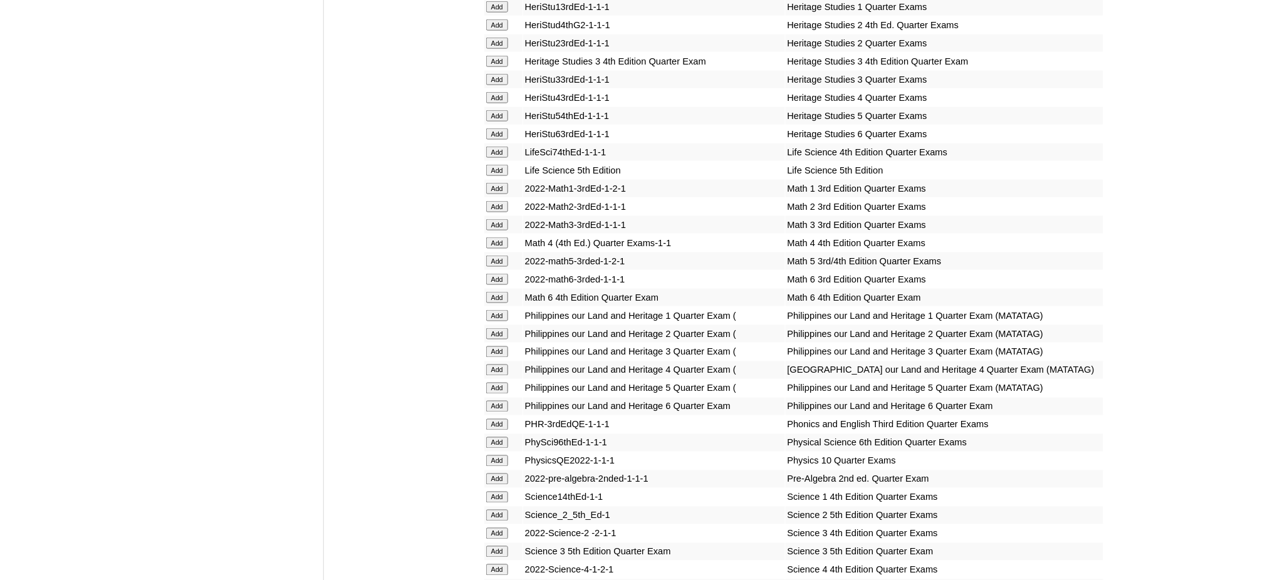
click at [489, 256] on input "Add" at bounding box center [497, 261] width 22 height 11
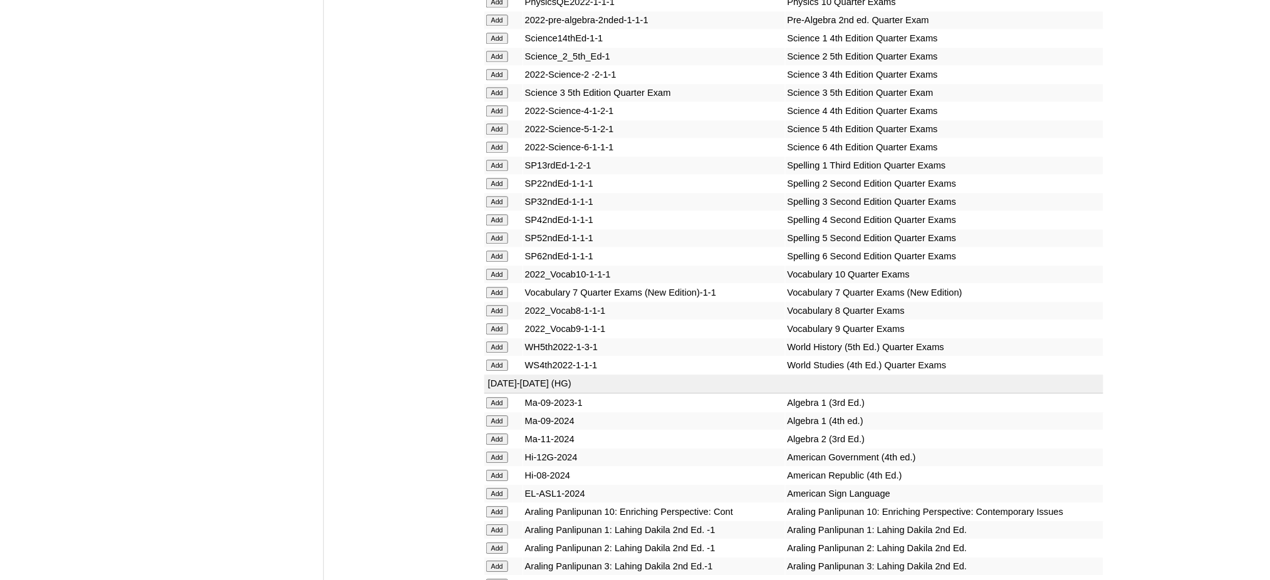
scroll to position [2757, 0]
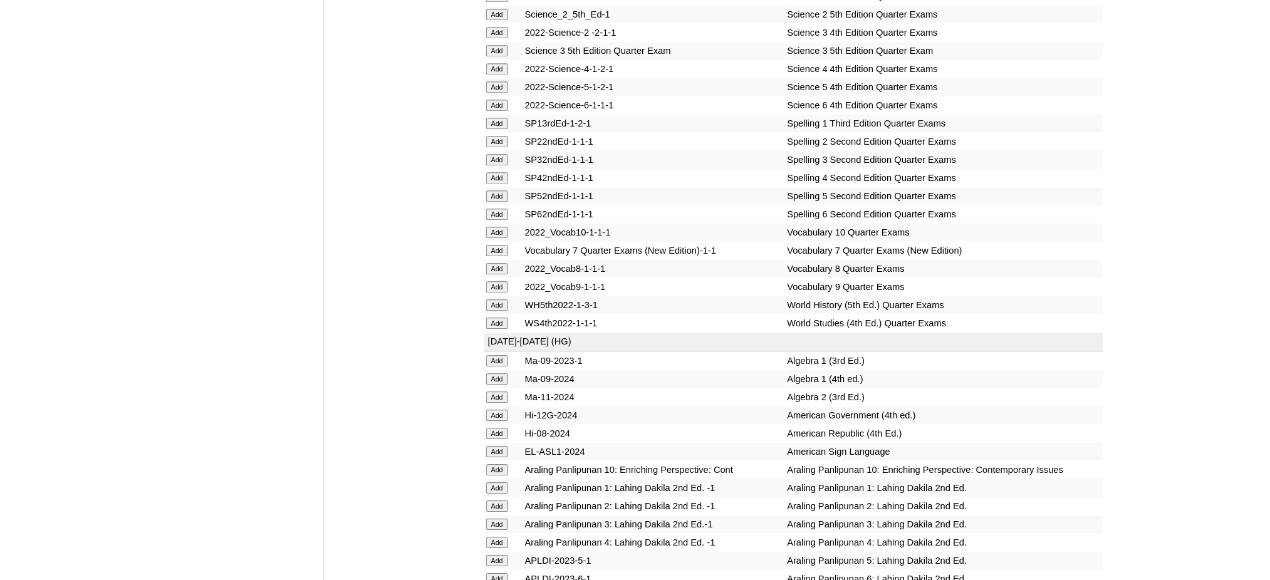
click at [507, 190] on input "Add" at bounding box center [497, 195] width 22 height 11
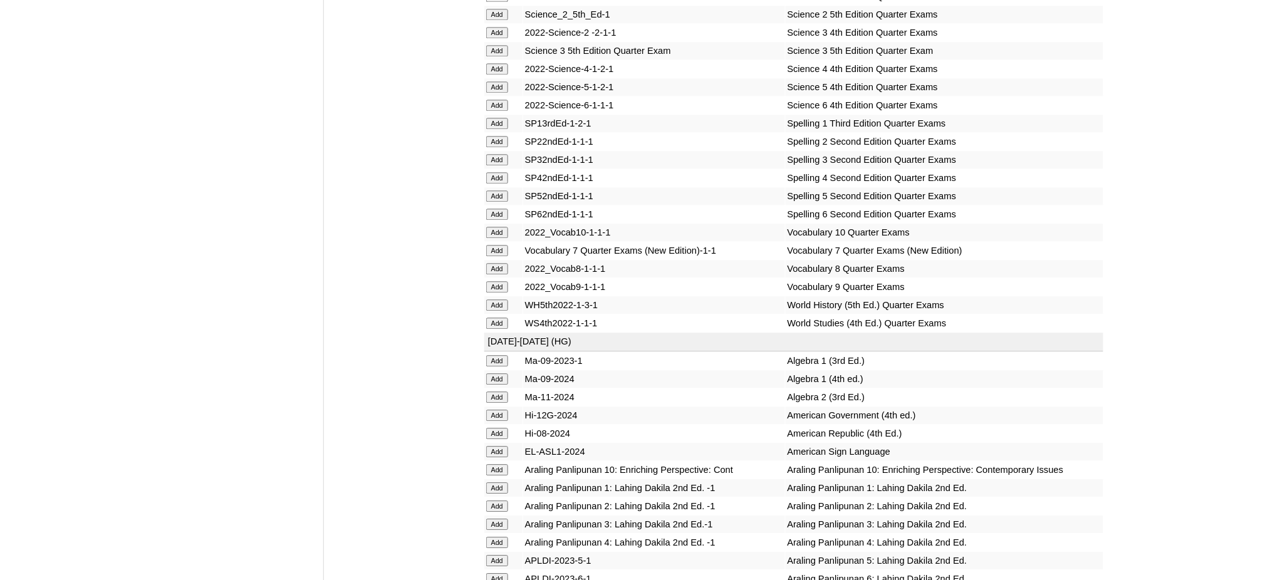
click at [493, 81] on input "Add" at bounding box center [497, 86] width 22 height 11
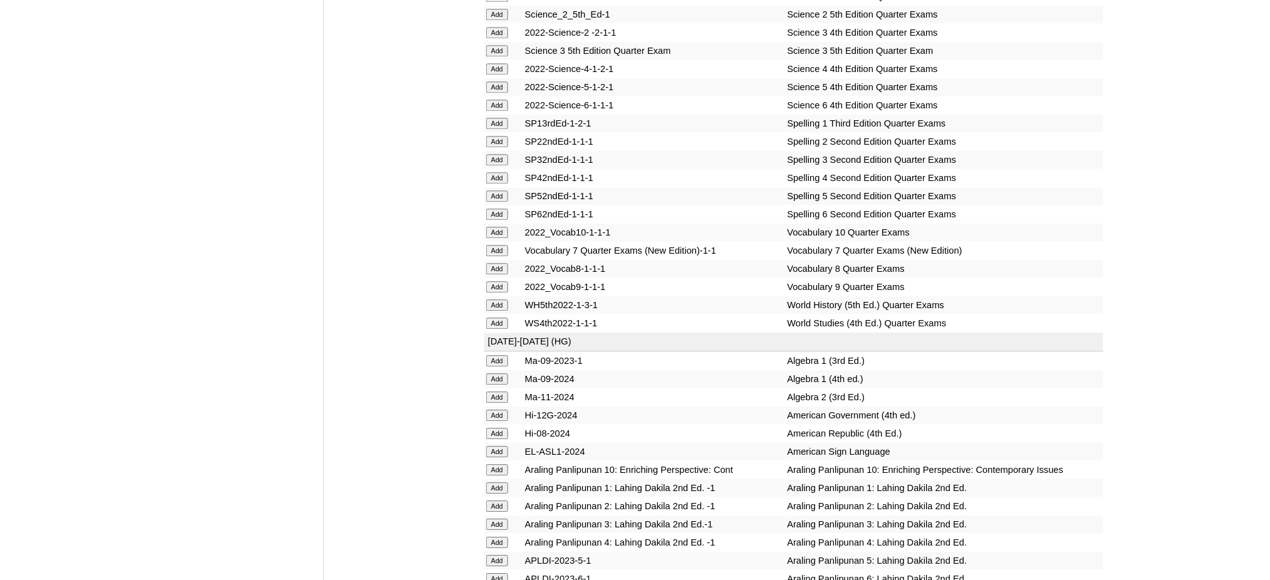
click at [493, 81] on input "Add" at bounding box center [497, 86] width 22 height 11
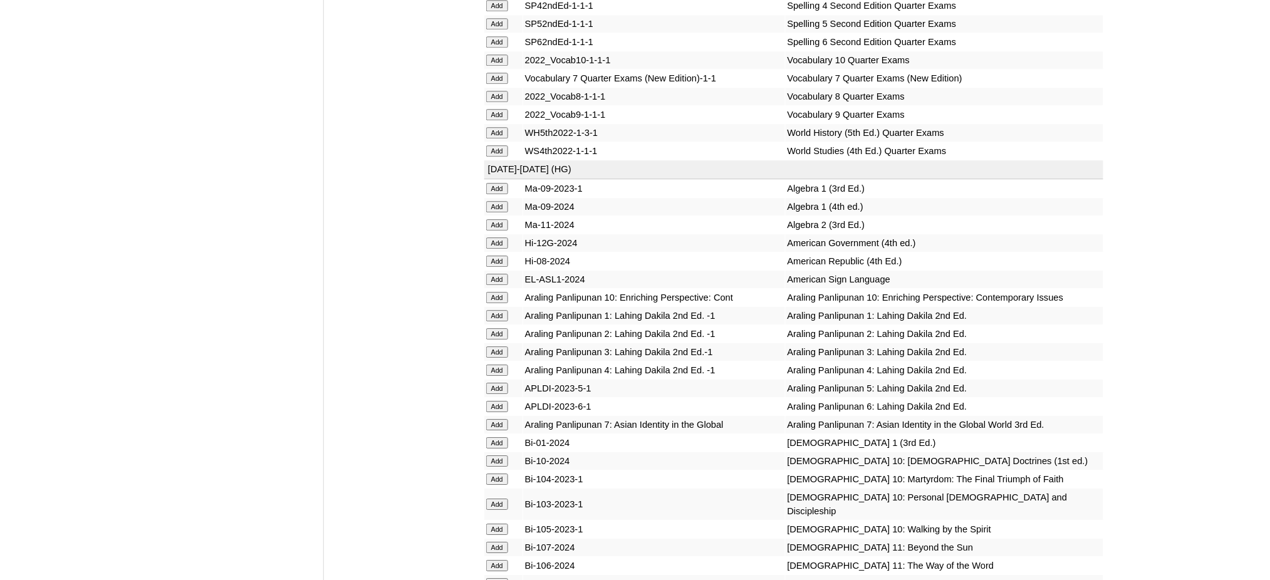
scroll to position [3175, 0]
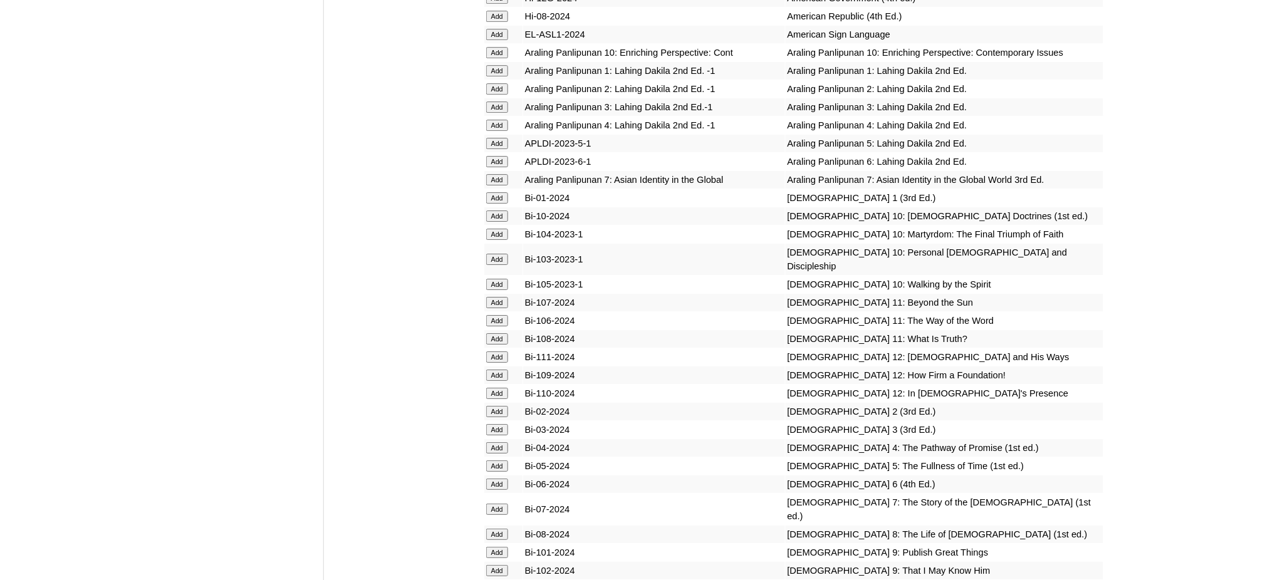
click at [505, 138] on input "Add" at bounding box center [497, 143] width 22 height 11
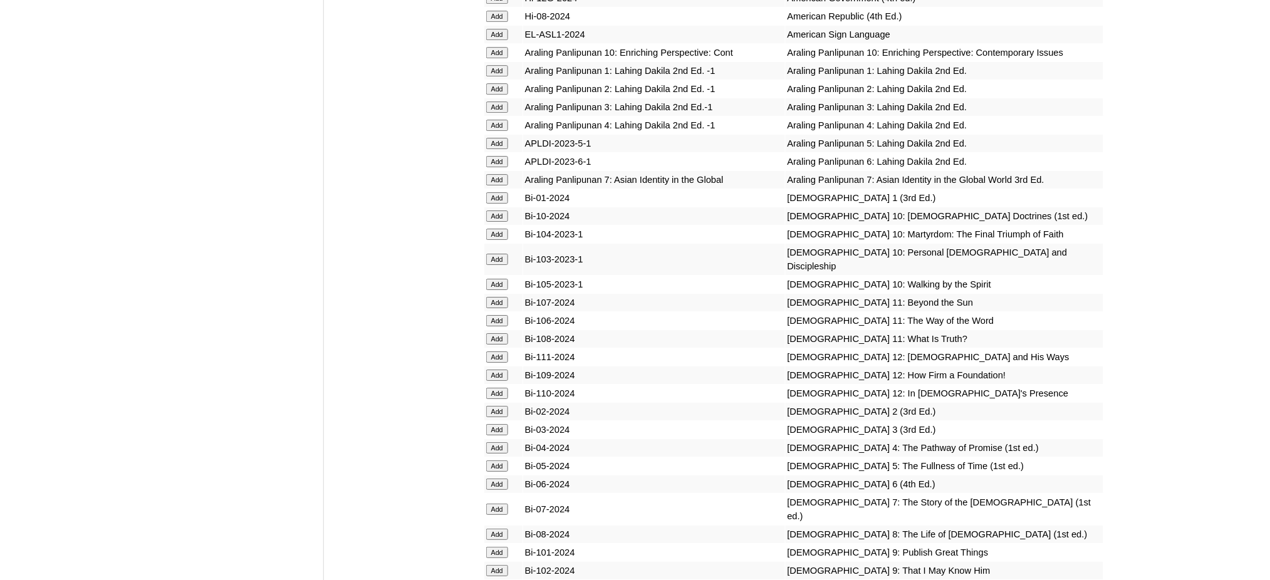
click at [505, 138] on input "Add" at bounding box center [497, 143] width 22 height 11
click at [496, 461] on input "Add" at bounding box center [497, 466] width 22 height 11
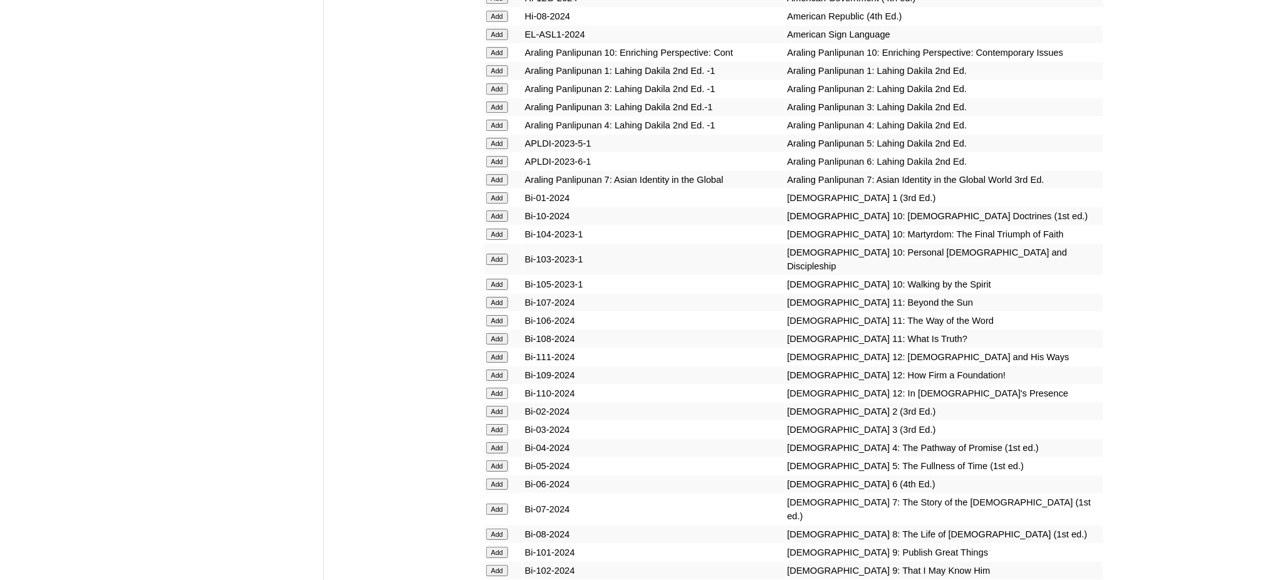
click at [496, 461] on input "Add" at bounding box center [497, 466] width 22 height 11
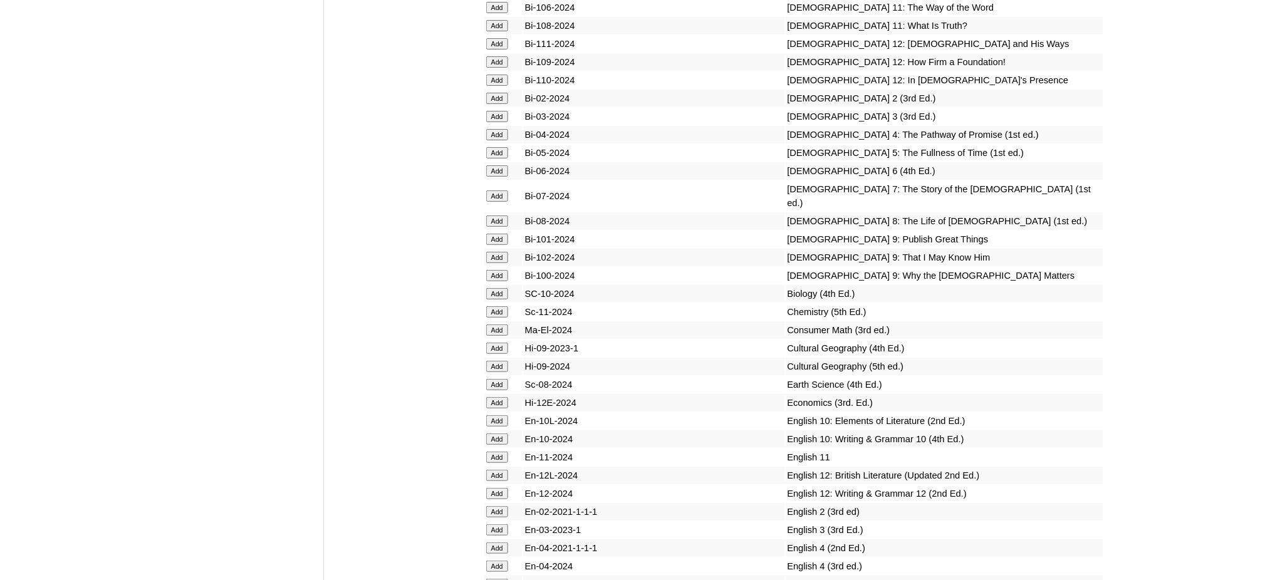
scroll to position [3593, 0]
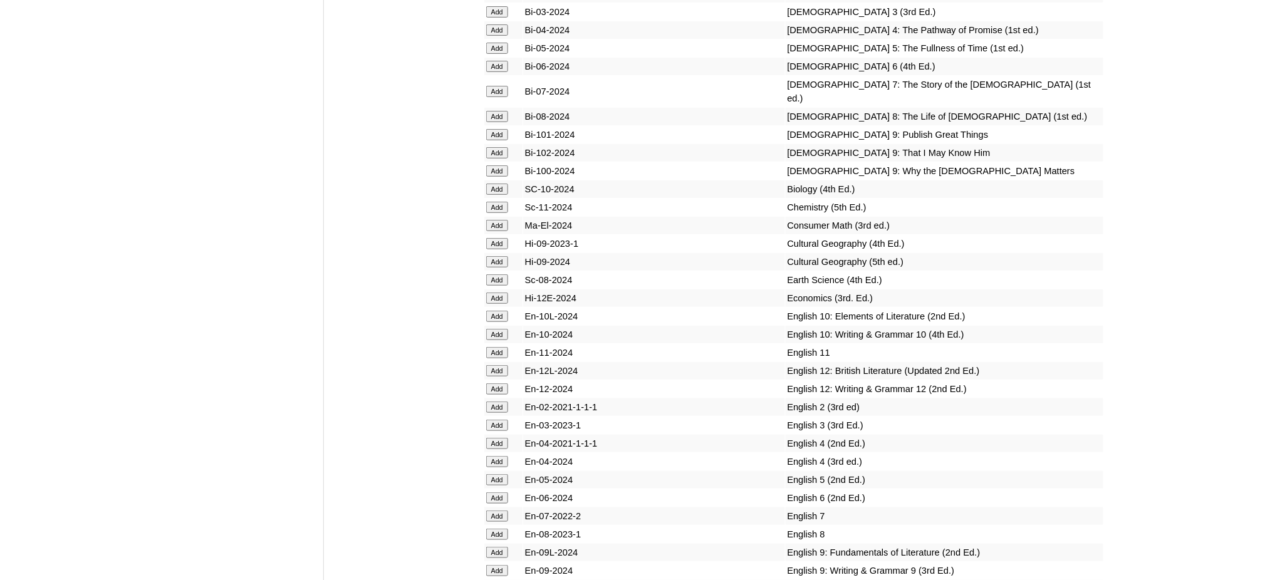
click at [492, 474] on input "Add" at bounding box center [497, 479] width 22 height 11
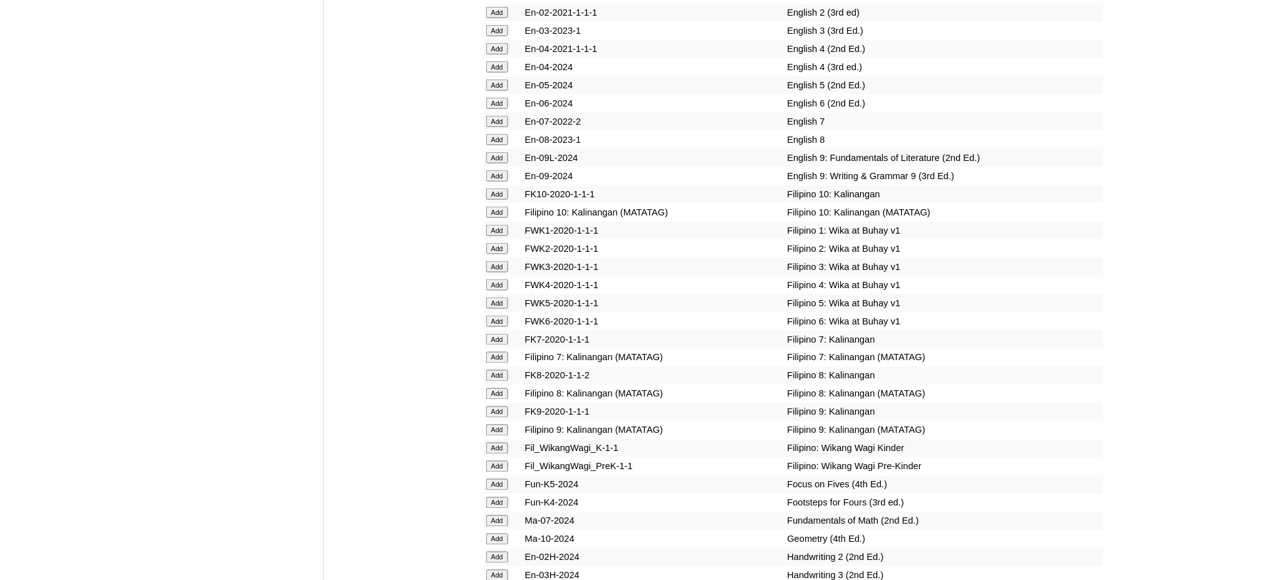
scroll to position [4010, 0]
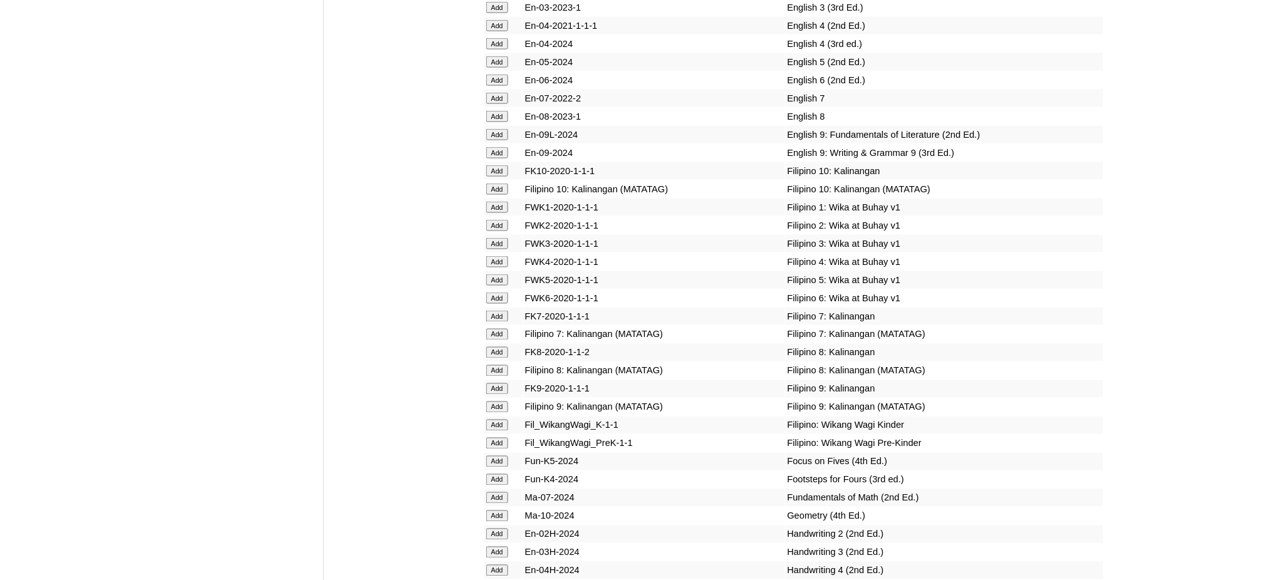
click at [503, 274] on input "Add" at bounding box center [497, 279] width 22 height 11
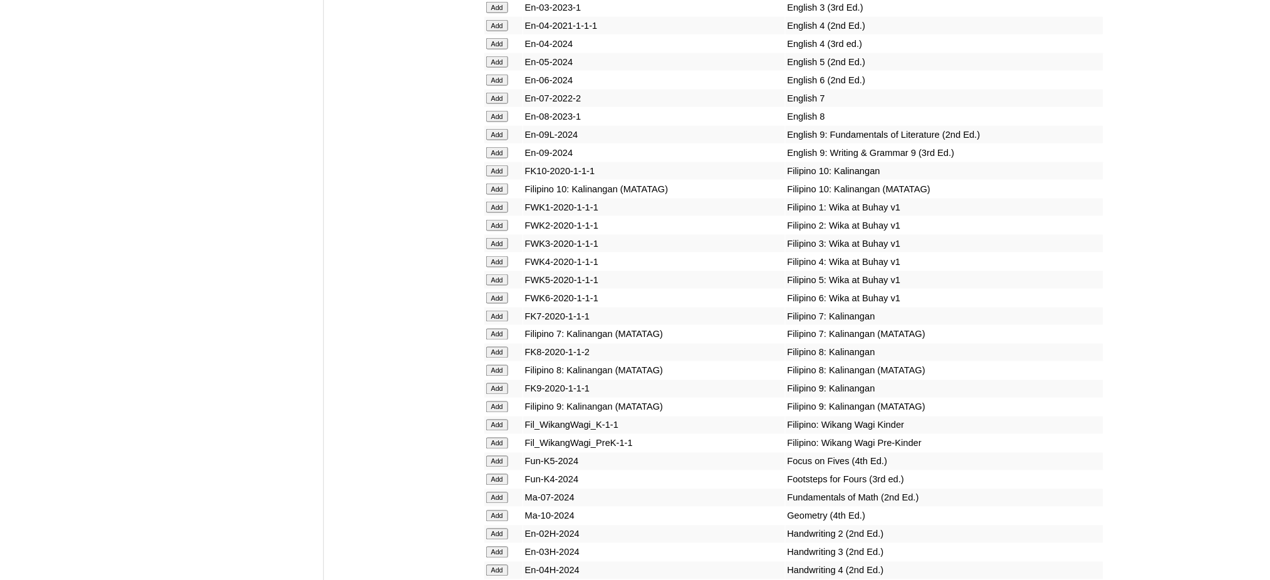
click at [503, 274] on input "Add" at bounding box center [497, 279] width 22 height 11
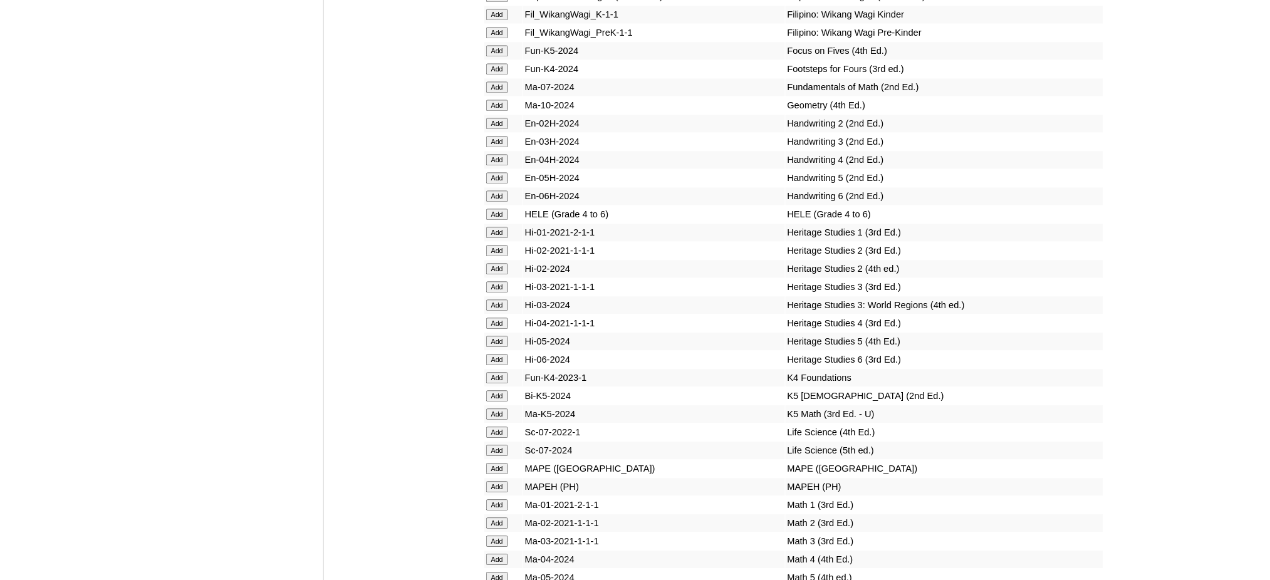
scroll to position [4428, 0]
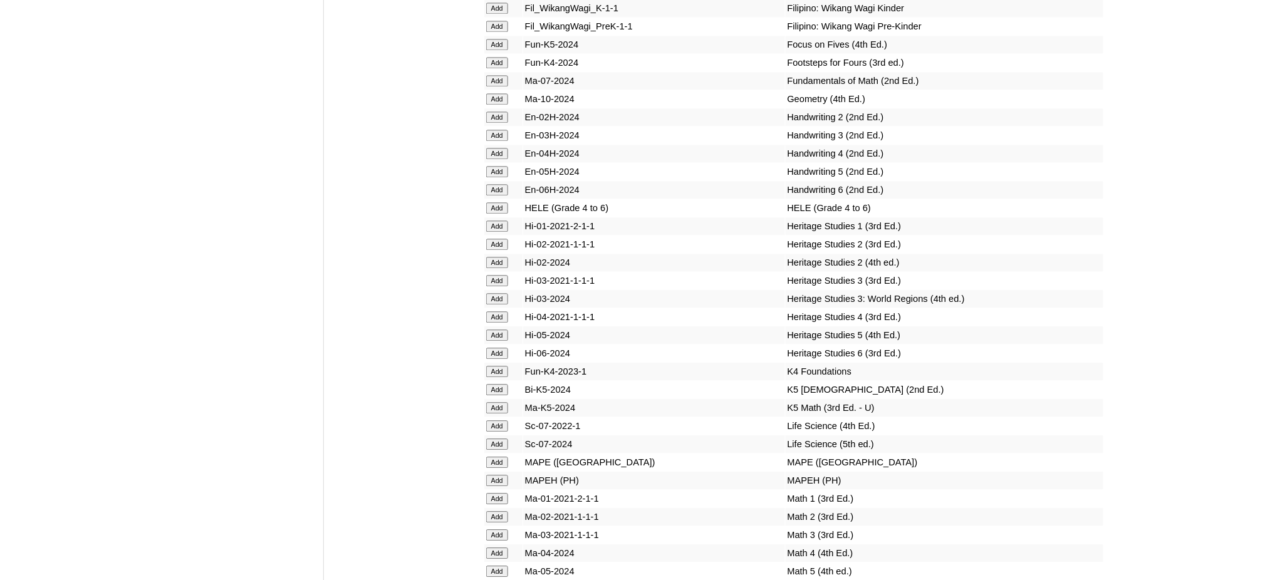
click at [502, 202] on input "Add" at bounding box center [497, 207] width 22 height 11
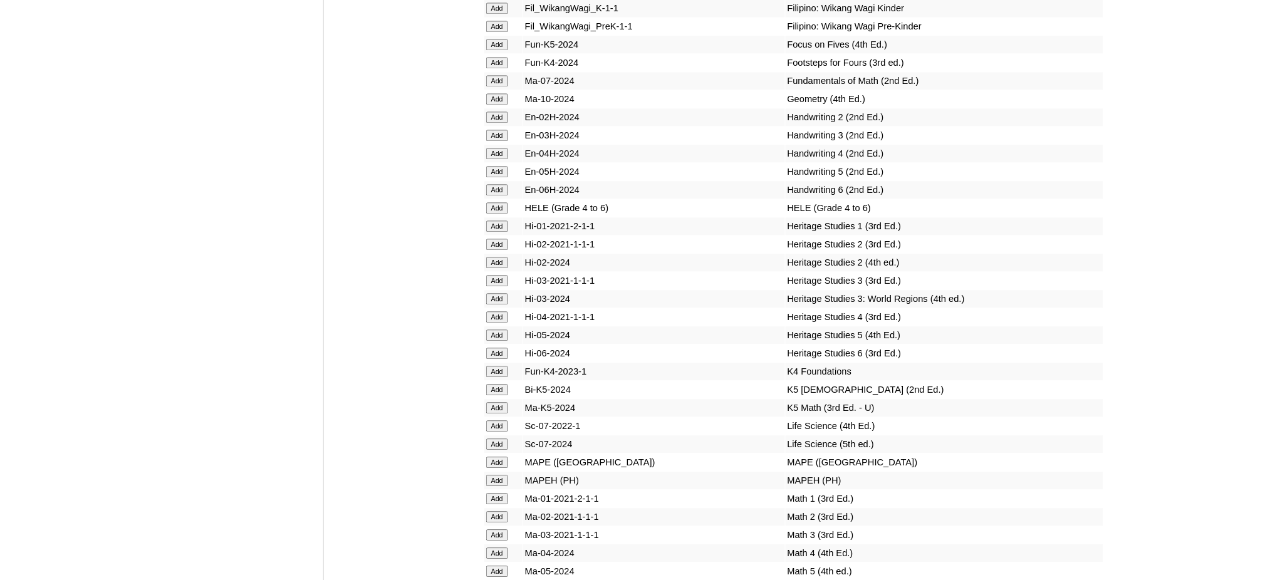
click at [502, 202] on input "Add" at bounding box center [497, 207] width 22 height 11
click at [489, 475] on input "Add" at bounding box center [497, 480] width 22 height 11
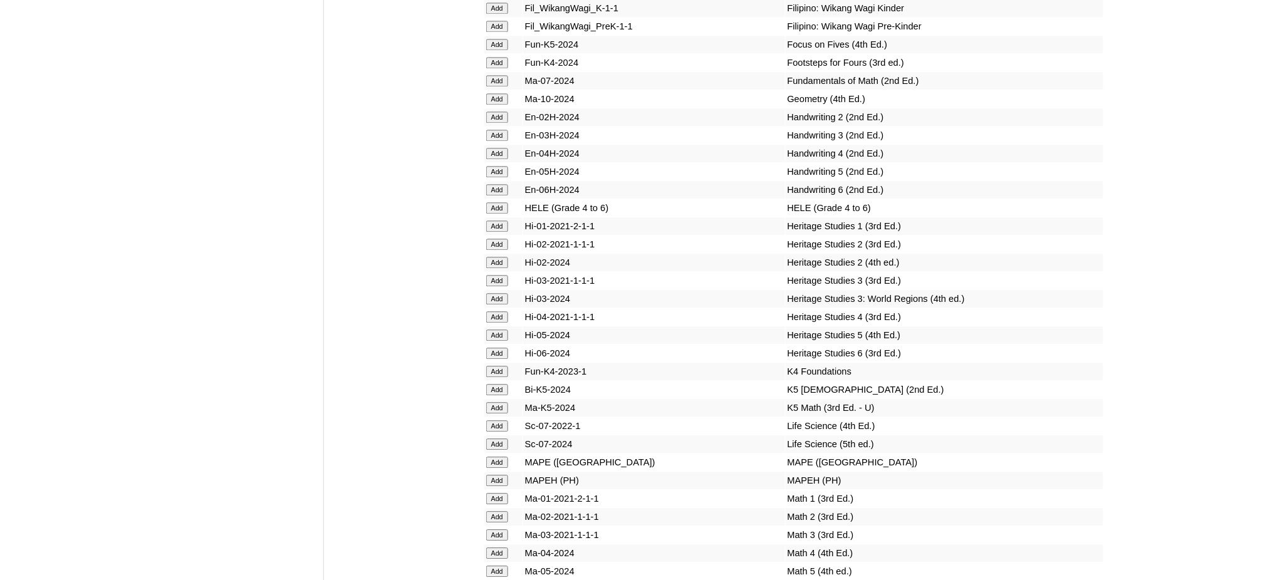
click at [489, 475] on input "Add" at bounding box center [497, 480] width 22 height 11
click at [504, 566] on input "Add" at bounding box center [497, 571] width 22 height 11
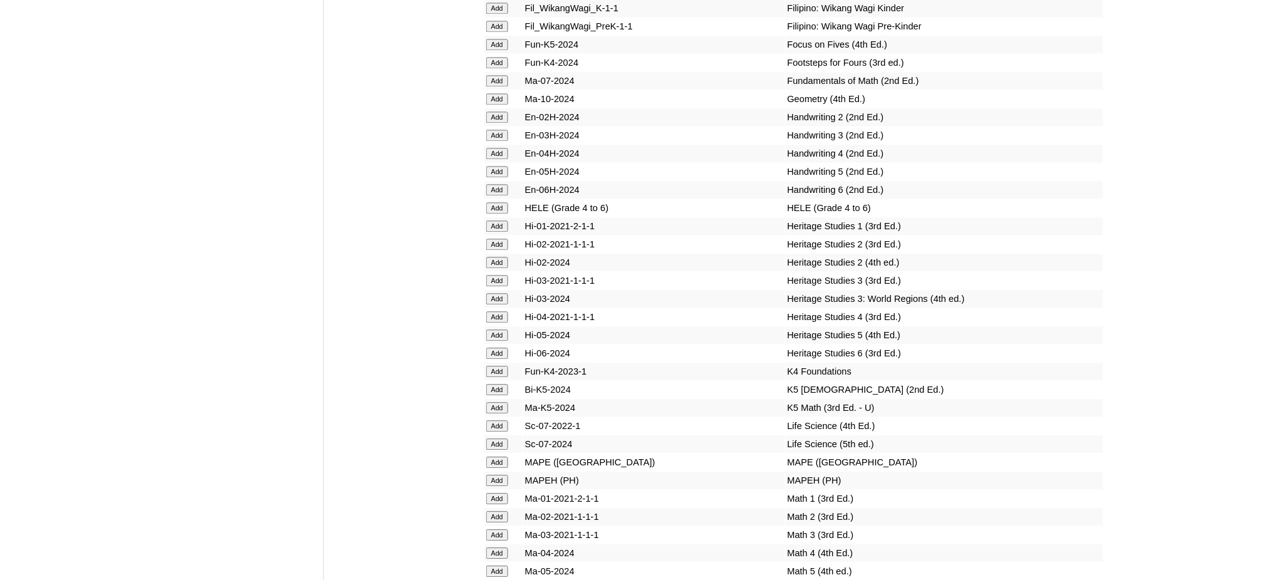
click at [504, 566] on input "Add" at bounding box center [497, 571] width 22 height 11
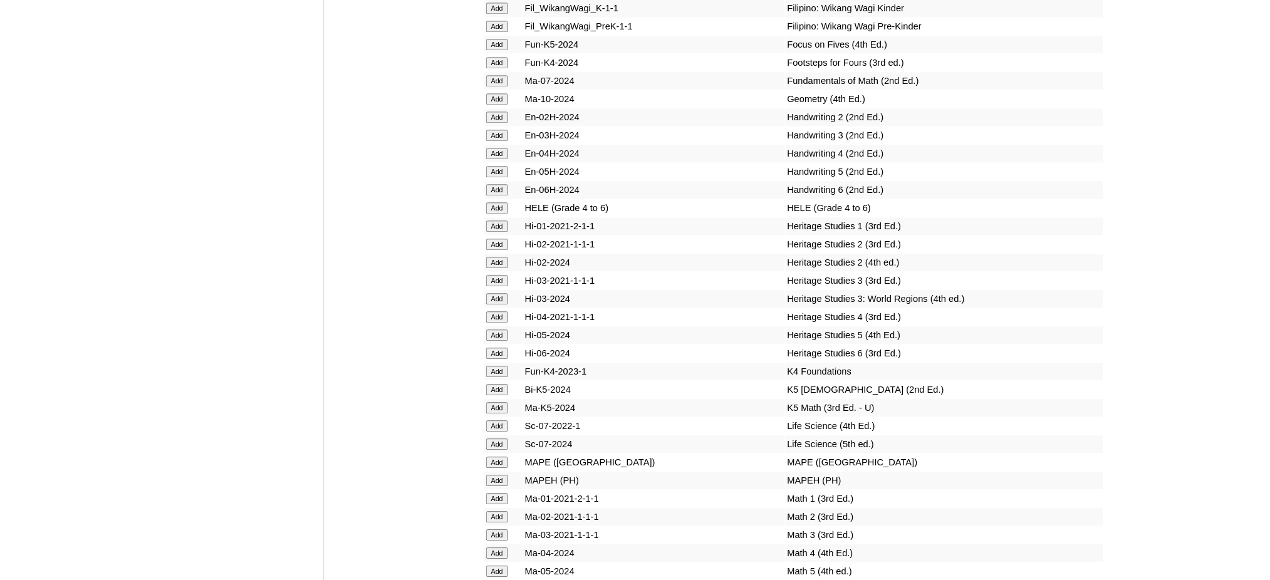
click at [504, 566] on input "Add" at bounding box center [497, 571] width 22 height 11
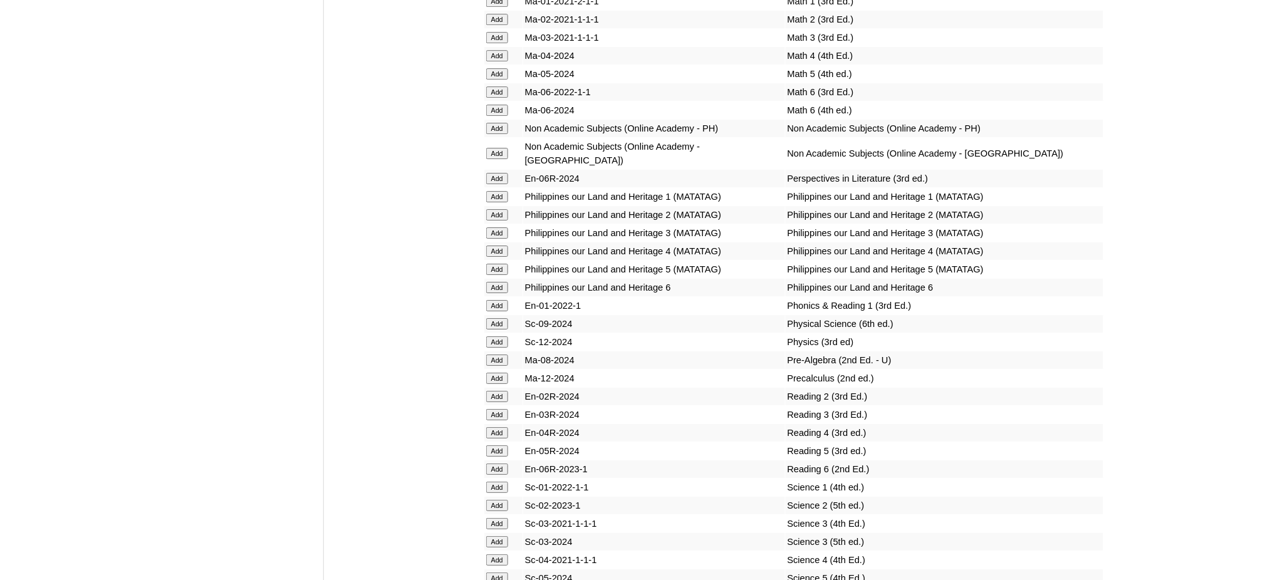
scroll to position [4929, 0]
click at [498, 442] on input "Add" at bounding box center [497, 447] width 22 height 11
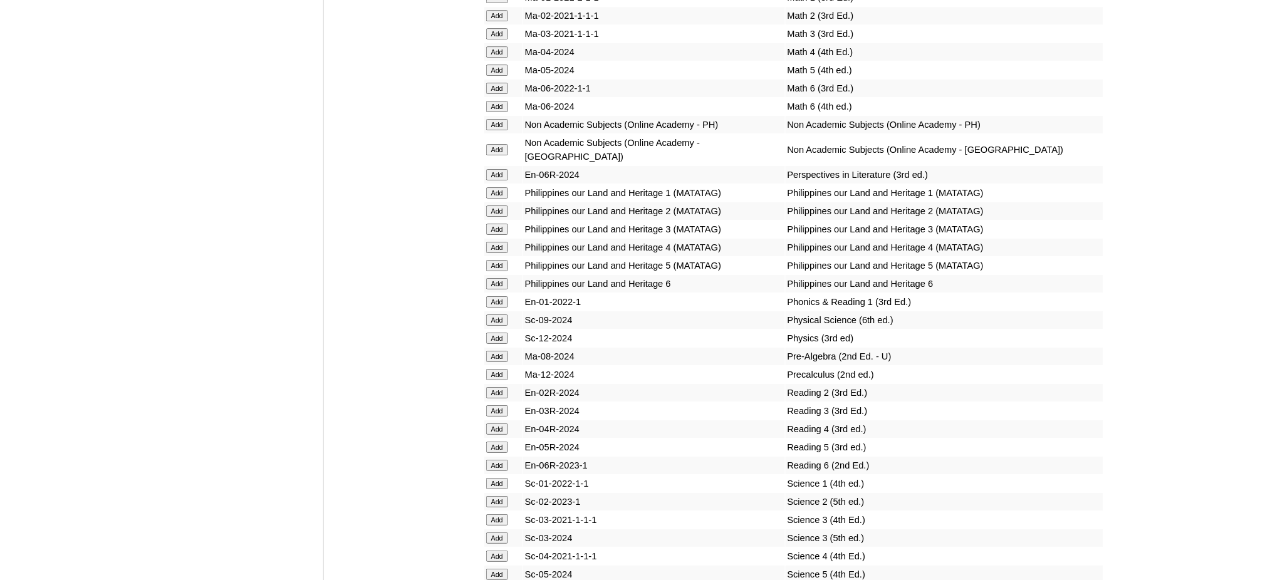
click at [498, 442] on input "Add" at bounding box center [497, 447] width 22 height 11
click at [503, 569] on input "Add" at bounding box center [497, 574] width 22 height 11
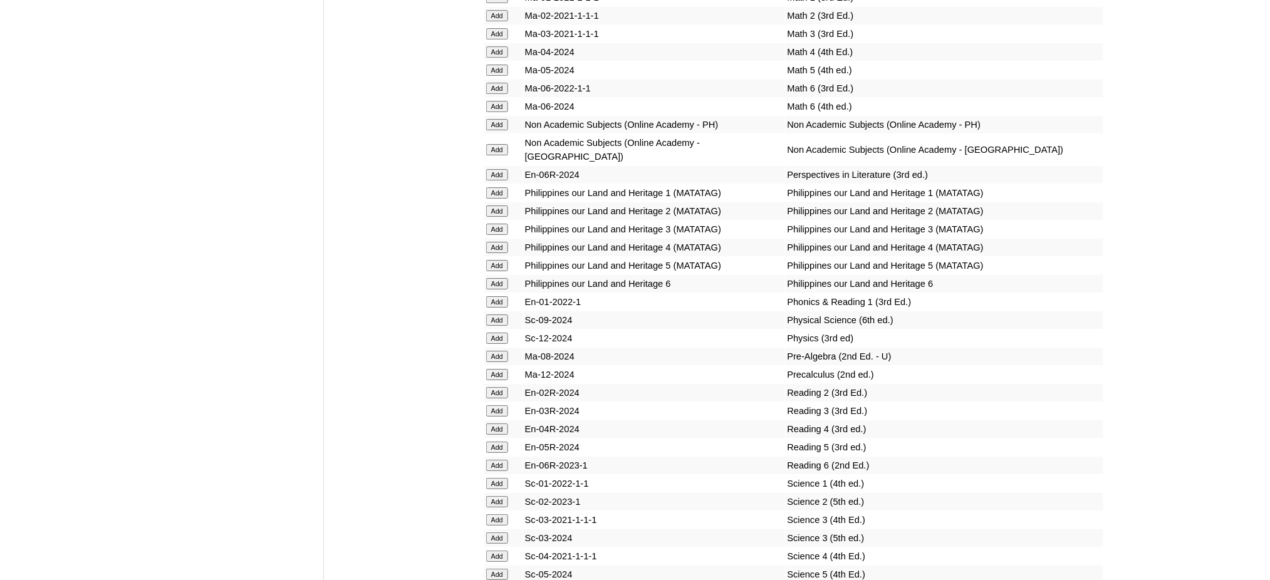
click at [503, 569] on input "Add" at bounding box center [497, 574] width 22 height 11
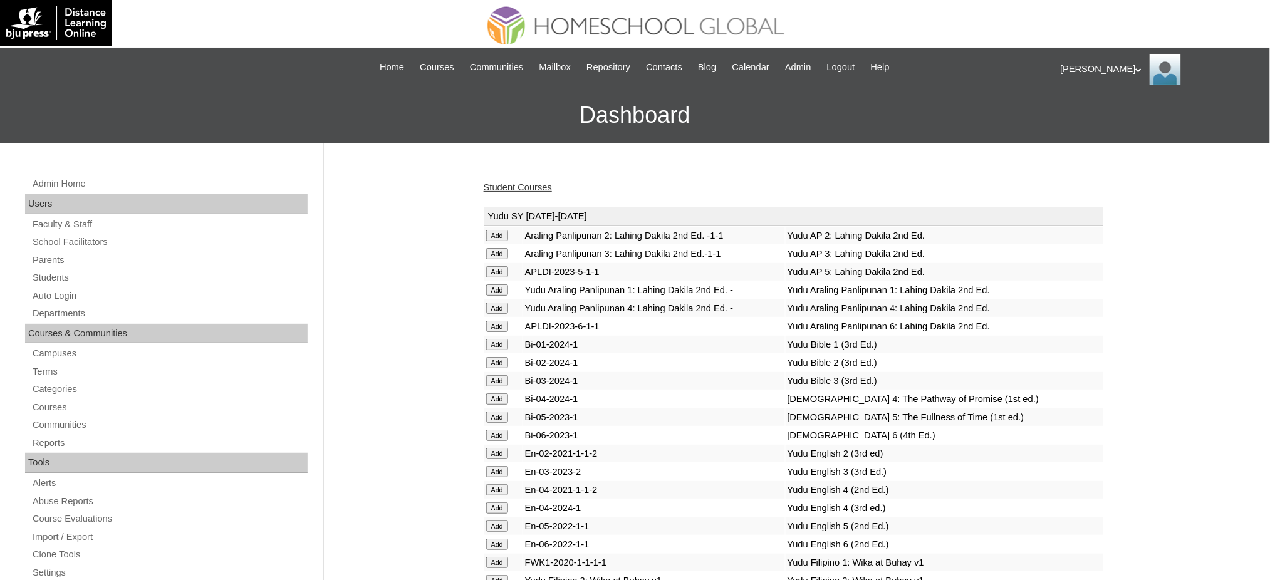
click at [496, 189] on link "Student Courses" at bounding box center [518, 187] width 68 height 10
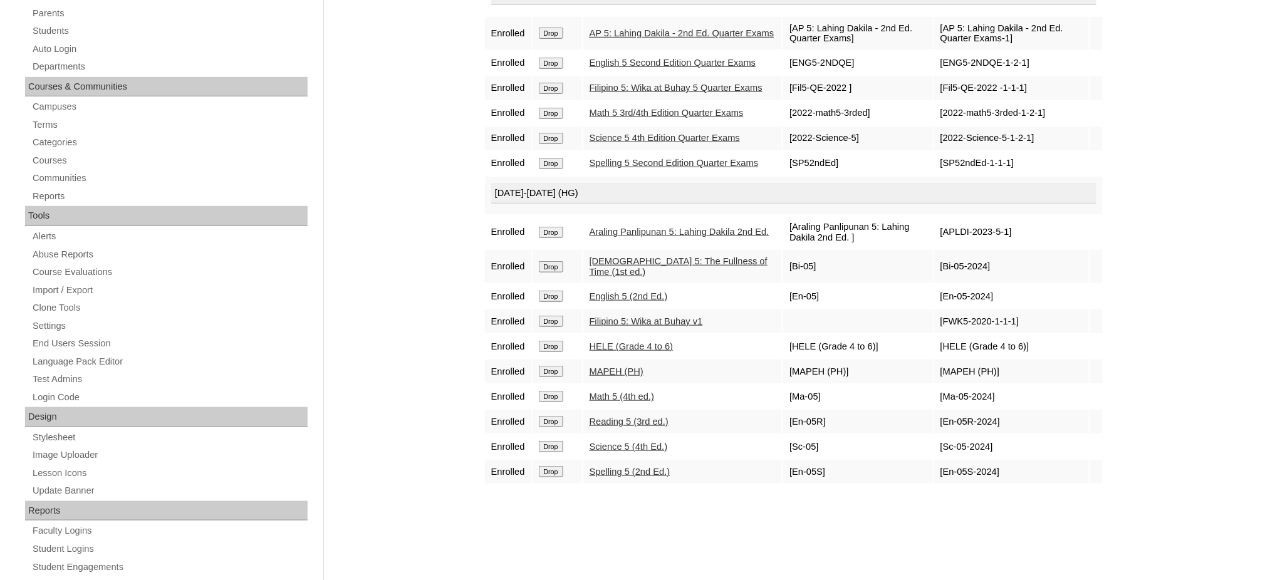
scroll to position [251, 0]
